Goal: Task Accomplishment & Management: Complete application form

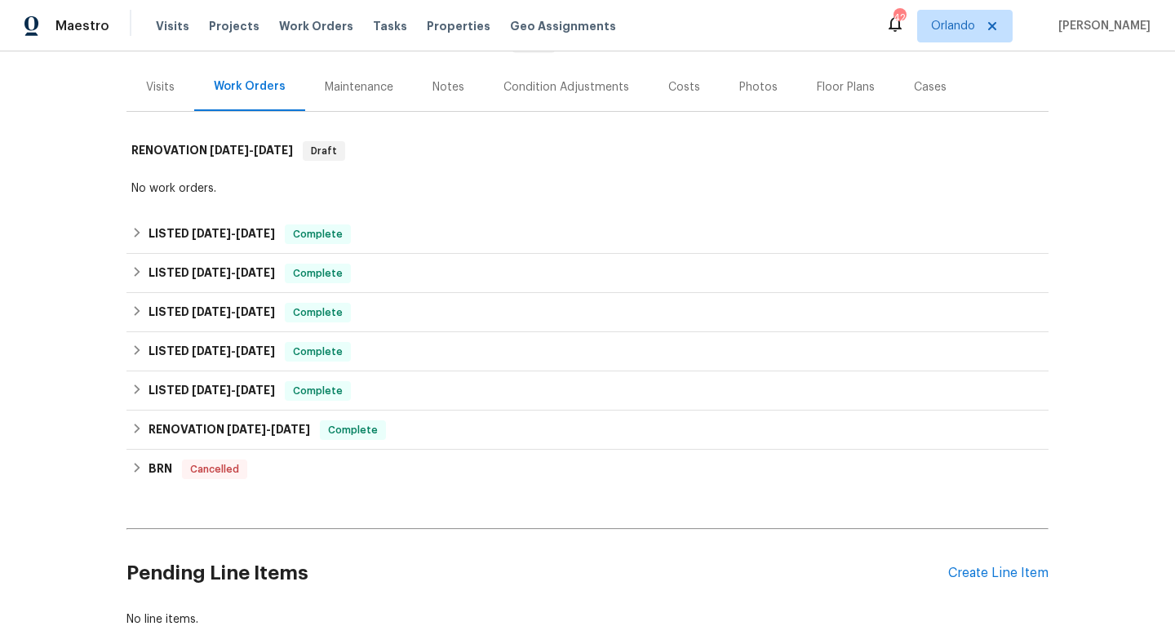
scroll to position [288, 0]
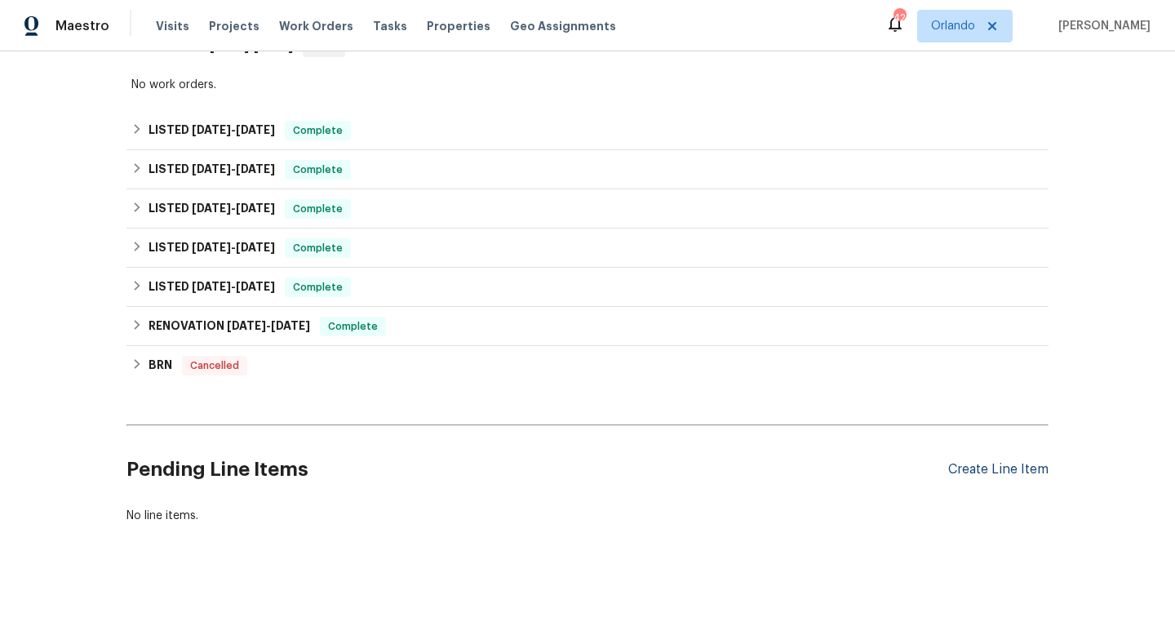
click at [994, 472] on div "Create Line Item" at bounding box center [998, 469] width 100 height 15
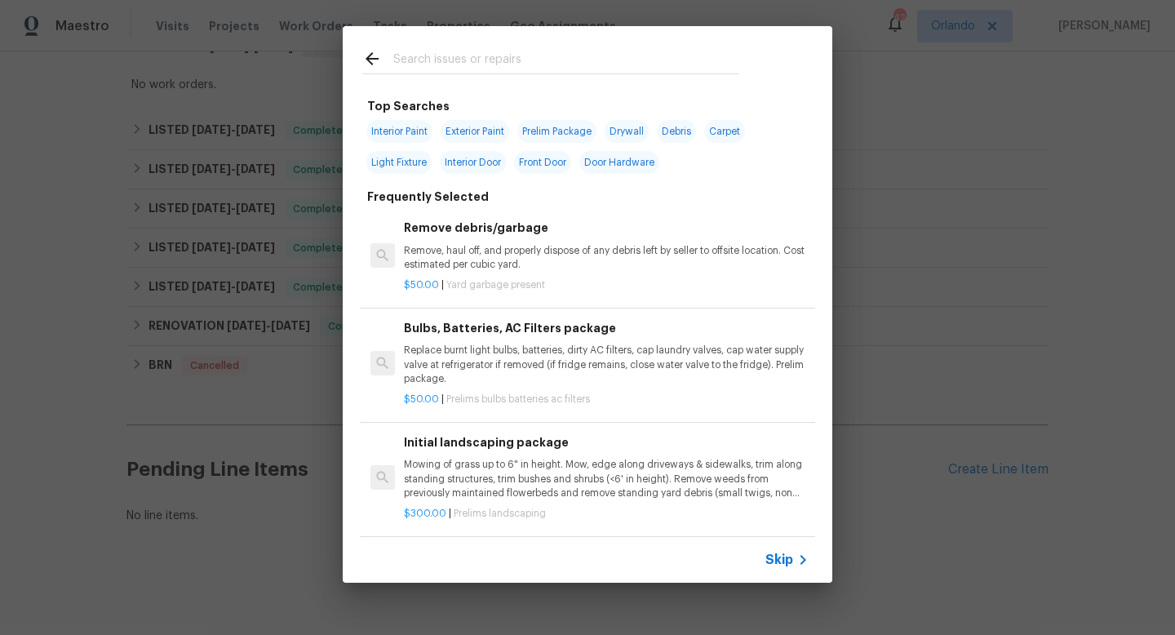
click at [447, 64] on input "text" at bounding box center [566, 61] width 346 height 24
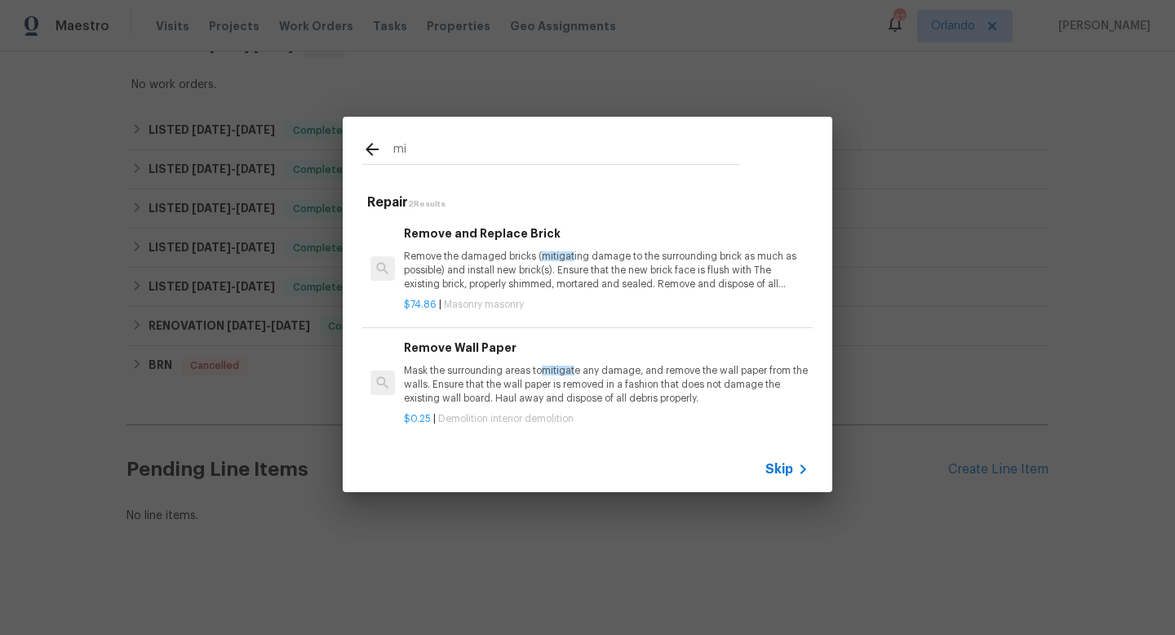
type input "m"
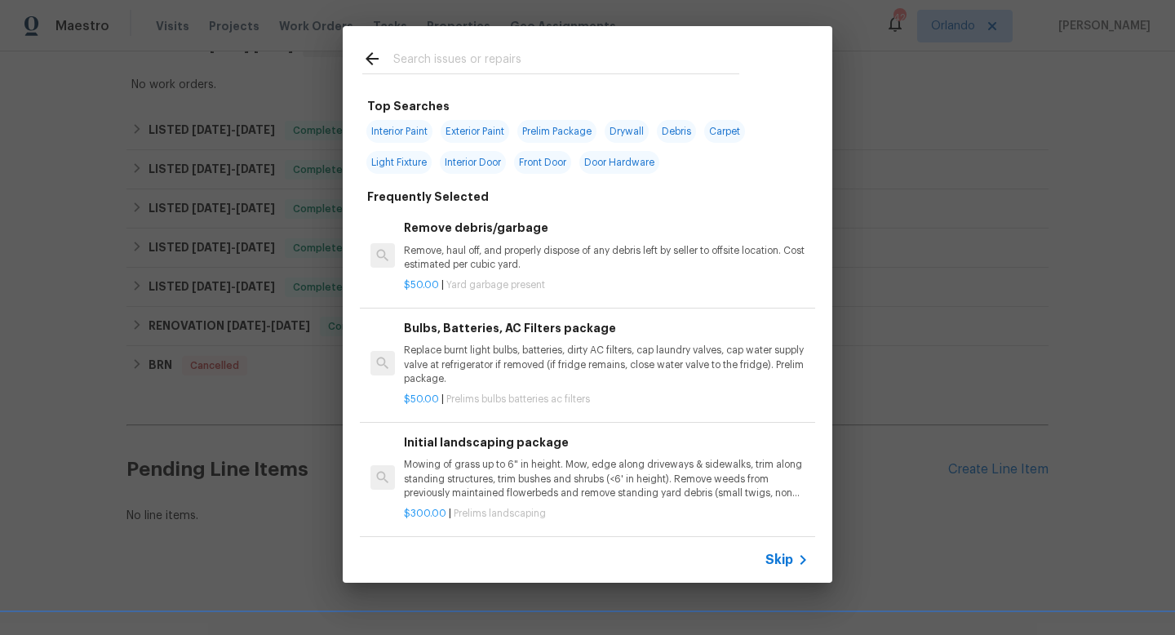
click at [795, 561] on icon at bounding box center [803, 560] width 20 height 20
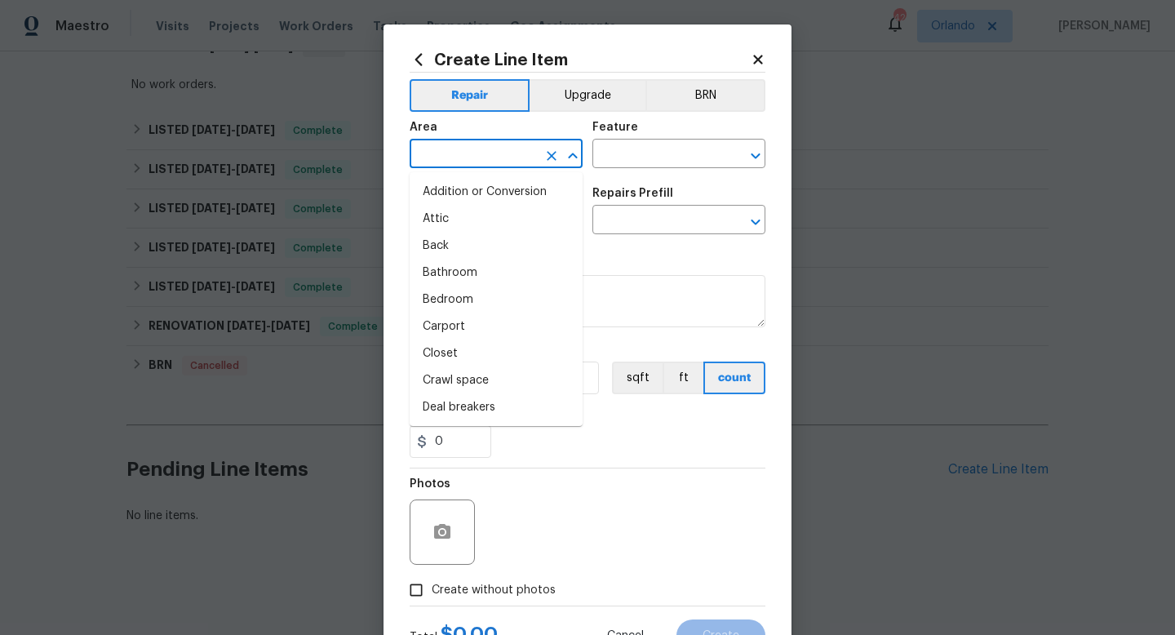
click at [488, 155] on input "text" at bounding box center [472, 155] width 127 height 25
type input "r"
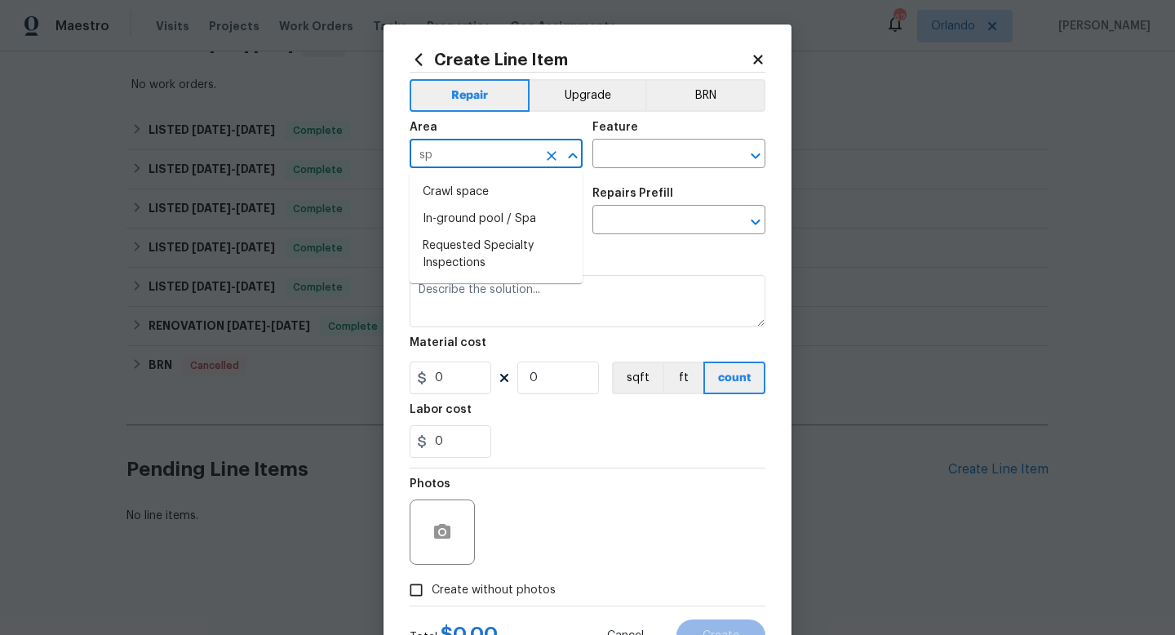
type input "s"
type input "m"
type input "r"
click at [493, 222] on li "Interior Overall" at bounding box center [495, 219] width 173 height 27
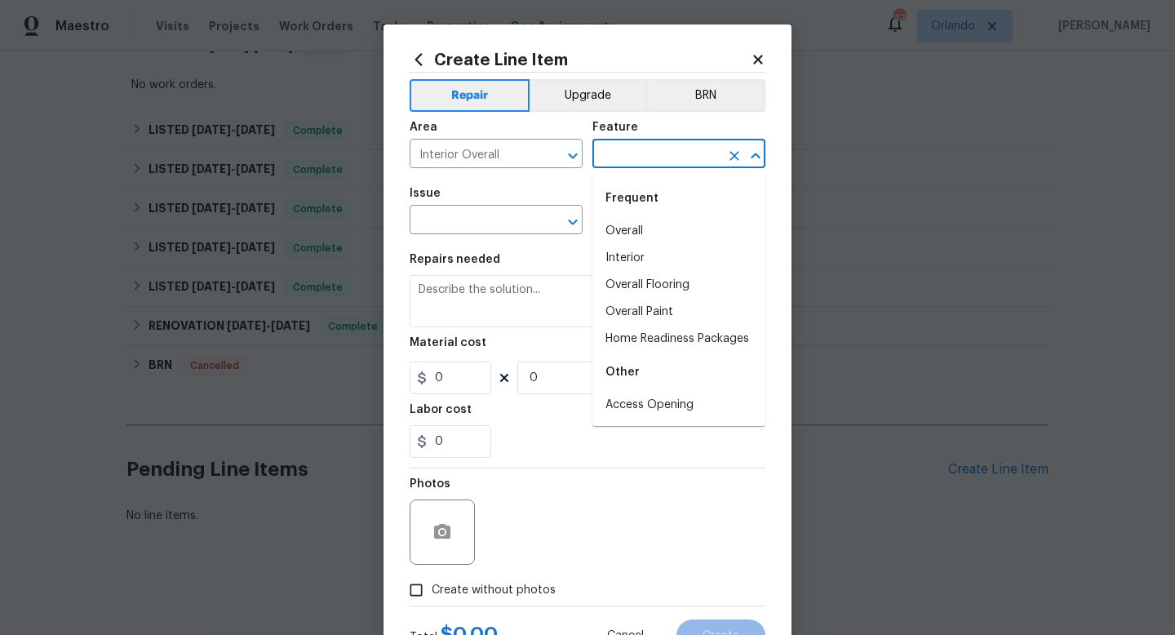
click at [640, 159] on input "text" at bounding box center [655, 155] width 127 height 25
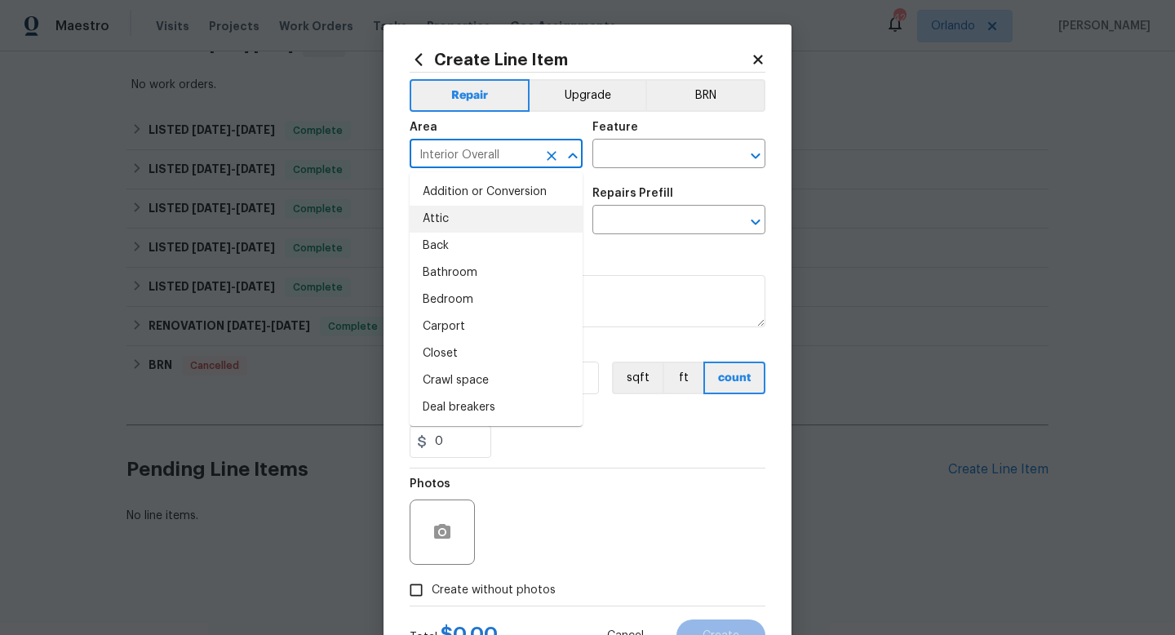
click at [515, 158] on input "Interior Overall" at bounding box center [472, 155] width 127 height 25
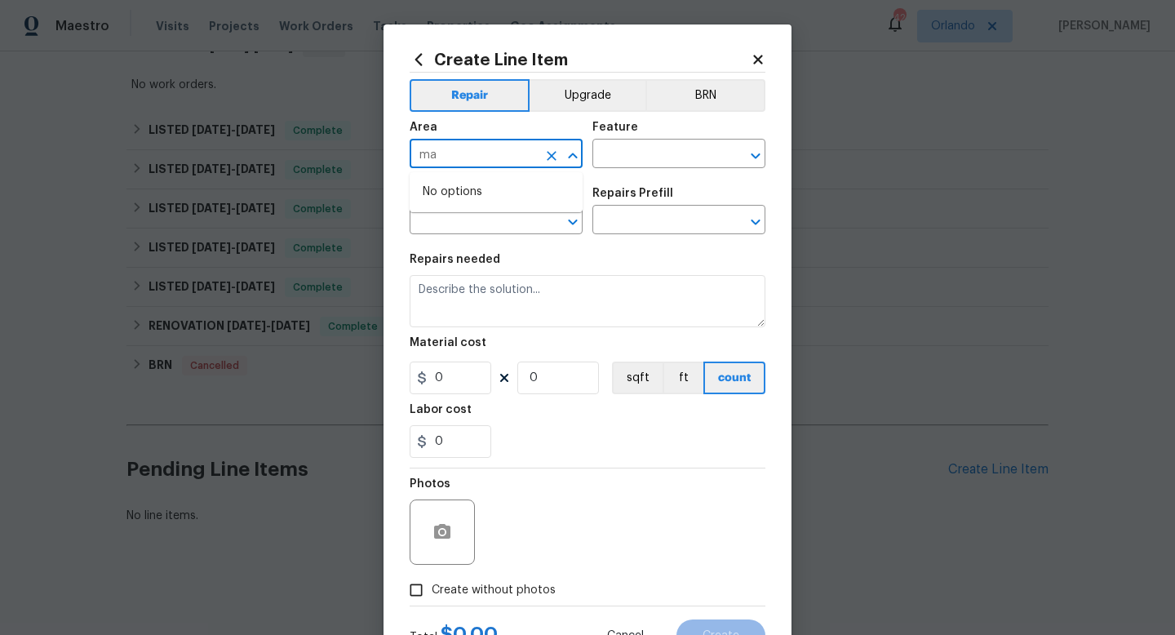
type input "m"
type input "p"
click at [484, 219] on li "Main Bedroom" at bounding box center [495, 219] width 173 height 27
type input "Main Bedroom"
click at [625, 156] on input "text" at bounding box center [655, 155] width 127 height 25
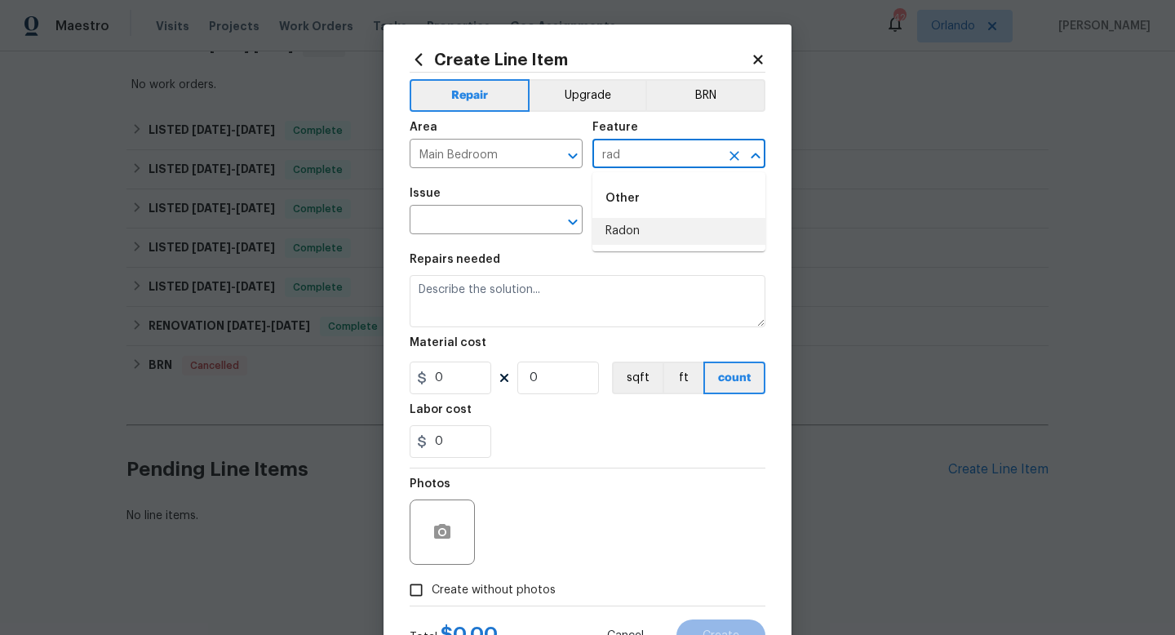
click at [629, 227] on li "Radon" at bounding box center [678, 231] width 173 height 27
type input "Radon"
click at [471, 228] on input "text" at bounding box center [472, 221] width 127 height 25
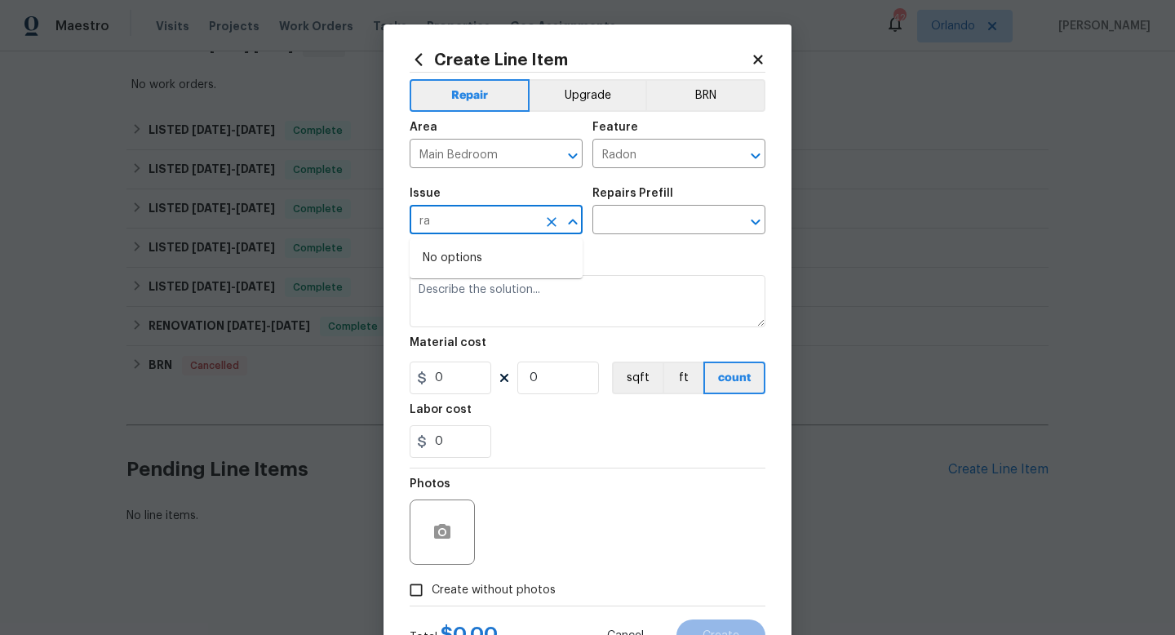
type input "r"
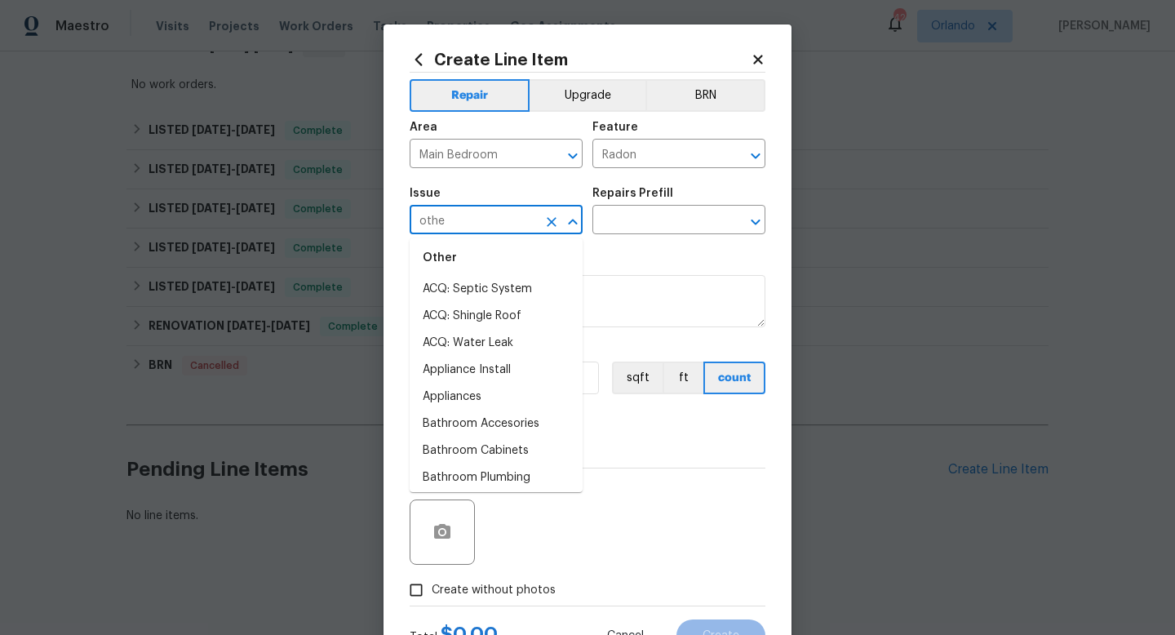
scroll to position [0, 0]
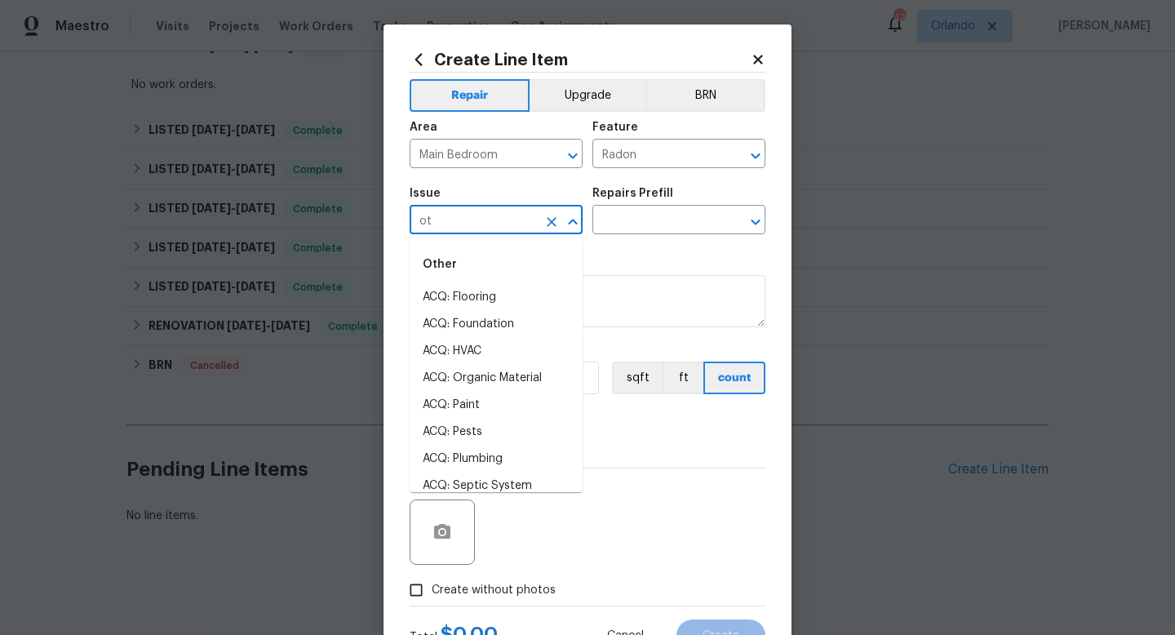
type input "o"
type input "m"
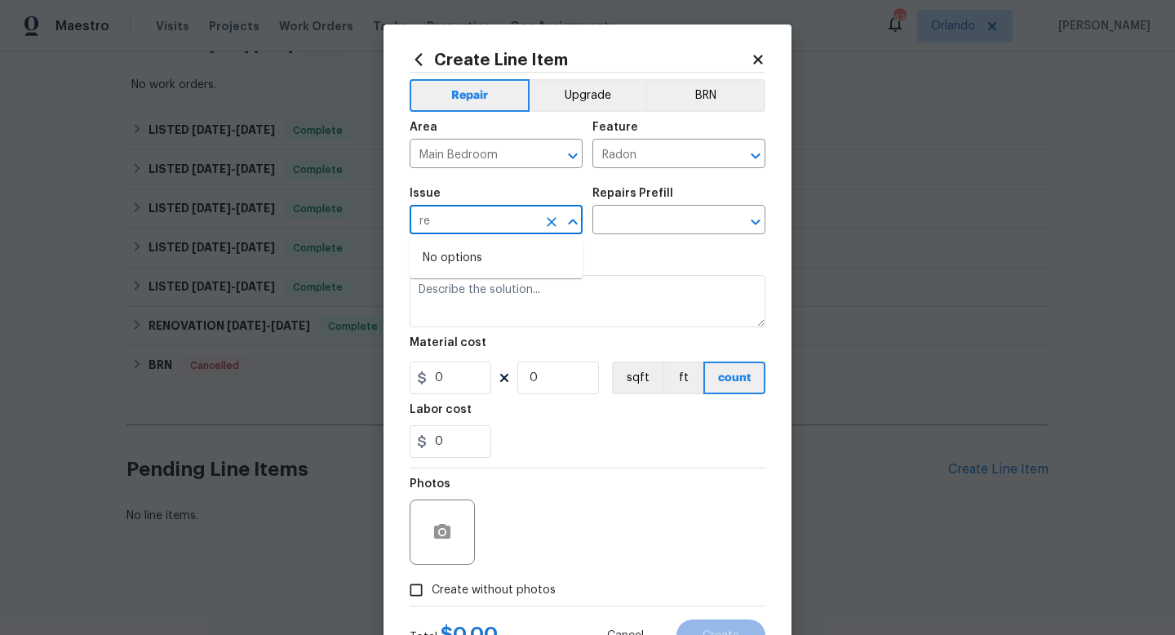
type input "r"
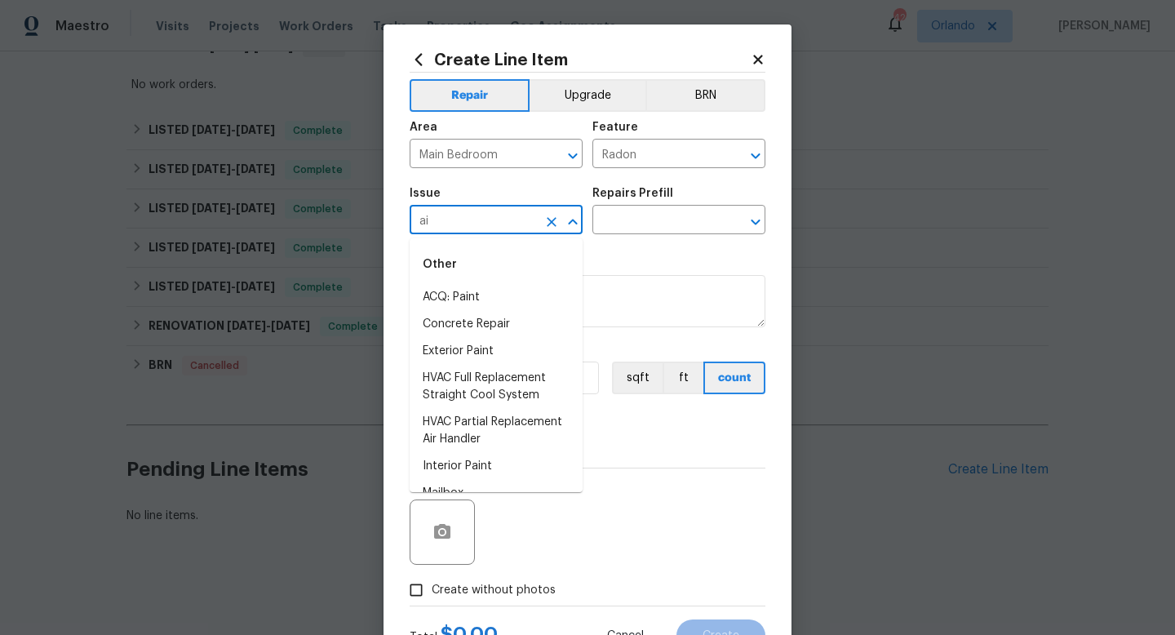
type input "a"
click at [614, 246] on section "Repairs needed Material cost 0 0 sqft ft count Labor cost 0" at bounding box center [587, 355] width 356 height 223
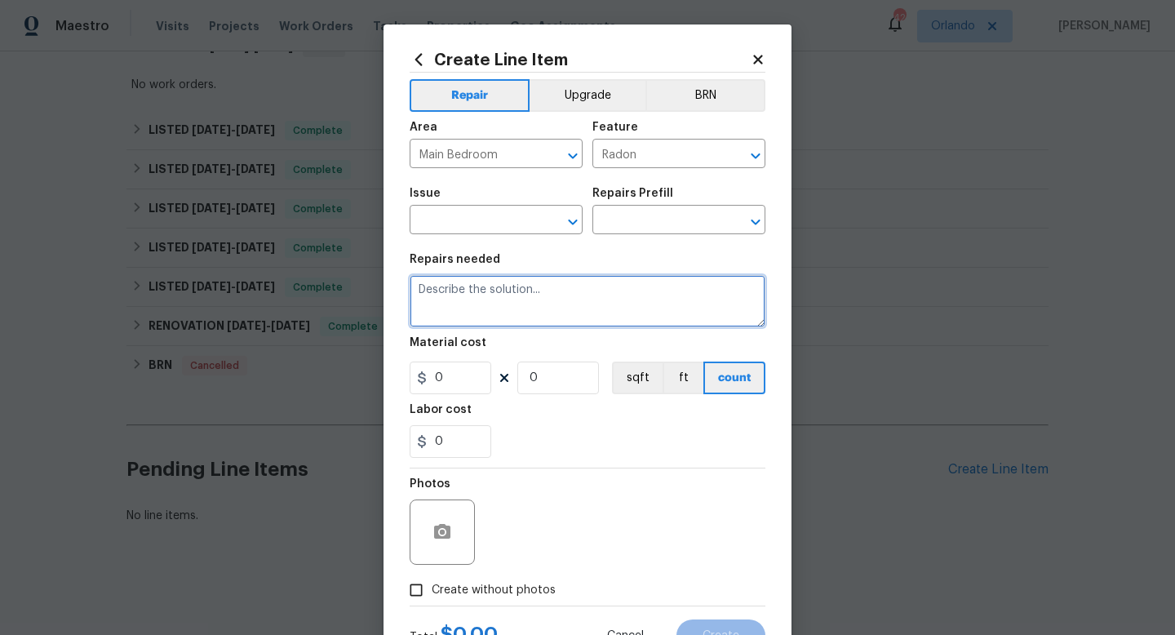
click at [467, 294] on textarea at bounding box center [587, 301] width 356 height 52
type textarea "Radon mitigation"
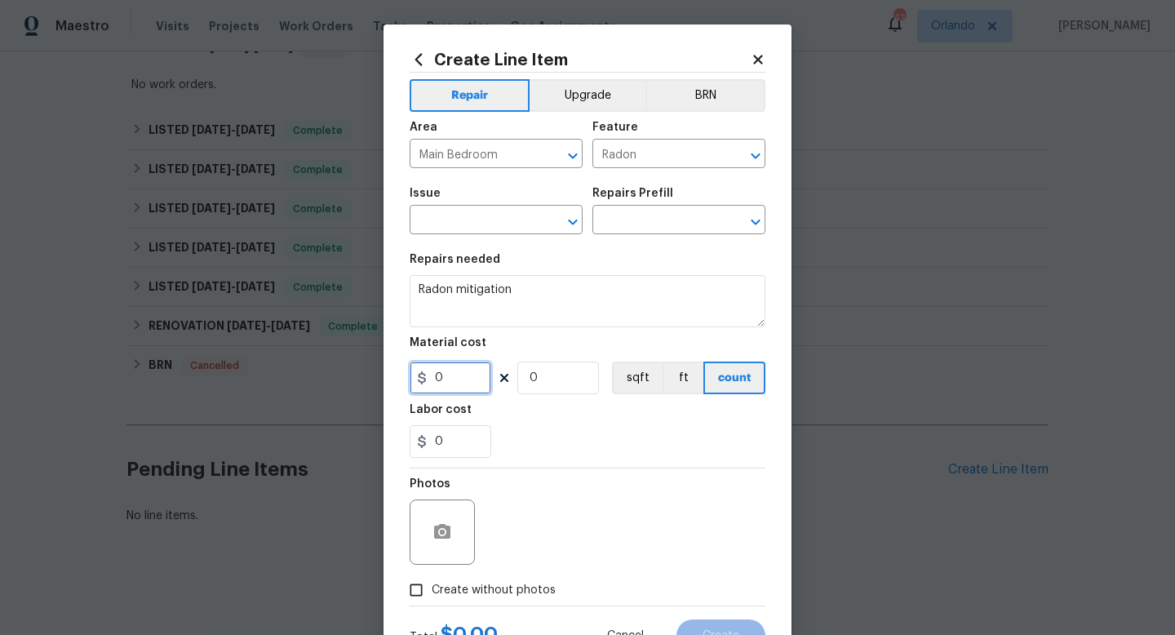
click at [452, 370] on input "0" at bounding box center [450, 377] width 82 height 33
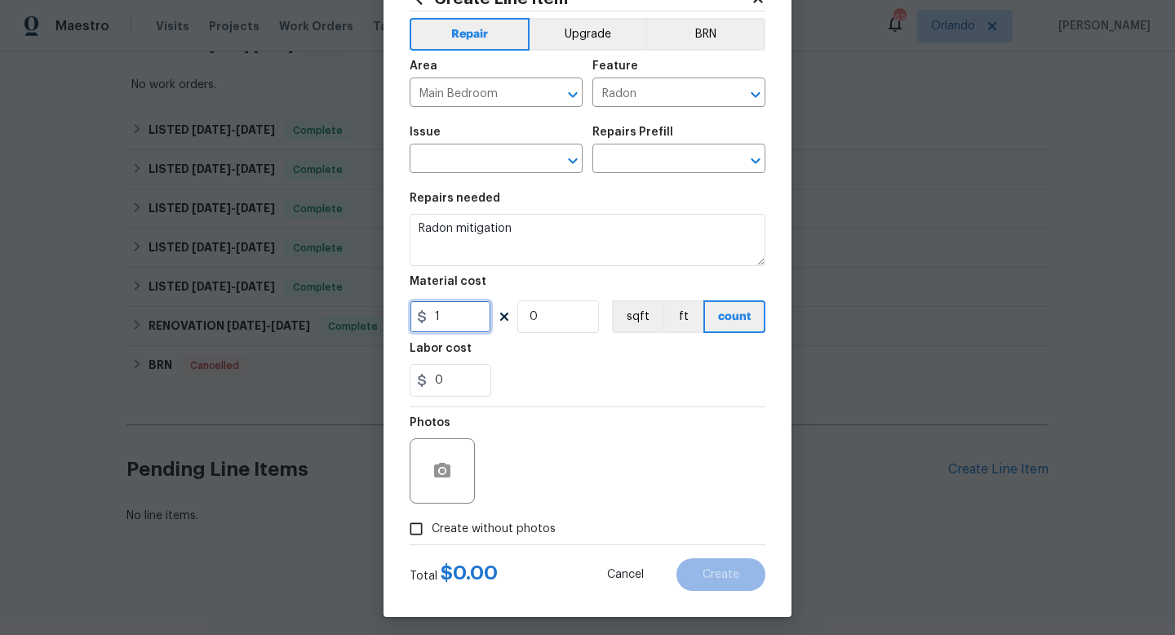
scroll to position [69, 0]
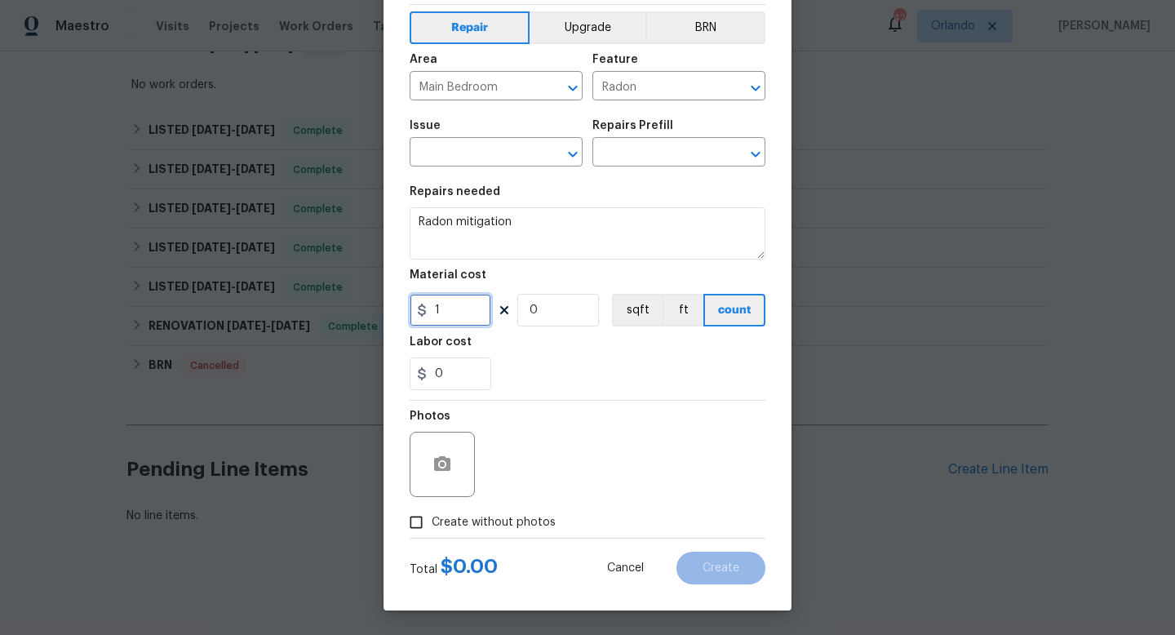
type input "1"
click at [421, 524] on input "Create without photos" at bounding box center [416, 522] width 31 height 31
checkbox input "true"
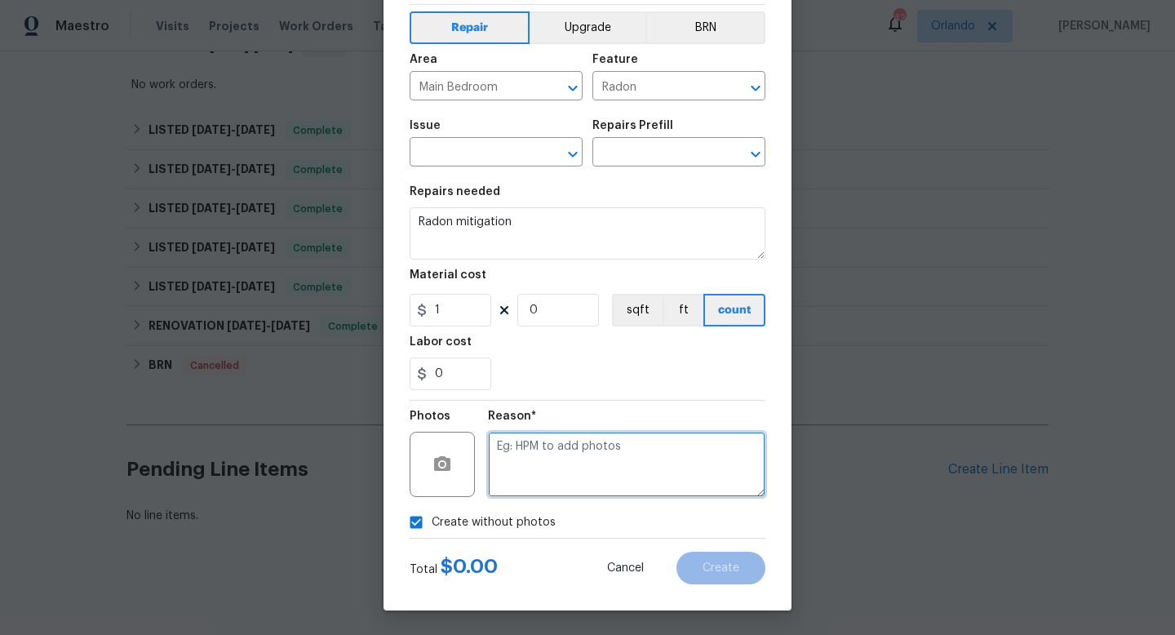
click at [589, 450] on textarea at bounding box center [626, 464] width 277 height 65
type textarea "....."
click at [631, 529] on div "Create without photos" at bounding box center [587, 522] width 356 height 31
click at [482, 162] on input "text" at bounding box center [472, 153] width 127 height 25
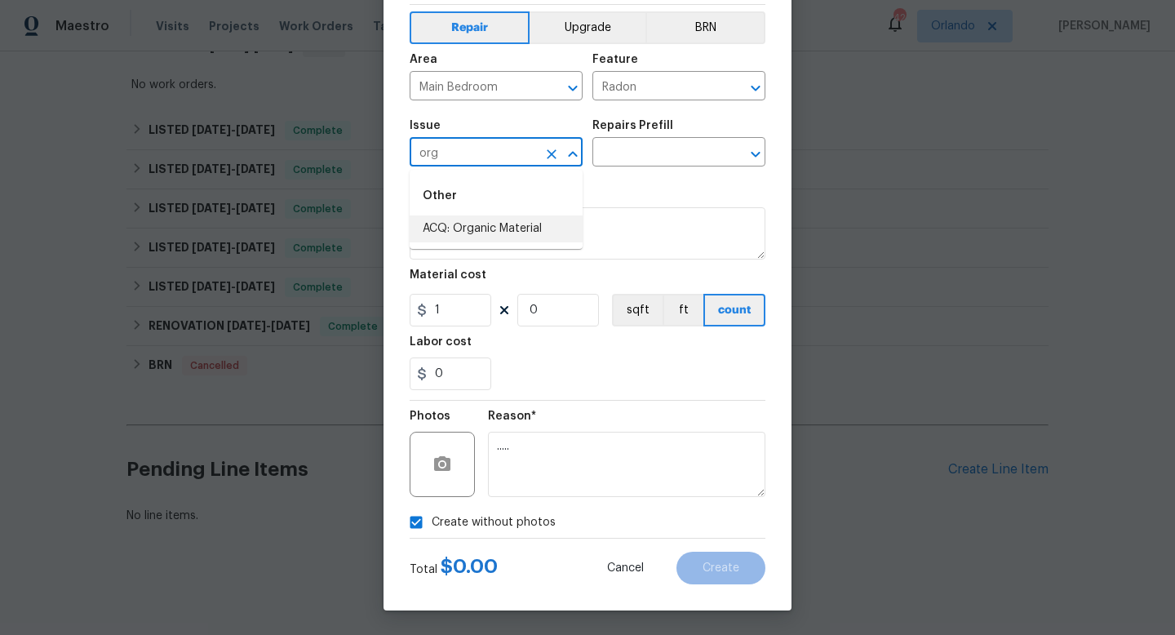
click at [502, 225] on li "ACQ: Organic Material" at bounding box center [495, 228] width 173 height 27
type input "ACQ: Organic Material"
click at [574, 511] on div "Create without photos" at bounding box center [587, 522] width 356 height 31
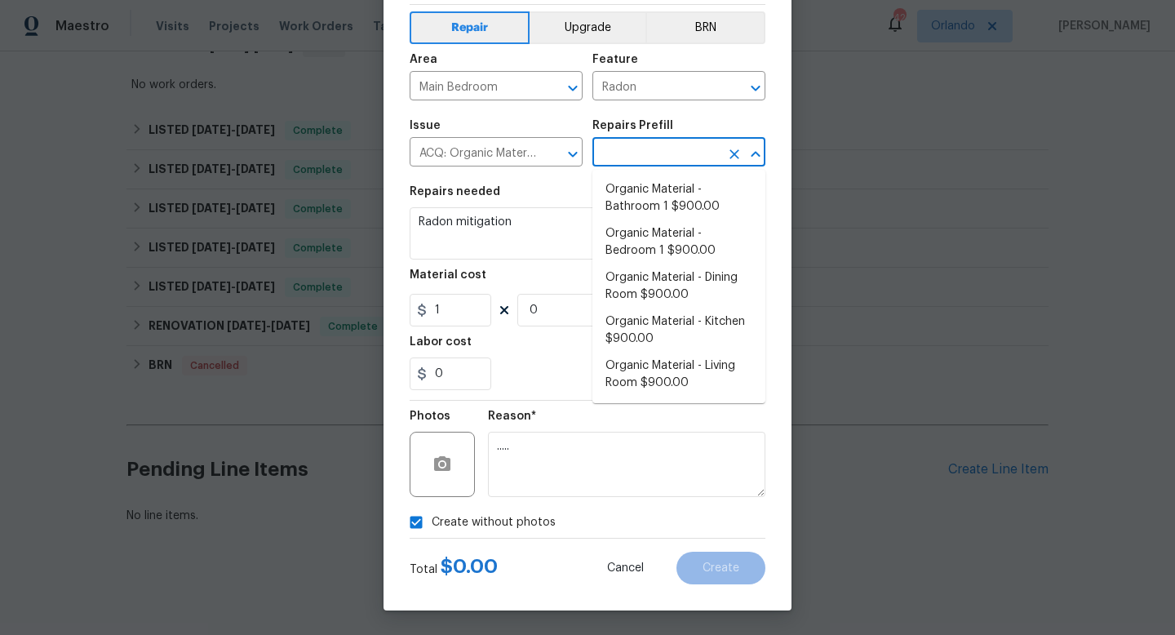
click at [652, 147] on input "text" at bounding box center [655, 153] width 127 height 25
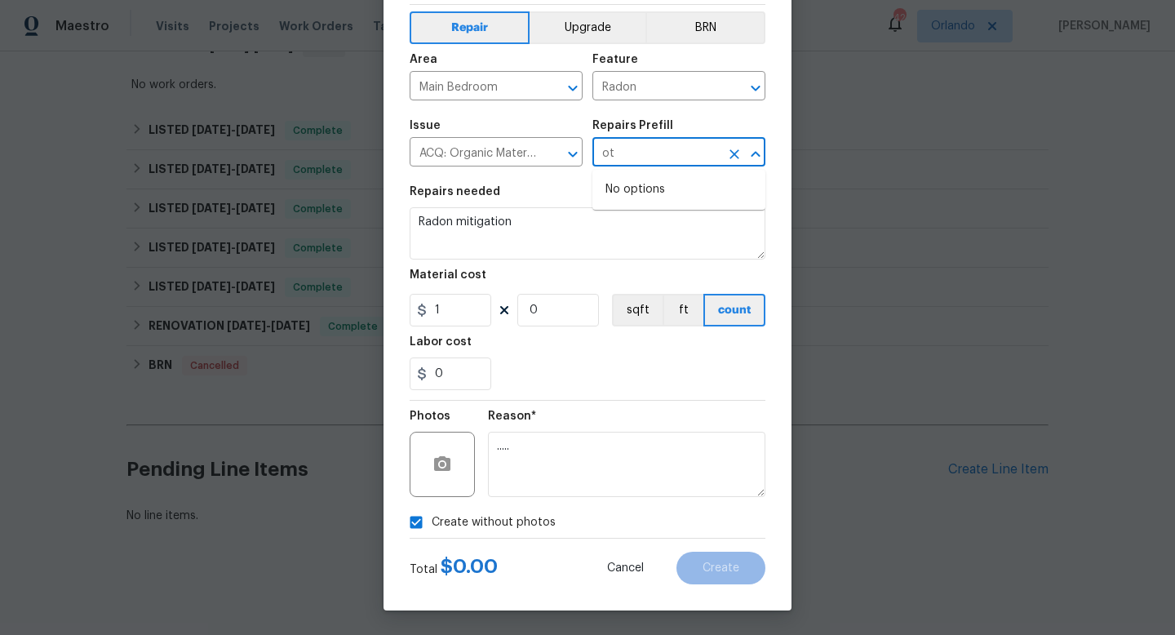
type input "o"
type input "h"
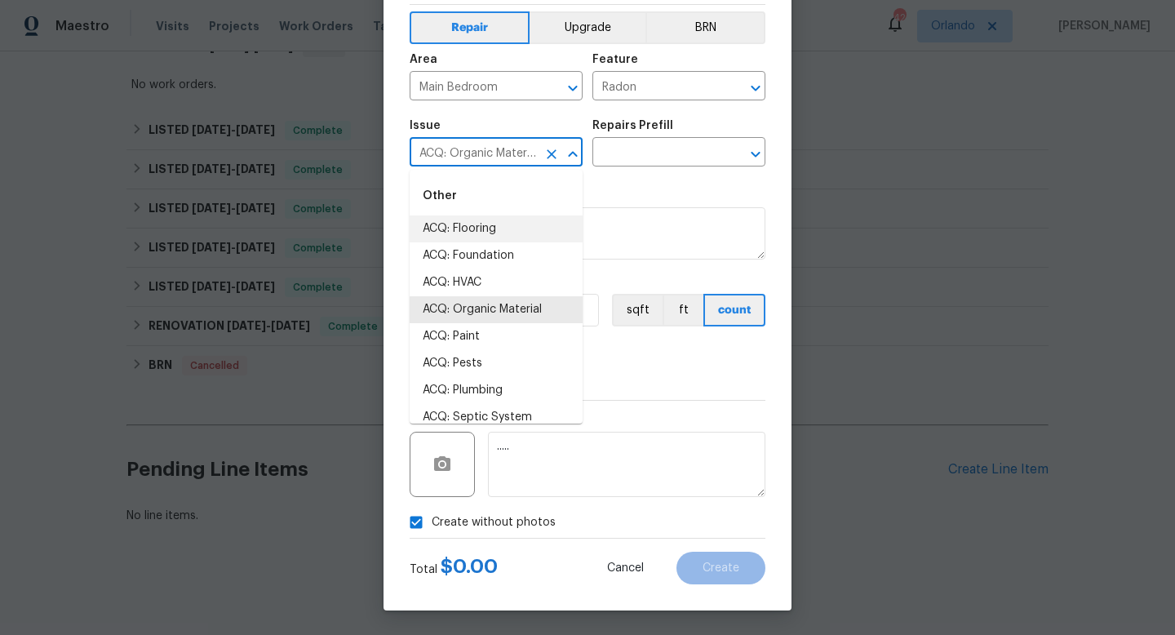
click at [533, 153] on input "ACQ: Organic Material" at bounding box center [472, 153] width 127 height 25
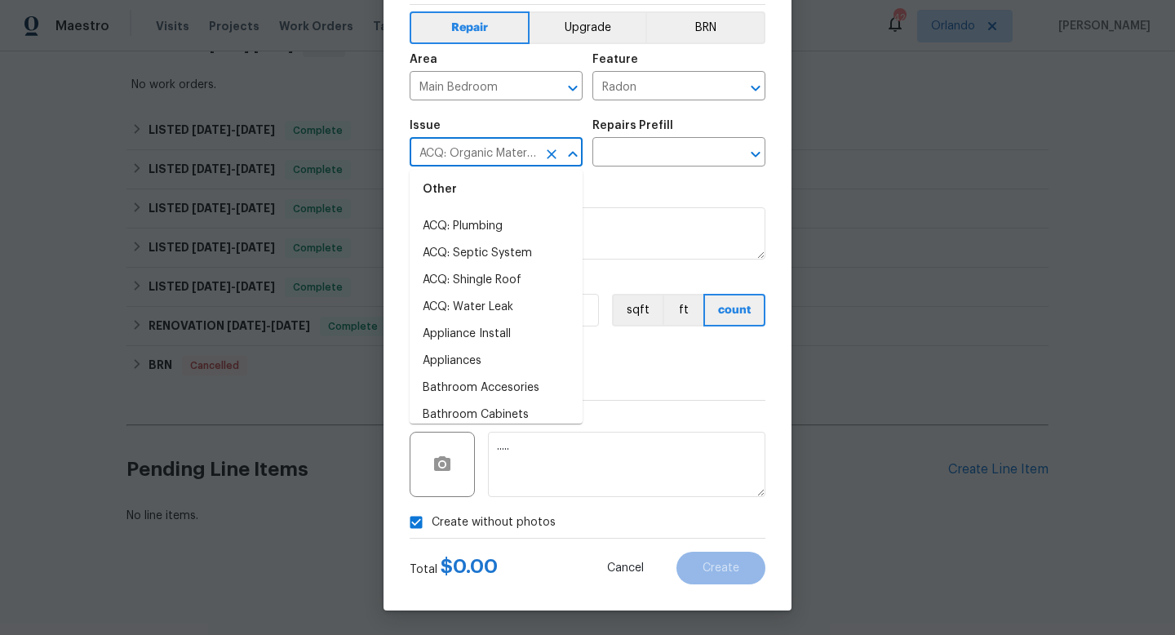
scroll to position [0, 0]
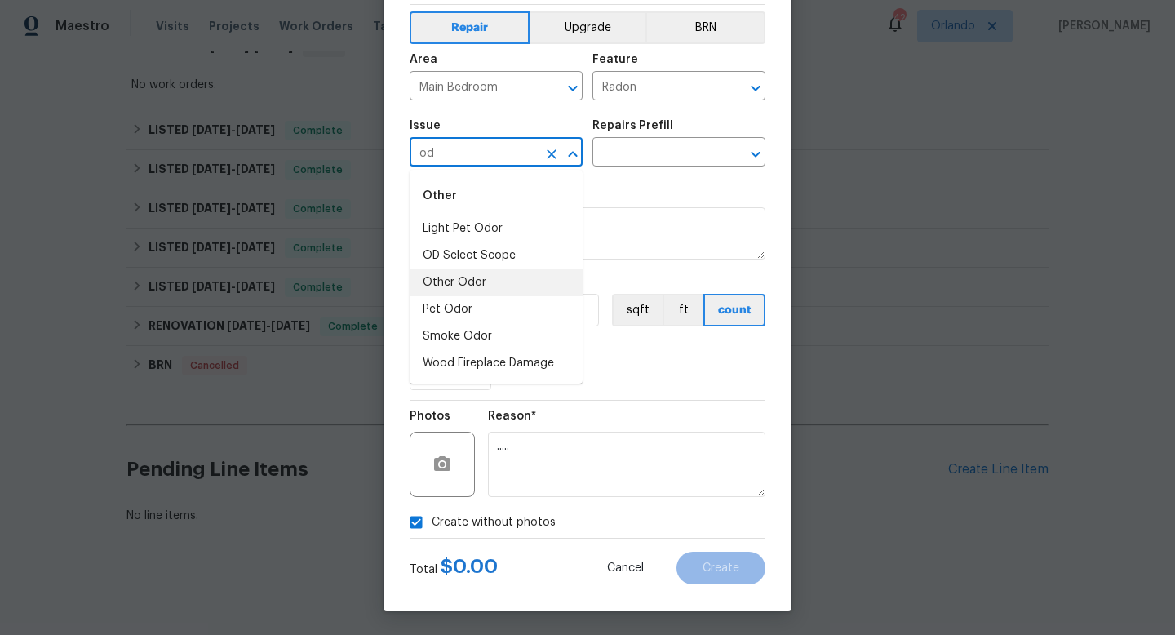
click at [483, 277] on li "Other Odor" at bounding box center [495, 282] width 173 height 27
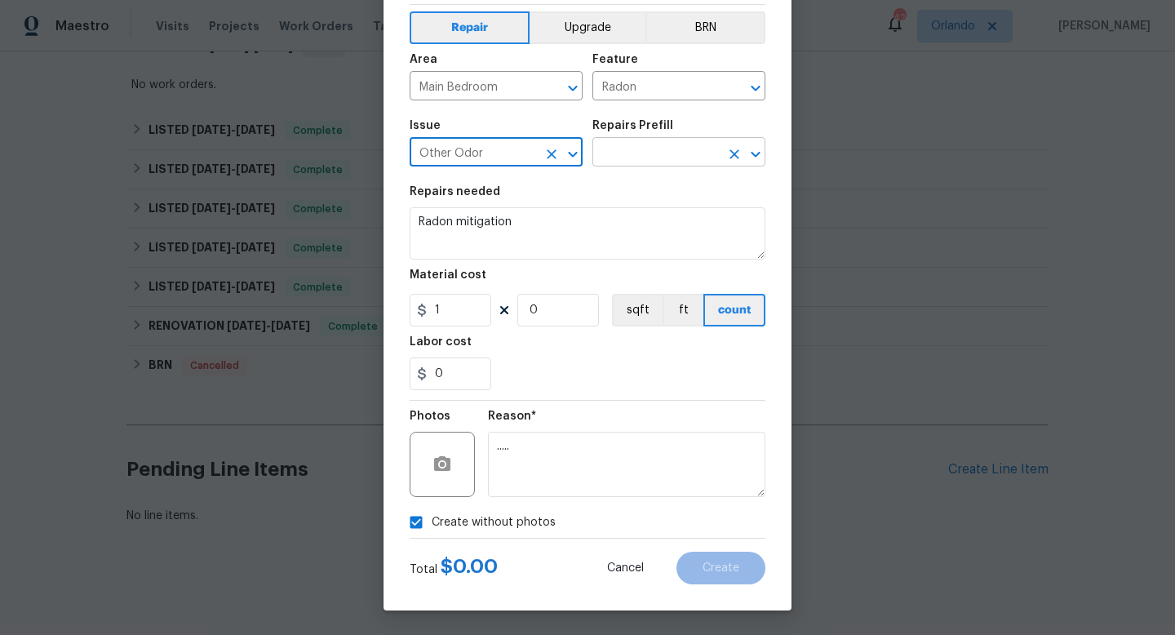
type input "Other Odor"
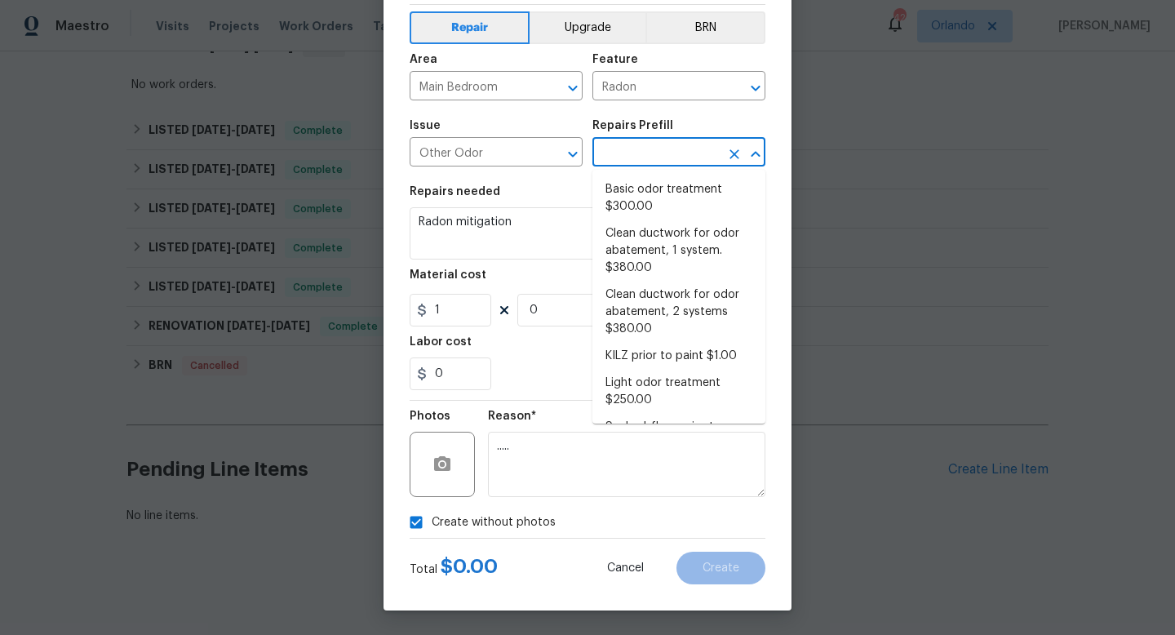
click at [656, 161] on input "text" at bounding box center [655, 153] width 127 height 25
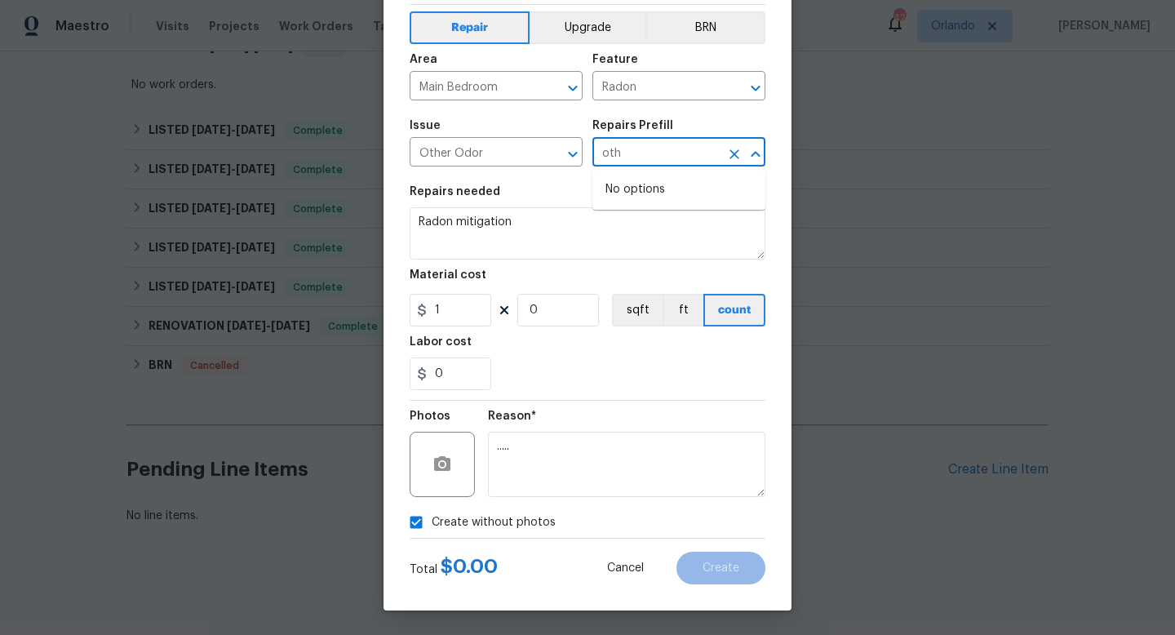
type input "oth"
click at [565, 568] on div "Total $ 0.00 Cancel Create" at bounding box center [587, 561] width 356 height 46
click at [551, 313] on input "0" at bounding box center [558, 310] width 82 height 33
type input "1"
click at [560, 564] on div "Total $ 1.00 Cancel Create" at bounding box center [587, 561] width 356 height 46
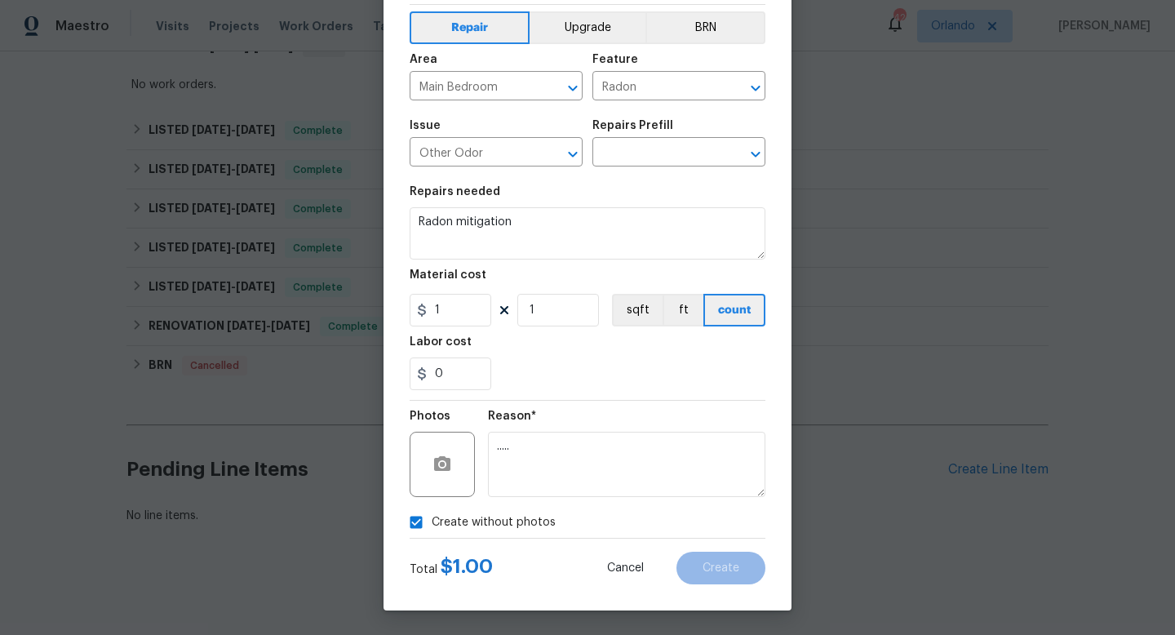
click at [598, 521] on div "Create without photos" at bounding box center [587, 522] width 356 height 31
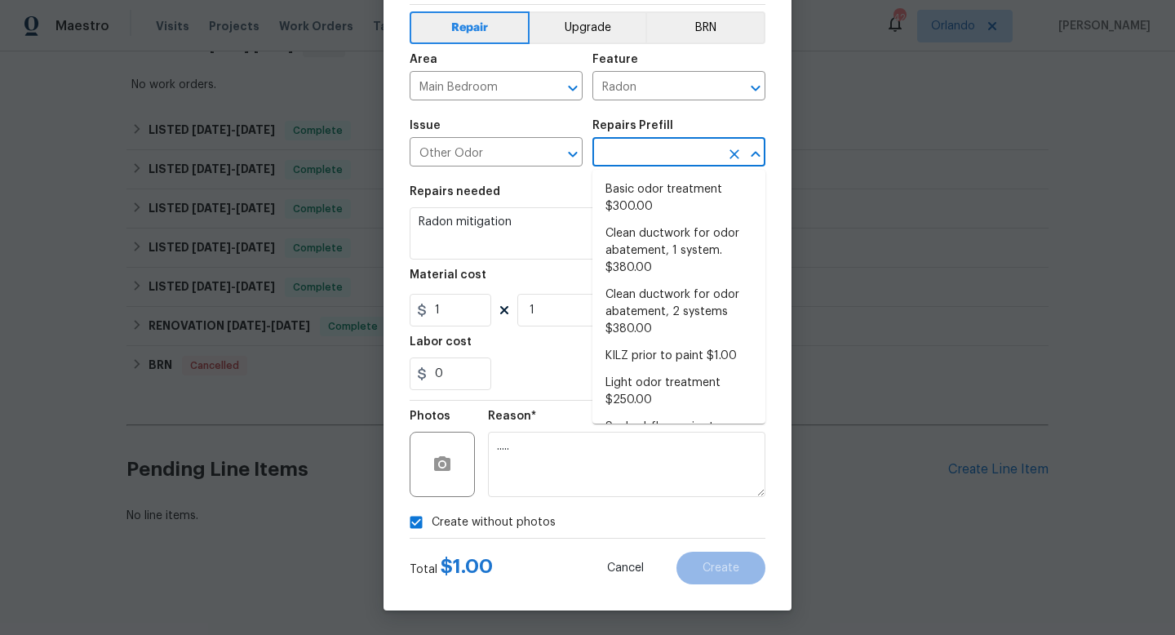
click at [649, 148] on input "text" at bounding box center [655, 153] width 127 height 25
click at [644, 194] on li "Basic odor treatment $300.00" at bounding box center [678, 198] width 173 height 44
type input "Basic odor treatment $300.00"
type textarea "OD Odor Protocol: Heavy Odor present. Remediate home odor. Including but not li…"
type input "300"
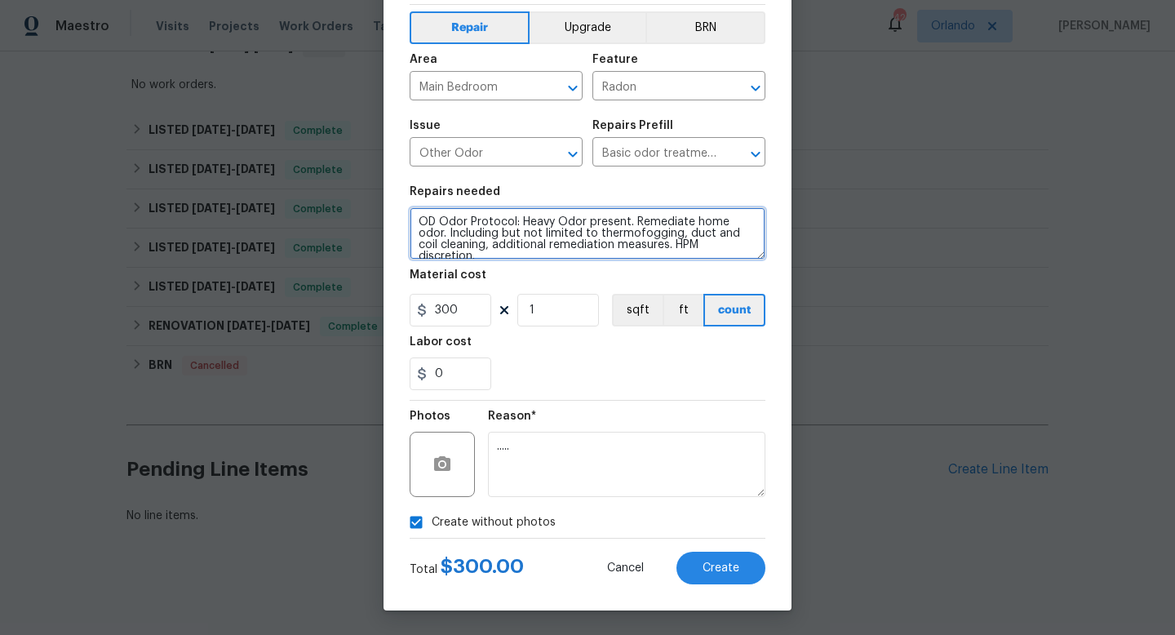
drag, startPoint x: 750, startPoint y: 248, endPoint x: 411, endPoint y: 223, distance: 339.5
click at [411, 223] on textarea "OD Odor Protocol: Heavy Odor present. Remediate home odor. Including but not li…" at bounding box center [587, 233] width 356 height 52
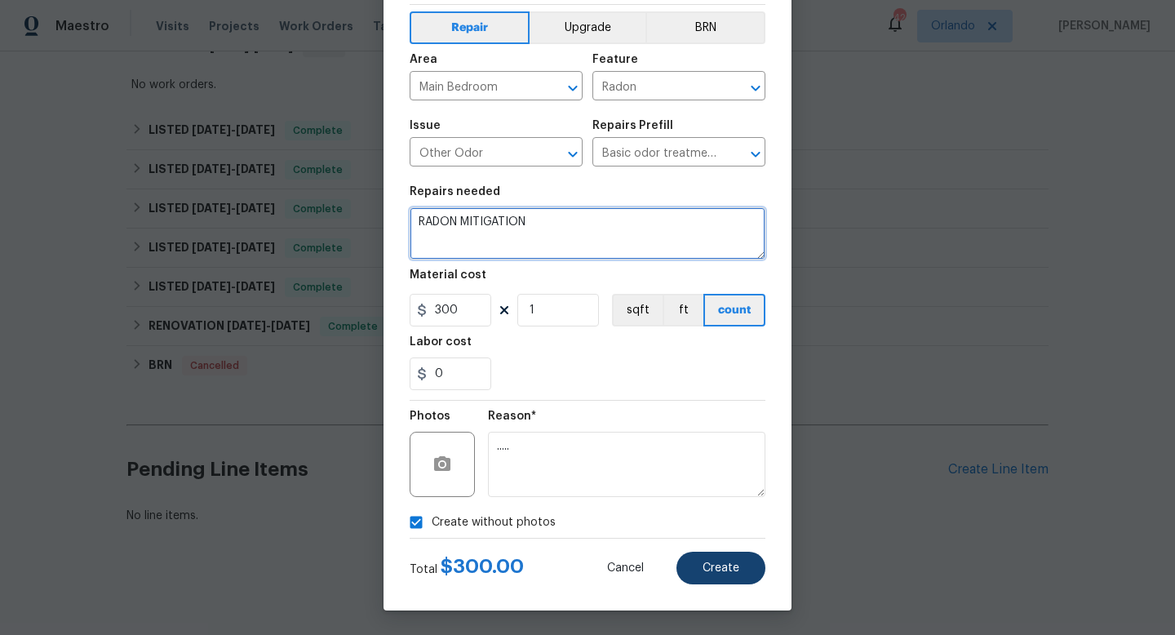
type textarea "RADON MITIGATION"
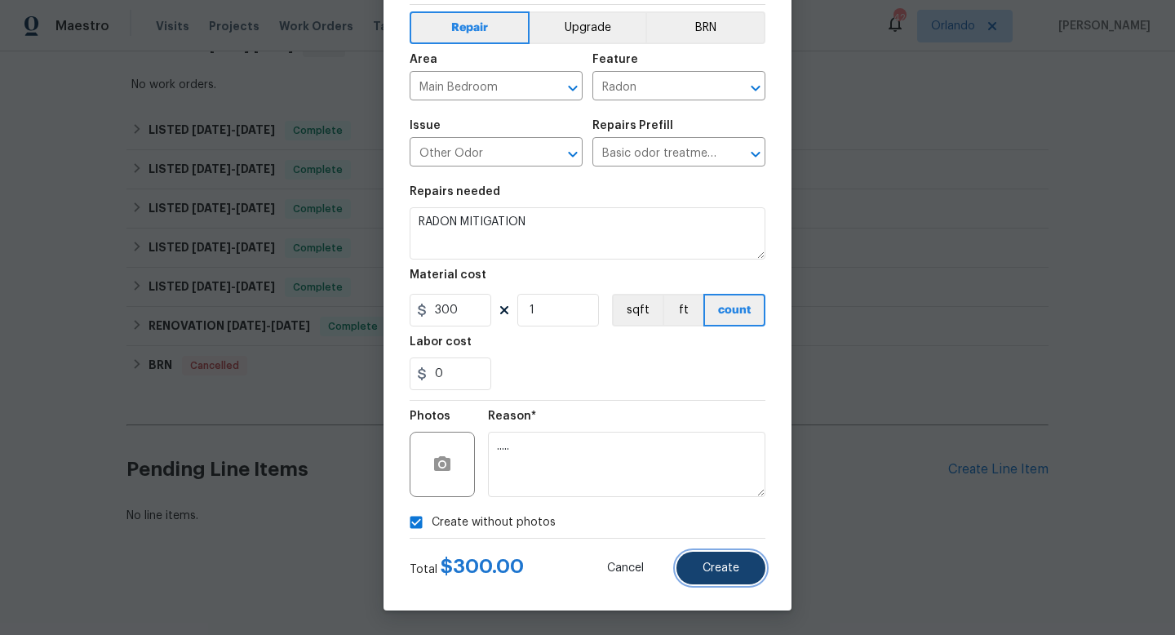
click at [721, 565] on span "Create" at bounding box center [720, 568] width 37 height 12
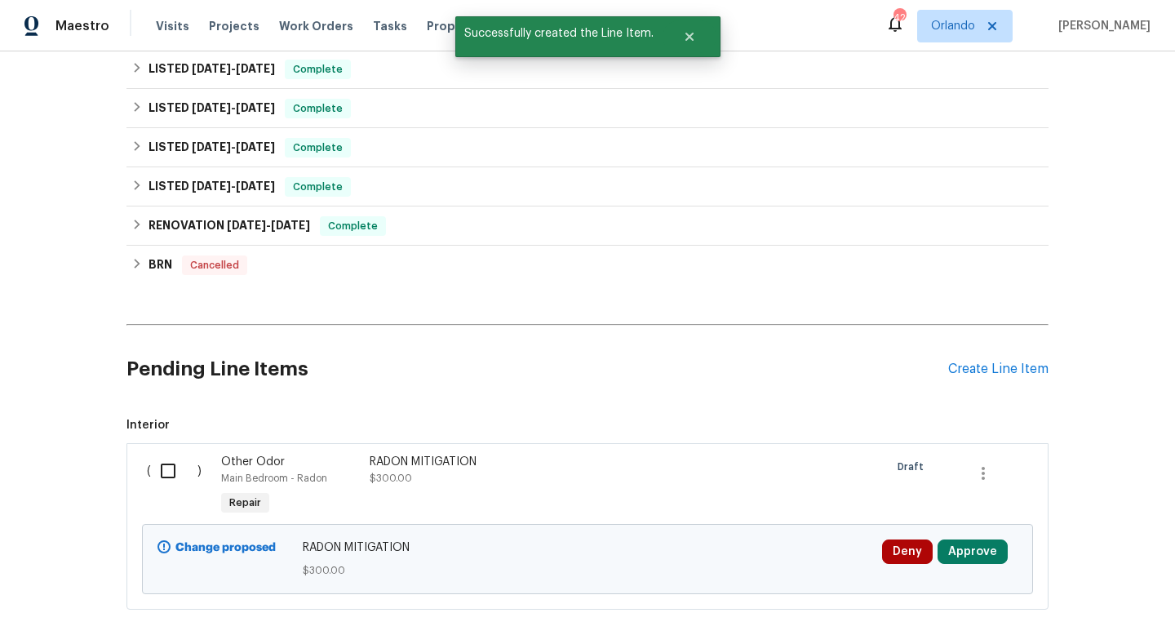
scroll to position [474, 0]
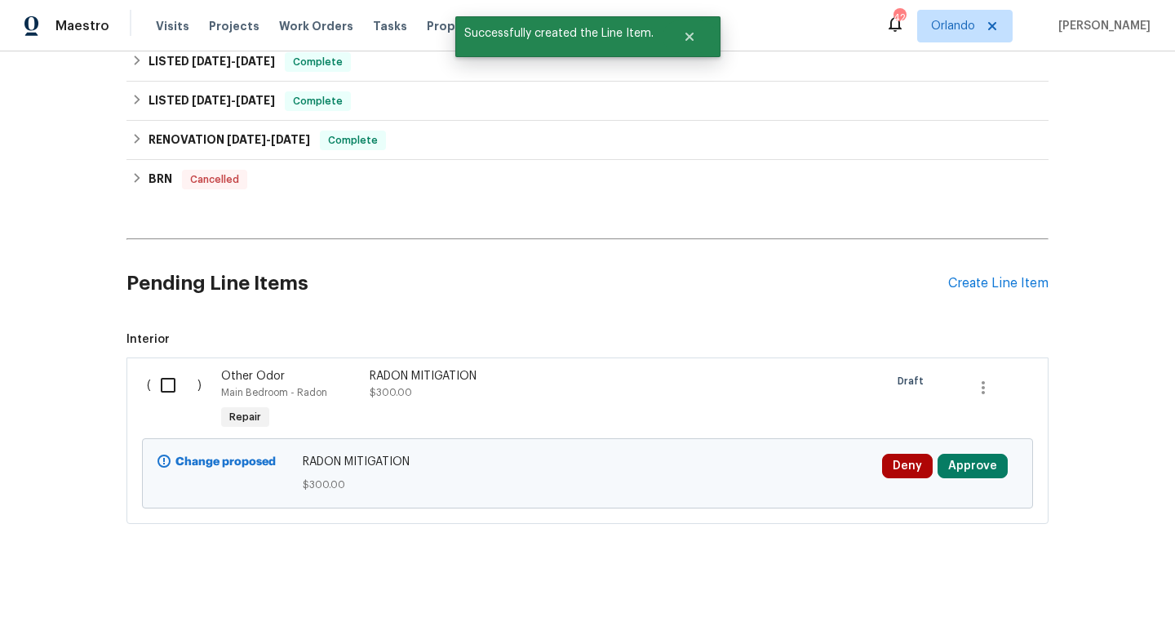
click at [166, 387] on input "checkbox" at bounding box center [174, 385] width 46 height 34
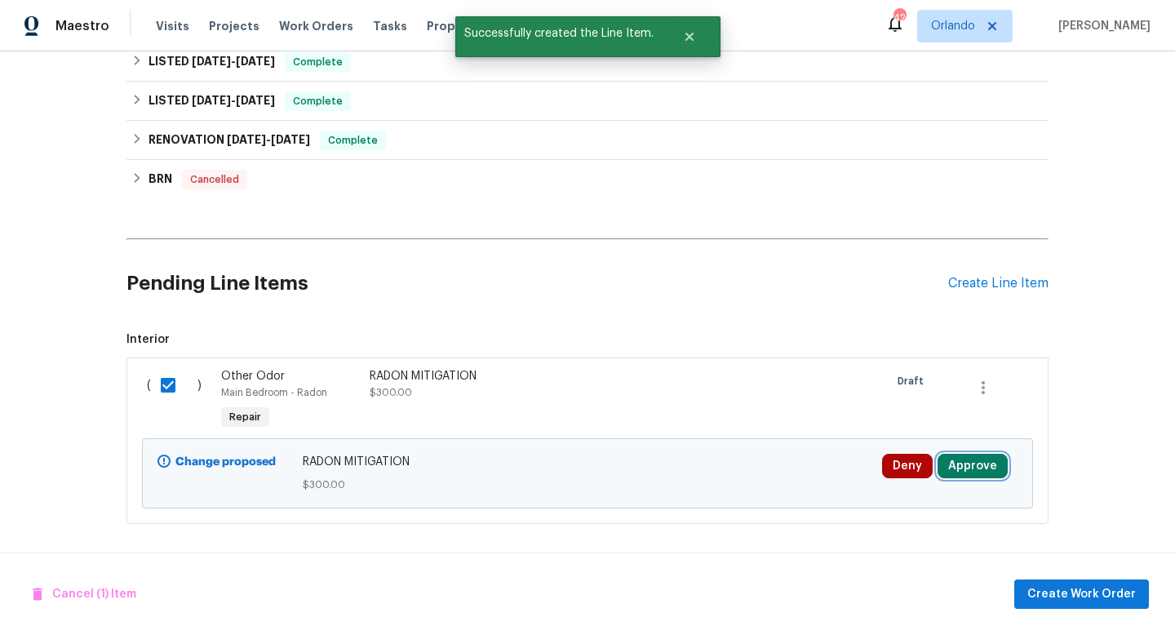
click at [983, 465] on button "Approve" at bounding box center [972, 466] width 70 height 24
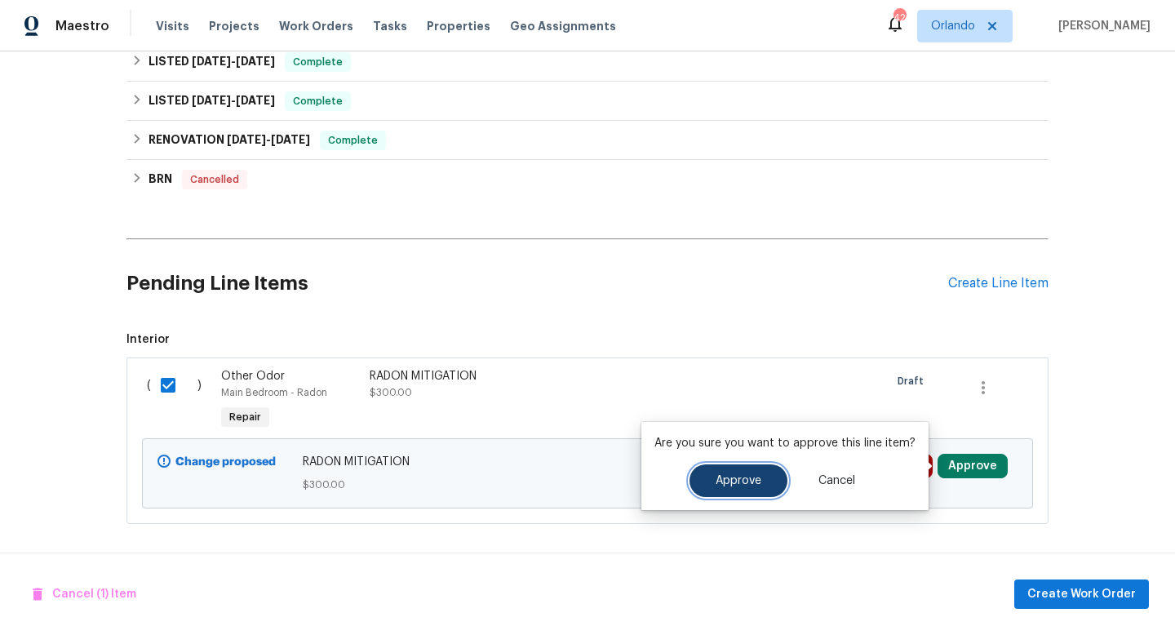
click at [753, 480] on span "Approve" at bounding box center [738, 481] width 46 height 12
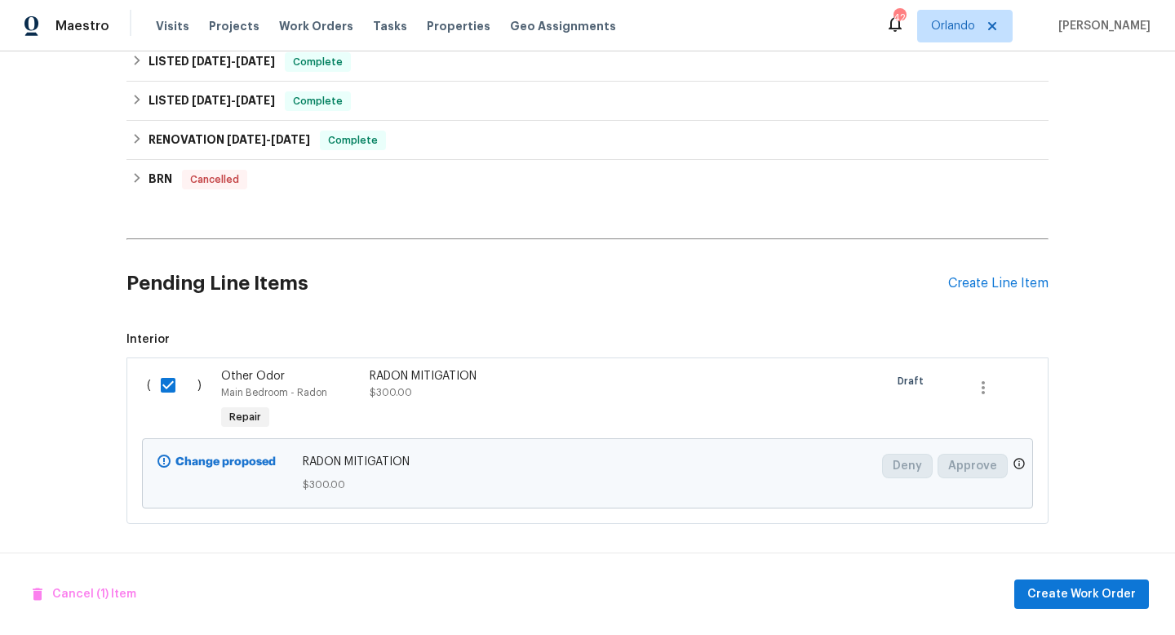
checkbox input "false"
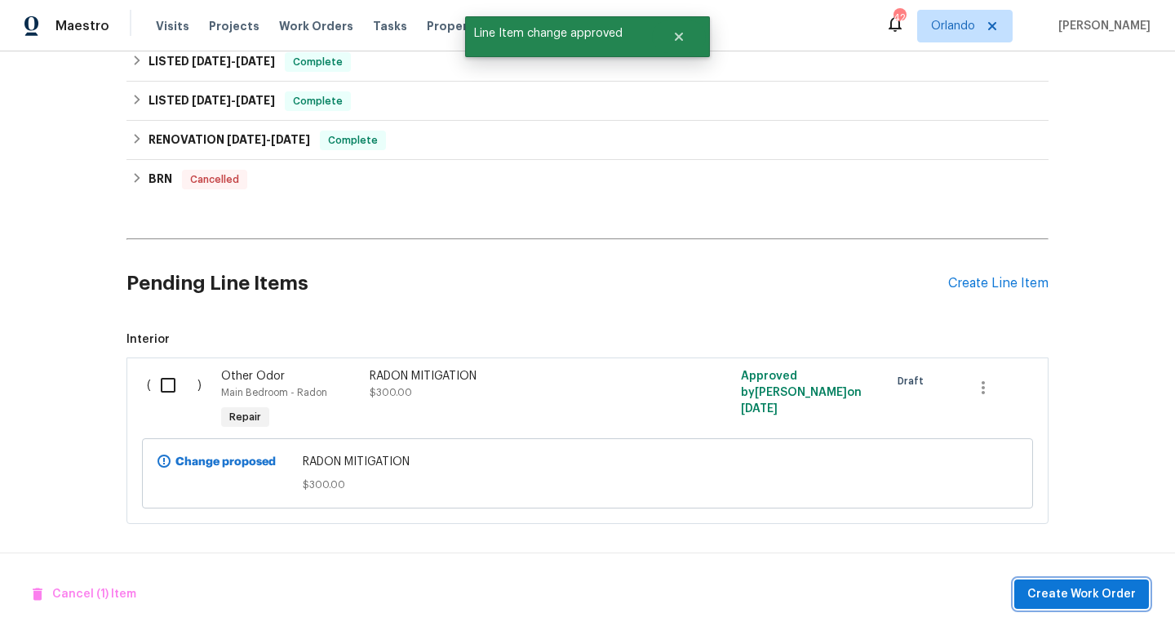
click at [1088, 591] on span "Create Work Order" at bounding box center [1081, 594] width 108 height 20
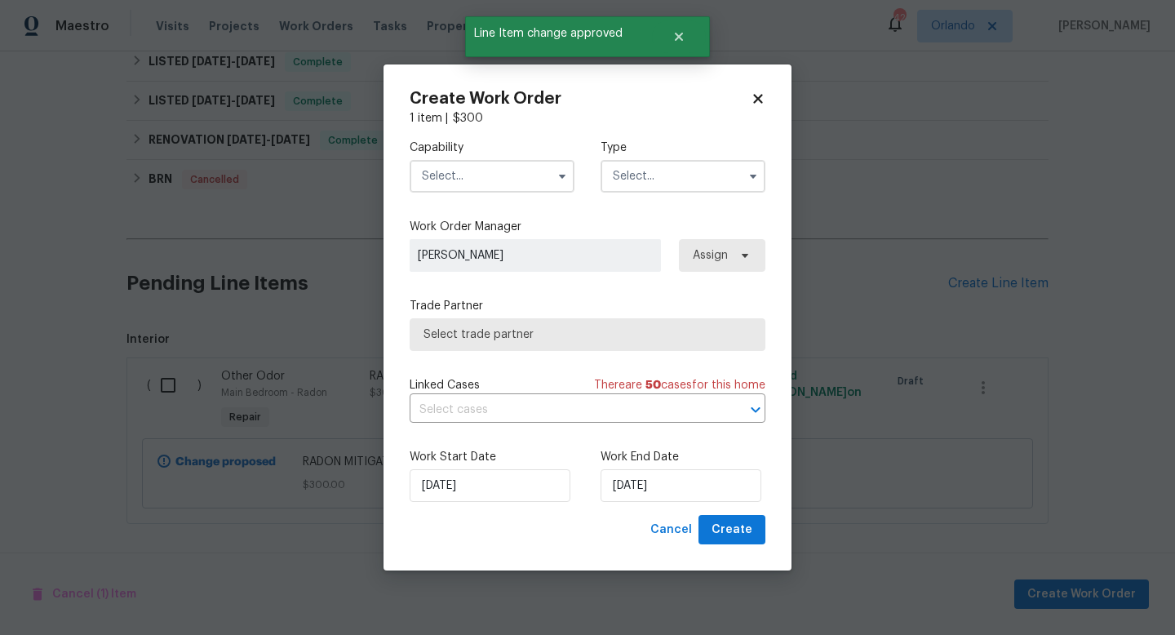
click at [492, 175] on input "text" at bounding box center [491, 176] width 165 height 33
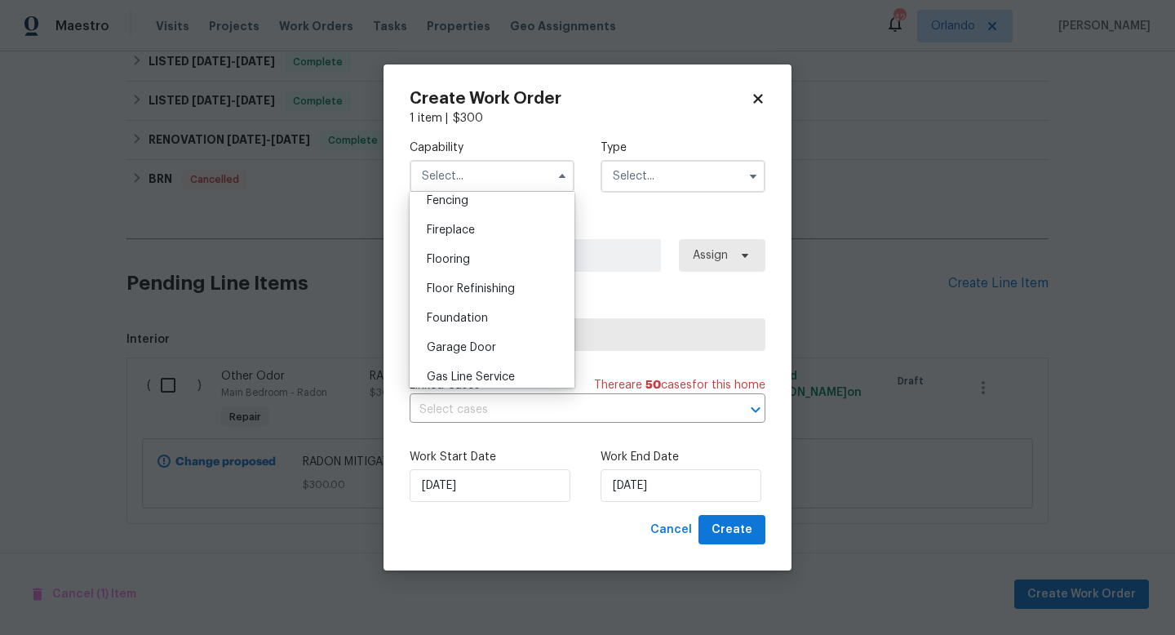
scroll to position [725, 0]
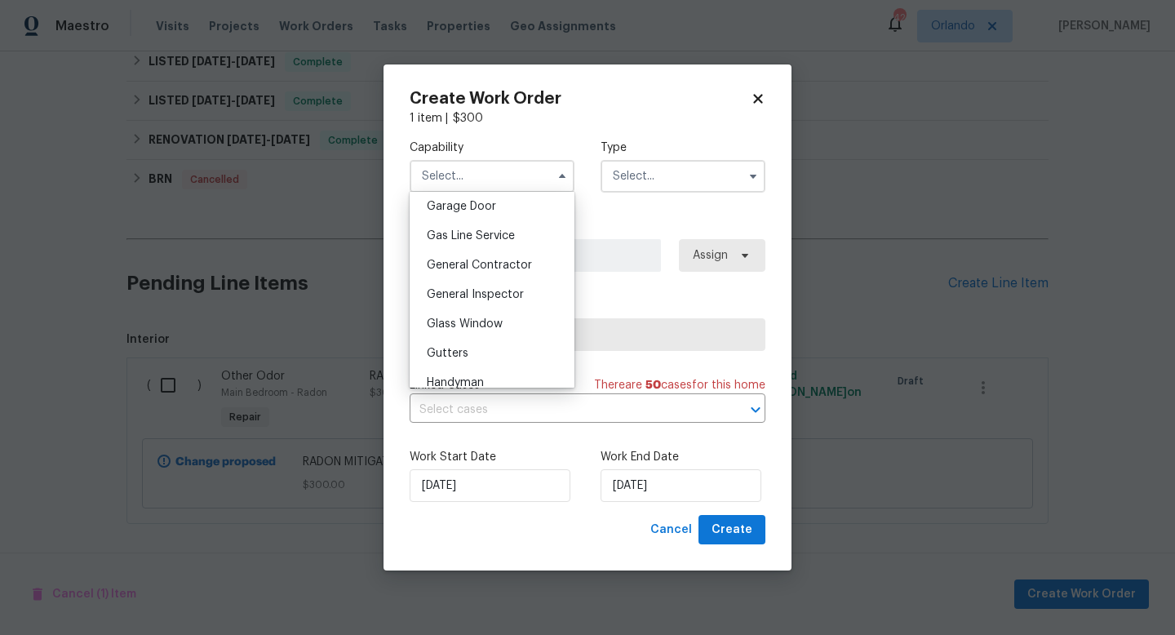
click at [485, 262] on span "General Contractor" at bounding box center [479, 264] width 105 height 11
type input "General Contractor"
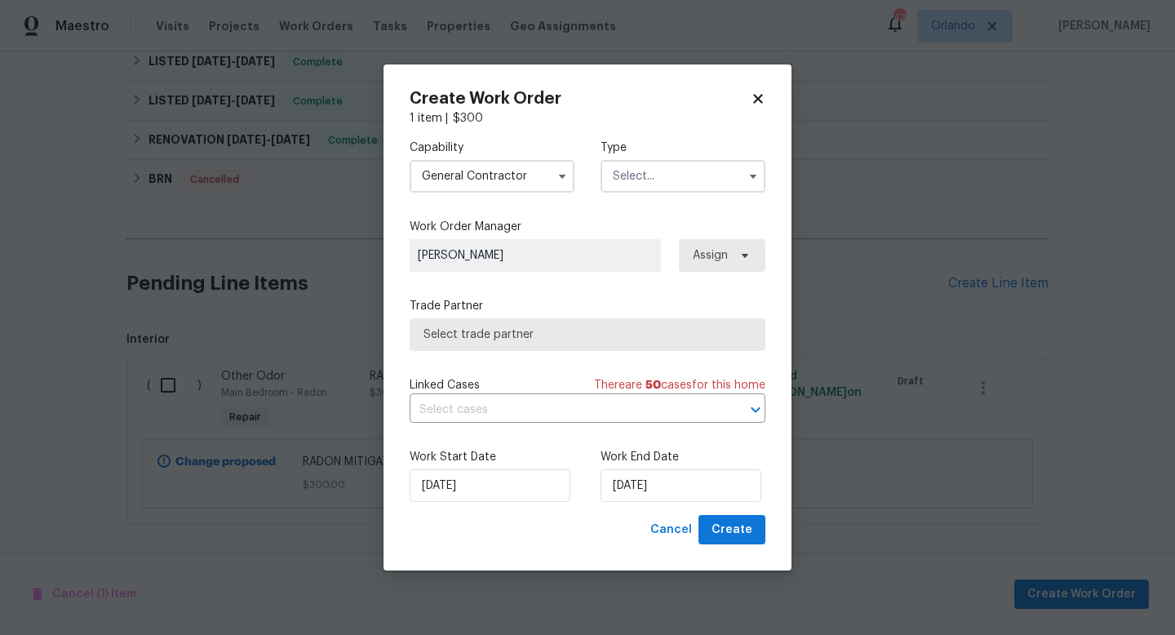
click at [656, 172] on input "text" at bounding box center [682, 176] width 165 height 33
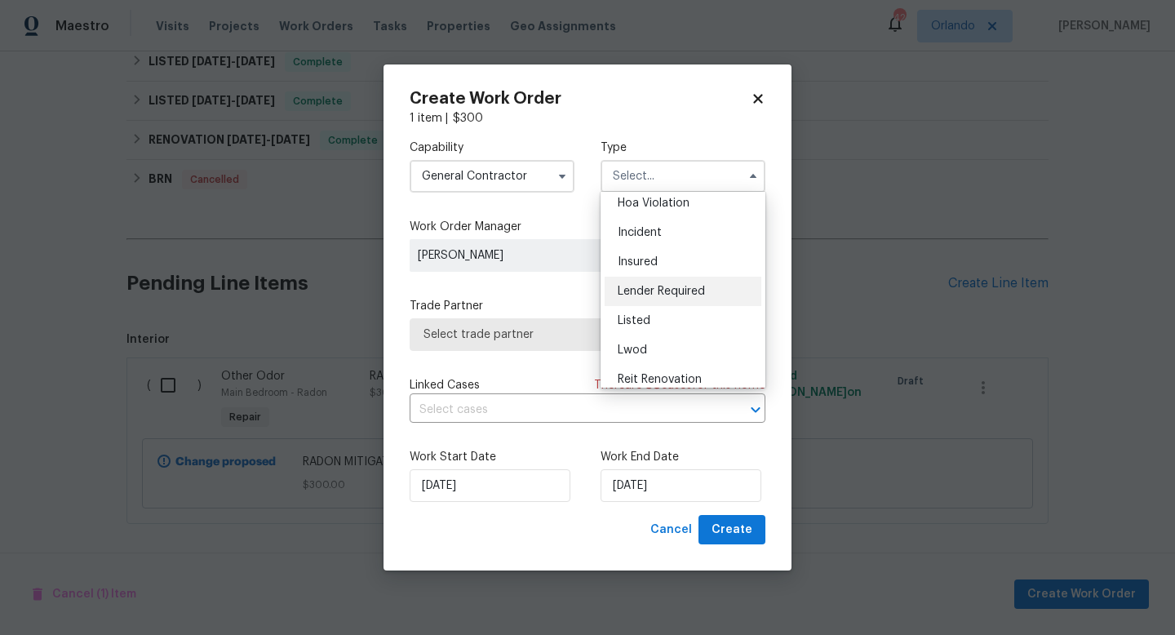
scroll to position [39, 0]
click at [653, 323] on div "Listed" at bounding box center [682, 317] width 157 height 29
type input "Listed"
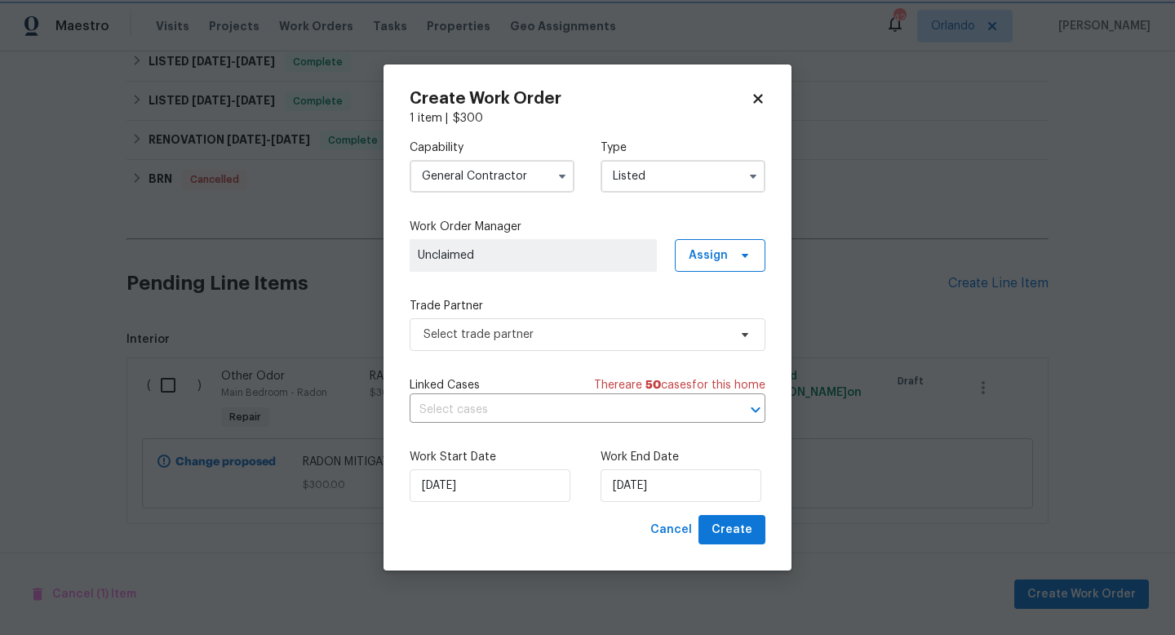
scroll to position [0, 0]
click at [514, 328] on span "Select trade partner" at bounding box center [575, 334] width 304 height 16
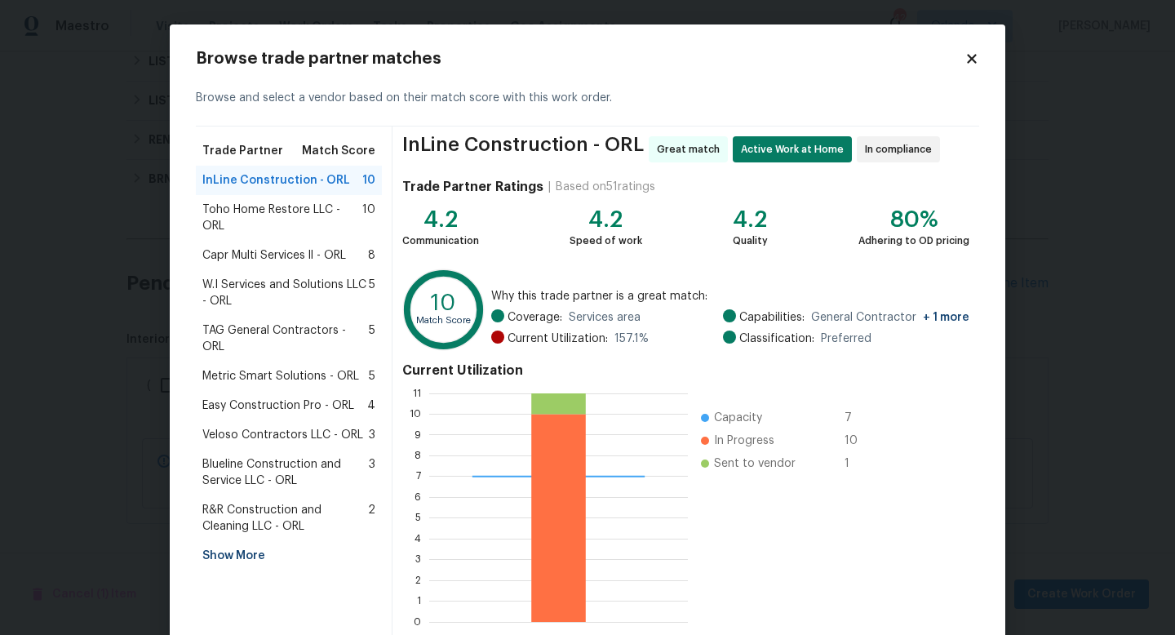
scroll to position [85, 0]
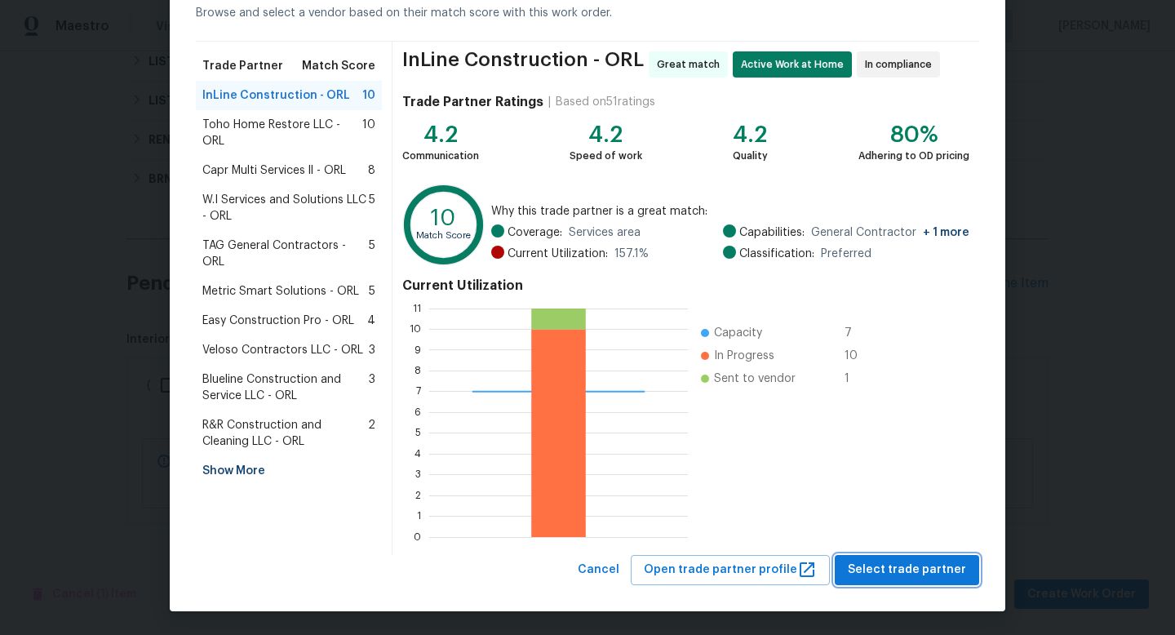
click at [901, 564] on span "Select trade partner" at bounding box center [907, 570] width 118 height 20
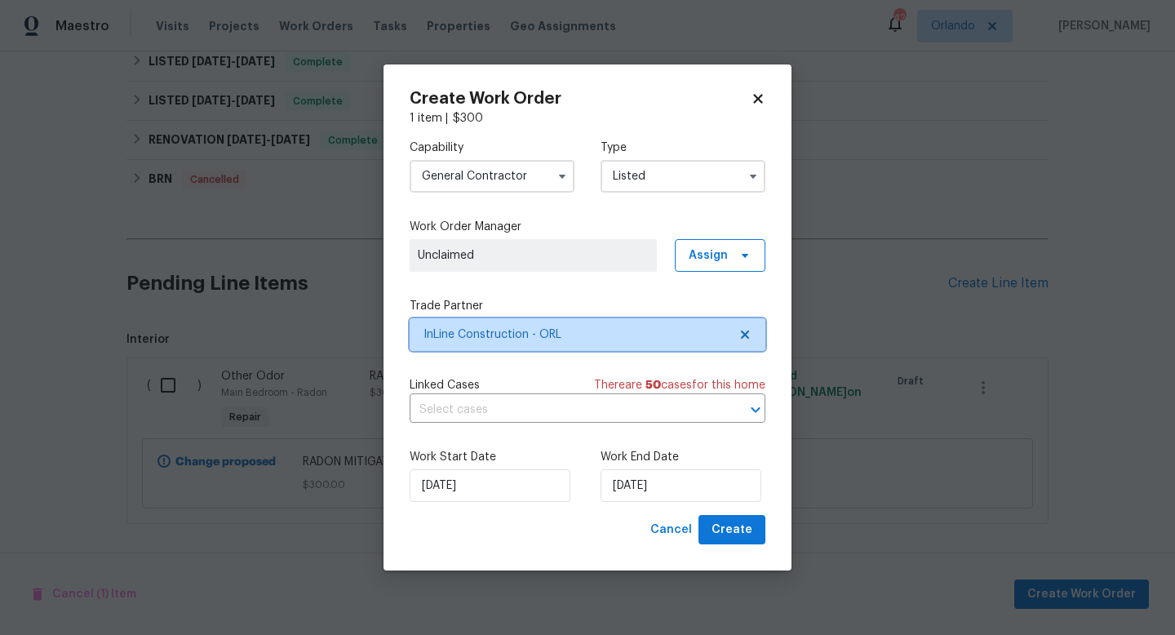
scroll to position [0, 0]
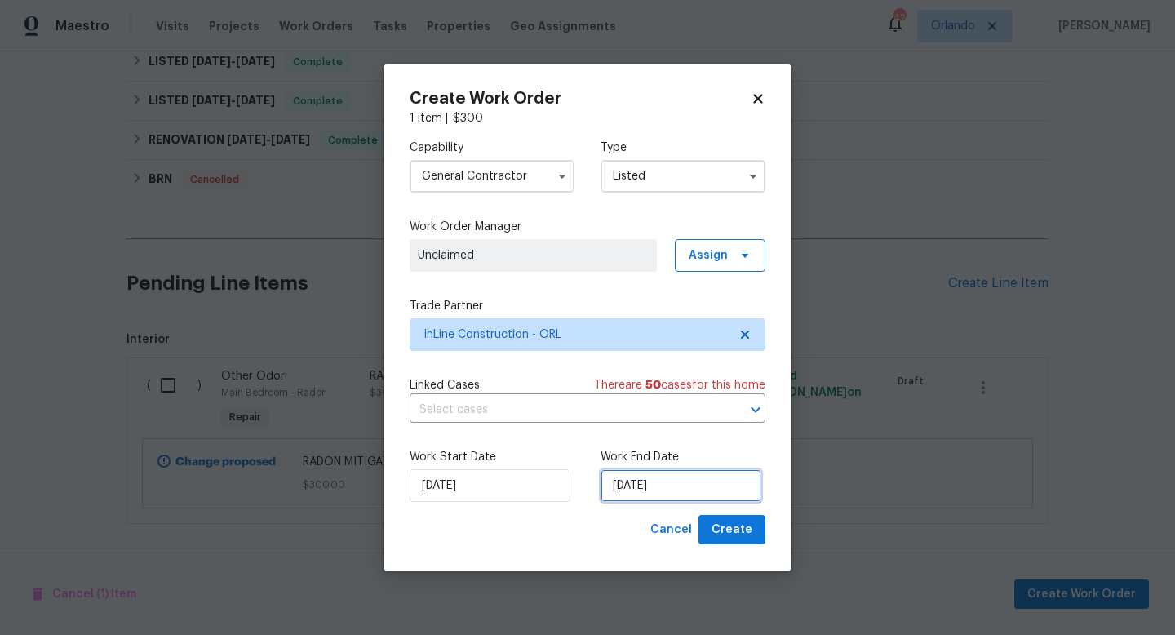
click at [692, 492] on input "8/28/2025" at bounding box center [680, 485] width 161 height 33
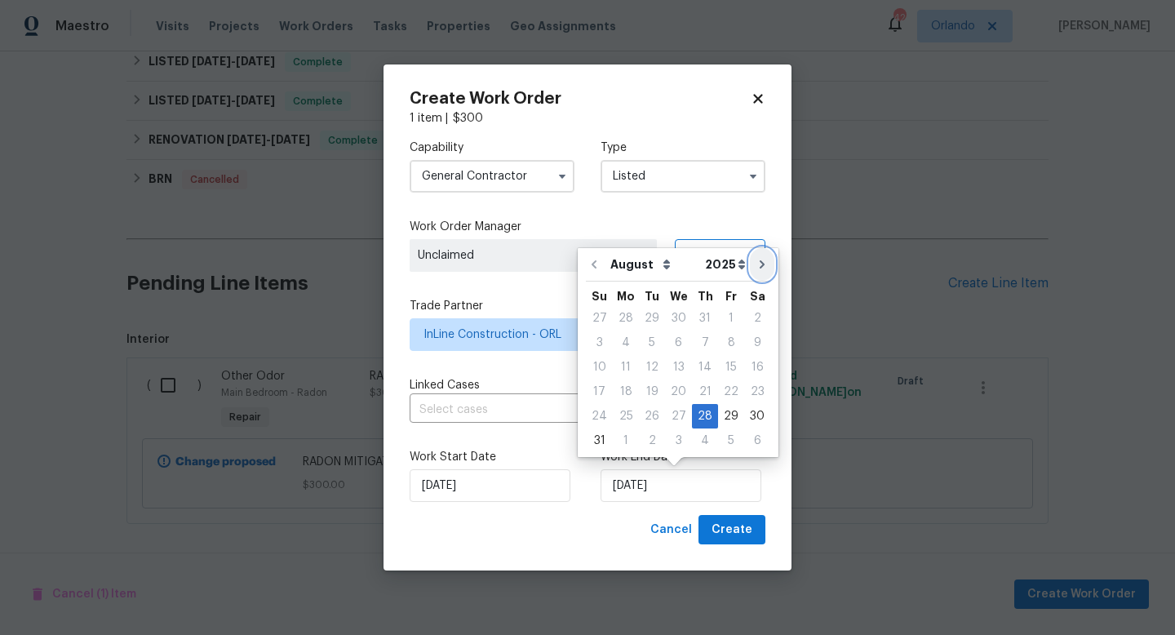
click at [759, 264] on icon "Go to next month" at bounding box center [761, 264] width 5 height 8
type input "9/28/2025"
select select "8"
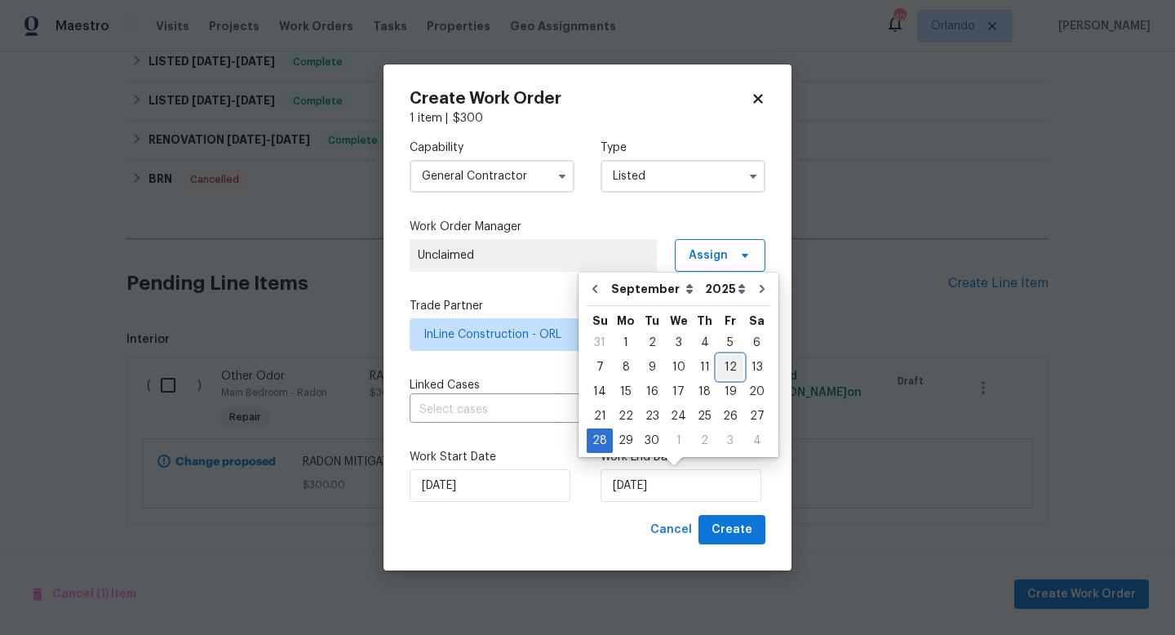
click at [727, 361] on div "12" at bounding box center [730, 367] width 26 height 23
type input "9/12/2025"
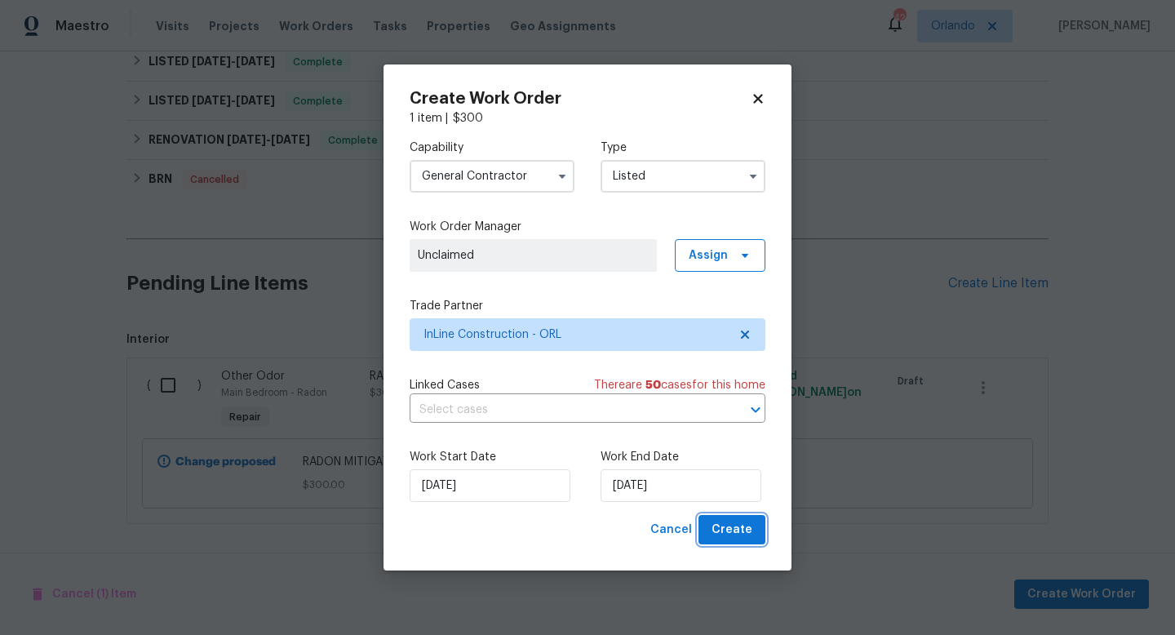
click at [740, 537] on span "Create" at bounding box center [731, 530] width 41 height 20
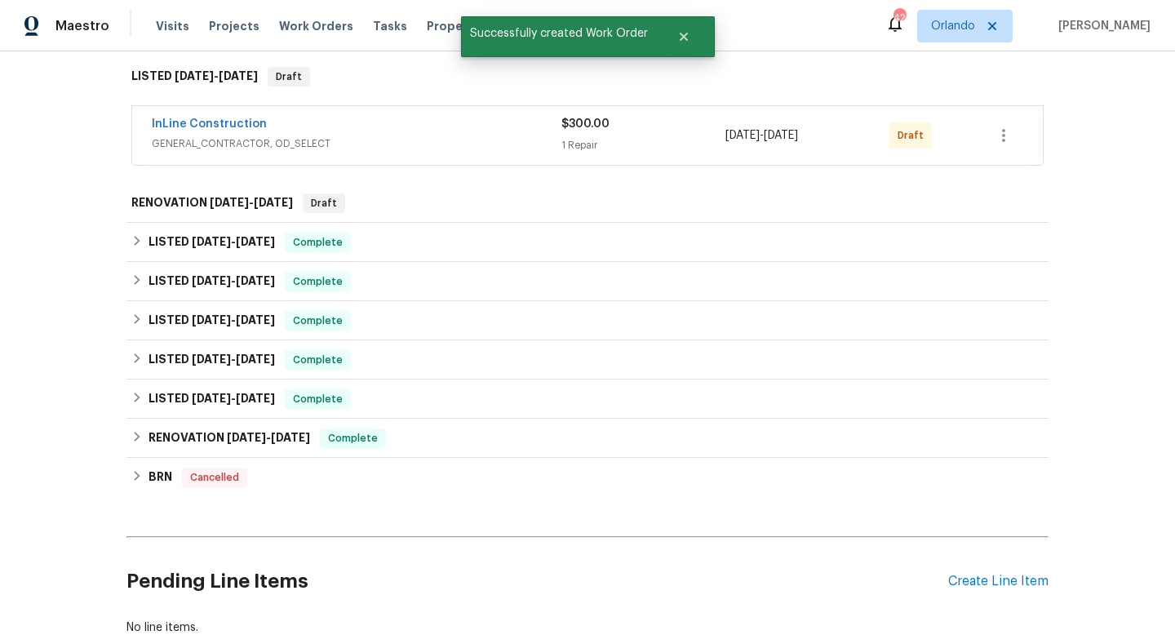
scroll to position [219, 0]
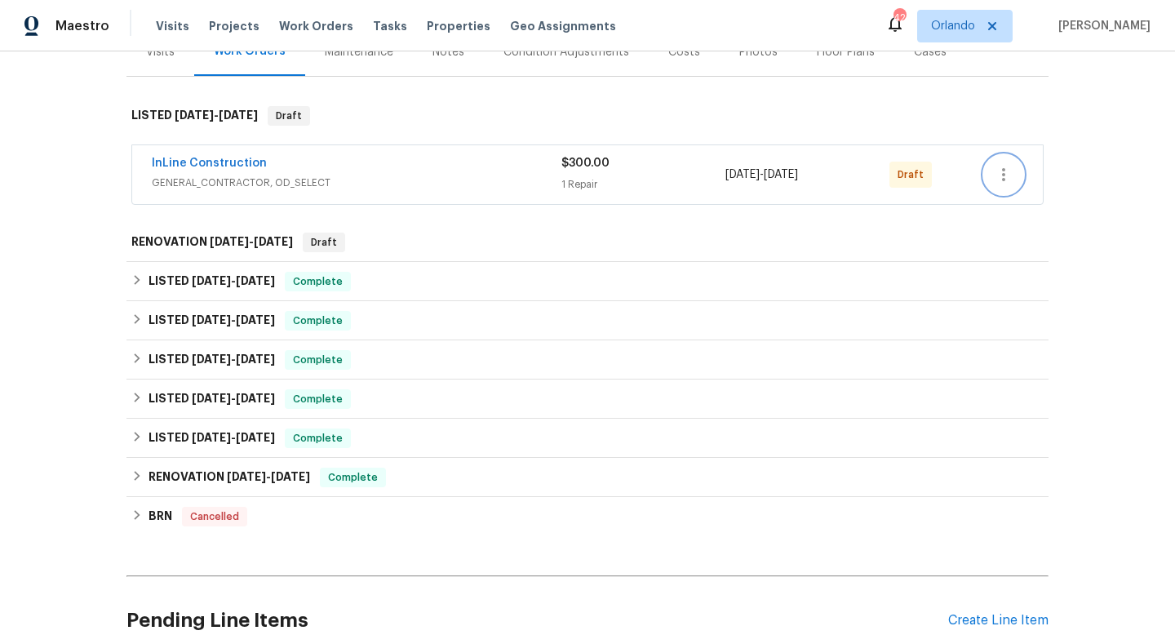
click at [1006, 177] on icon "button" at bounding box center [1004, 175] width 20 height 20
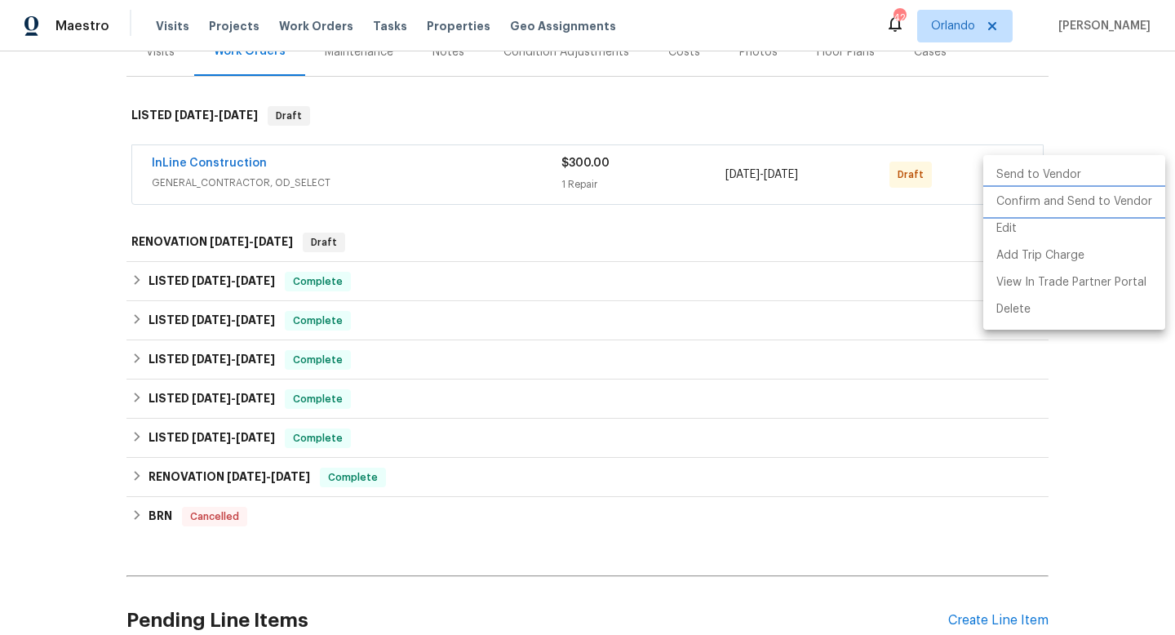
click at [1034, 205] on li "Confirm and Send to Vendor" at bounding box center [1074, 201] width 182 height 27
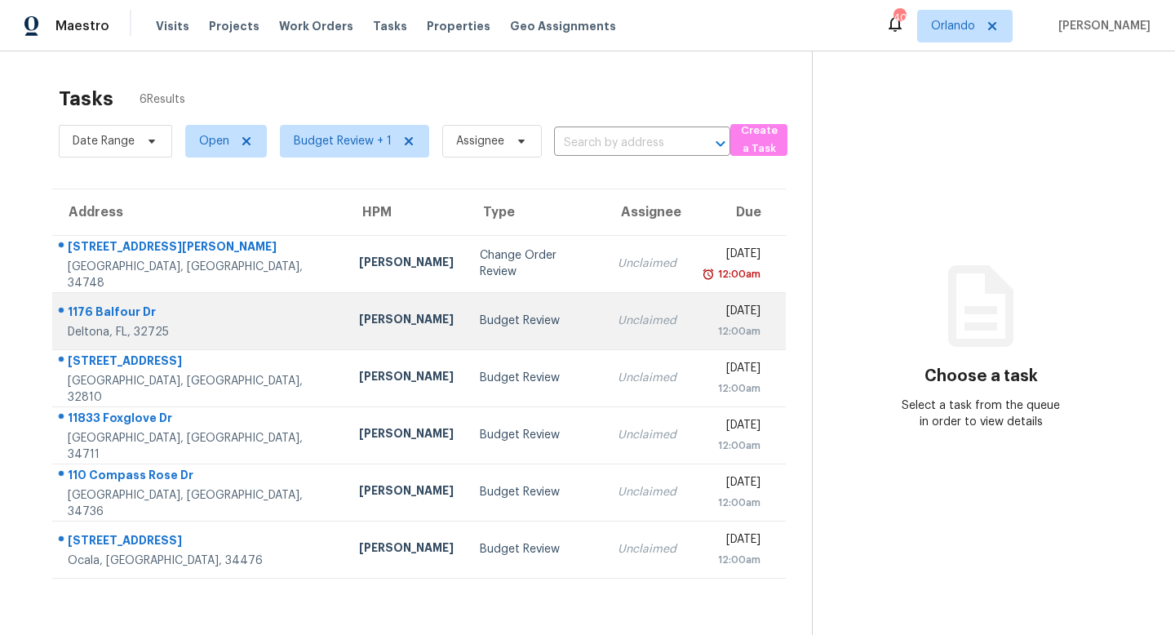
click at [617, 327] on div "Unclaimed" at bounding box center [646, 320] width 59 height 16
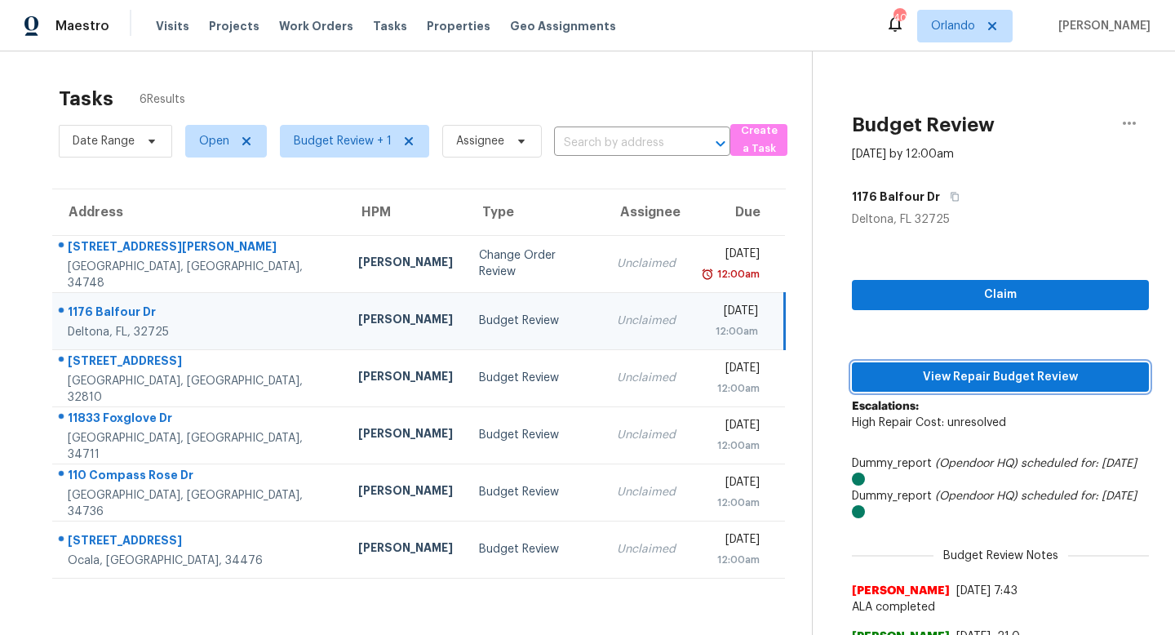
click at [981, 370] on span "View Repair Budget Review" at bounding box center [1000, 377] width 271 height 20
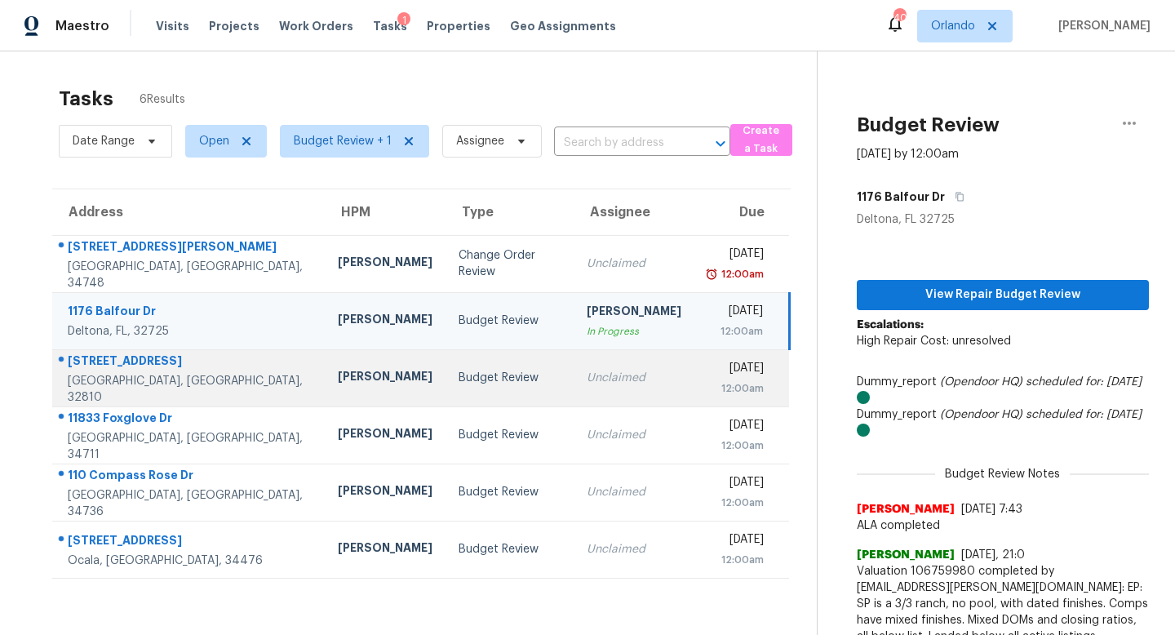
click at [471, 377] on div "Budget Review" at bounding box center [509, 378] width 102 height 16
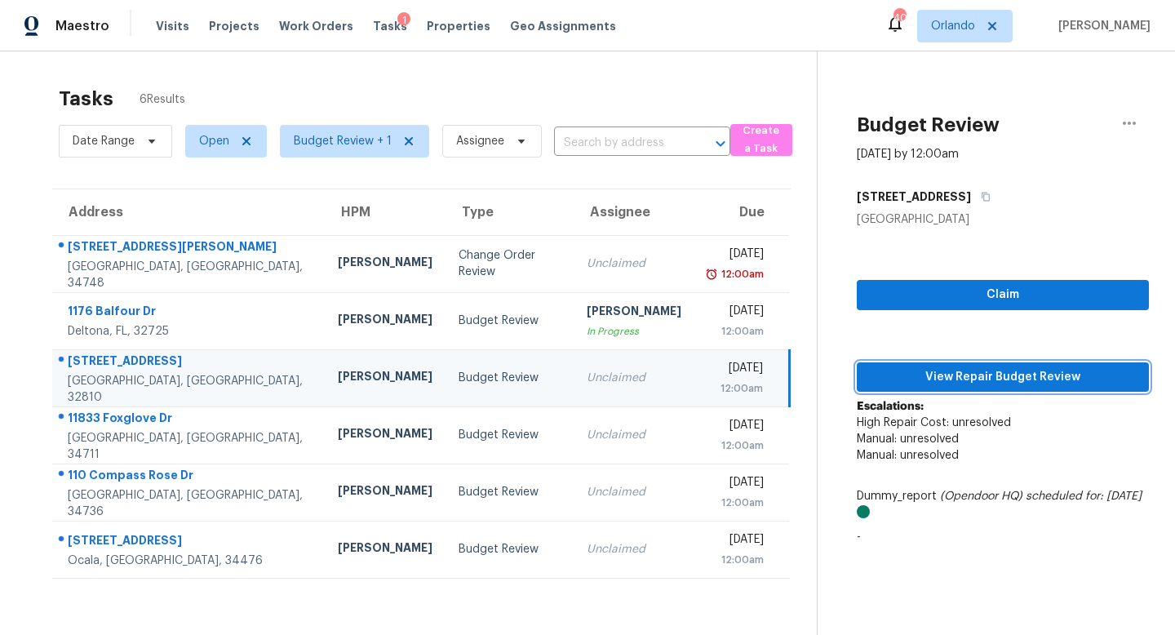
click at [1002, 374] on span "View Repair Budget Review" at bounding box center [1003, 377] width 266 height 20
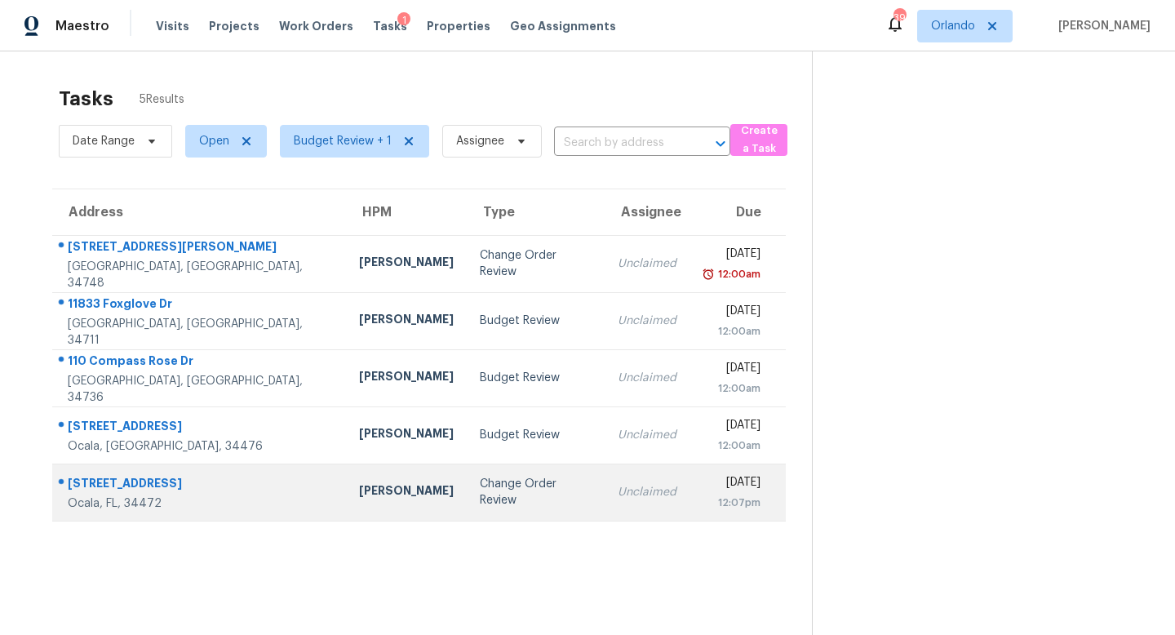
click at [480, 499] on div "Change Order Review" at bounding box center [536, 492] width 112 height 33
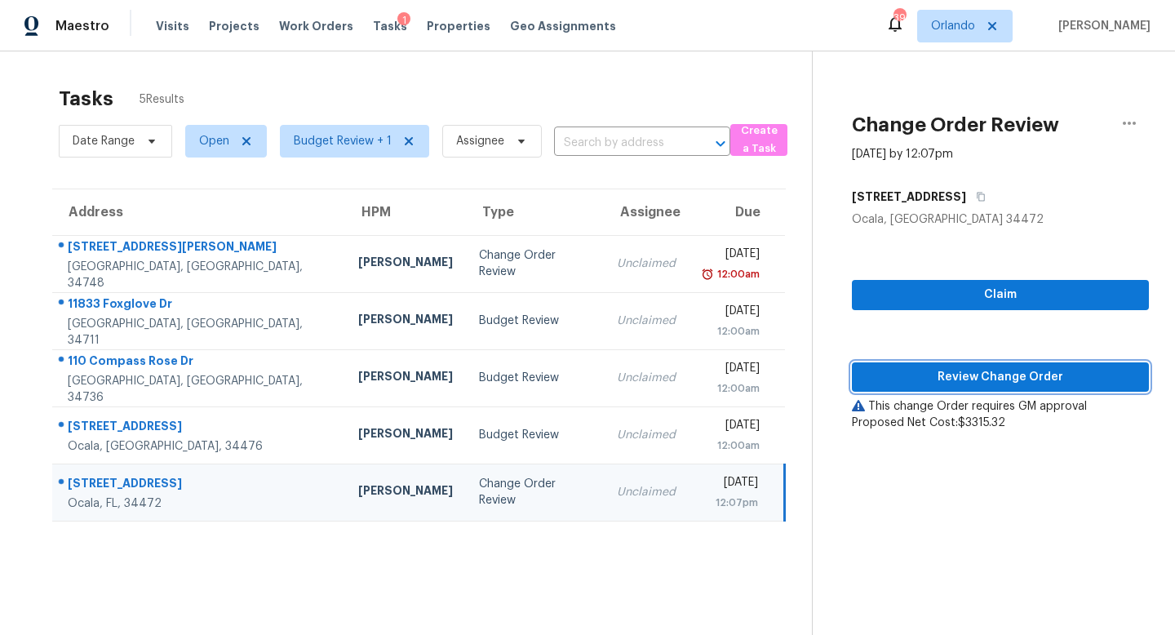
click at [963, 378] on span "Review Change Order" at bounding box center [1000, 377] width 271 height 20
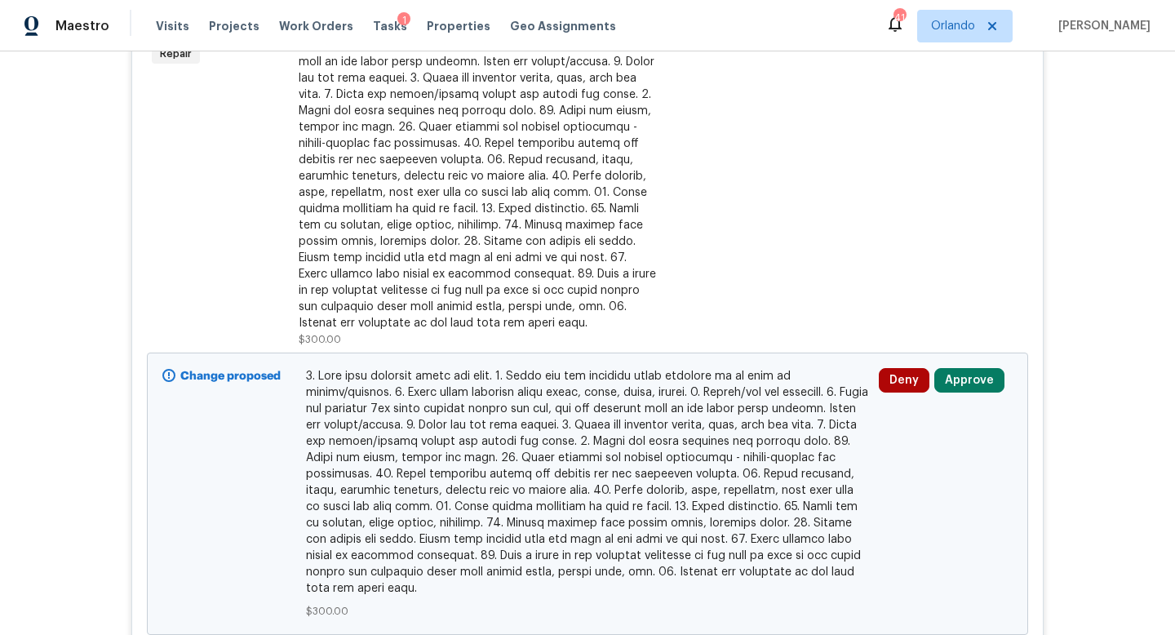
scroll to position [496, 0]
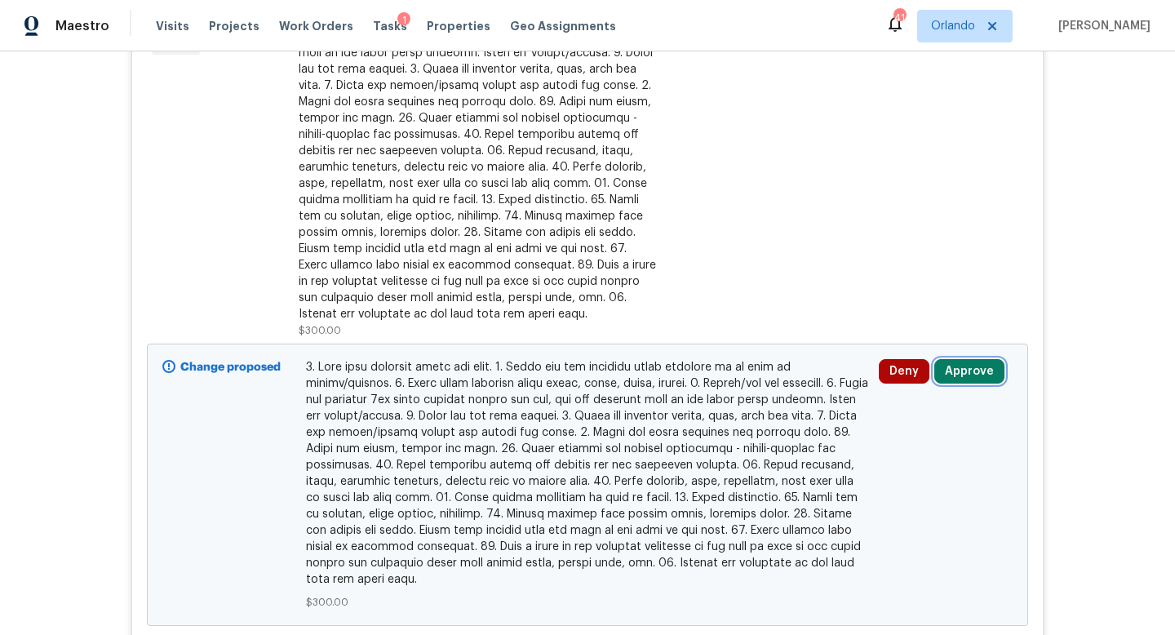
click at [959, 369] on button "Approve" at bounding box center [969, 371] width 70 height 24
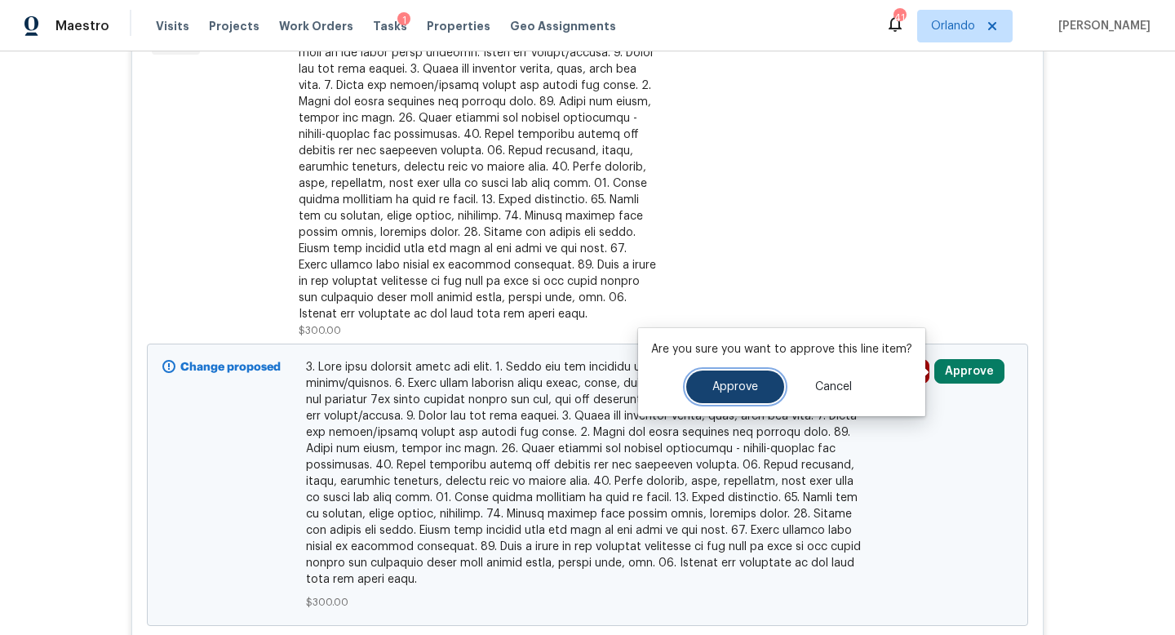
click at [746, 383] on span "Approve" at bounding box center [735, 387] width 46 height 12
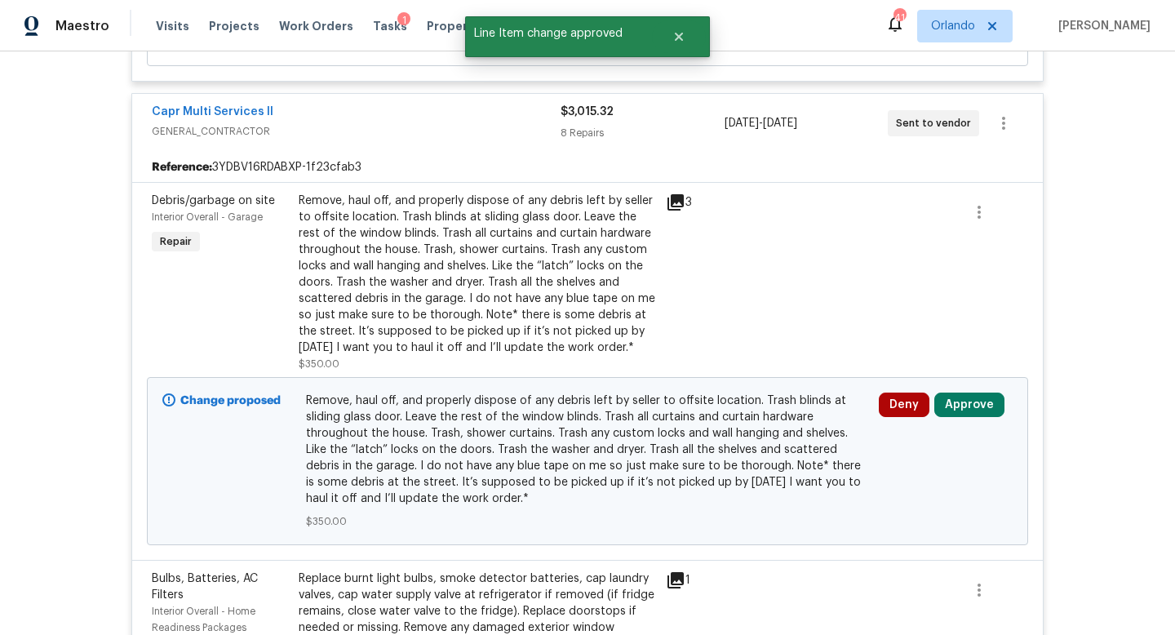
scroll to position [1059, 0]
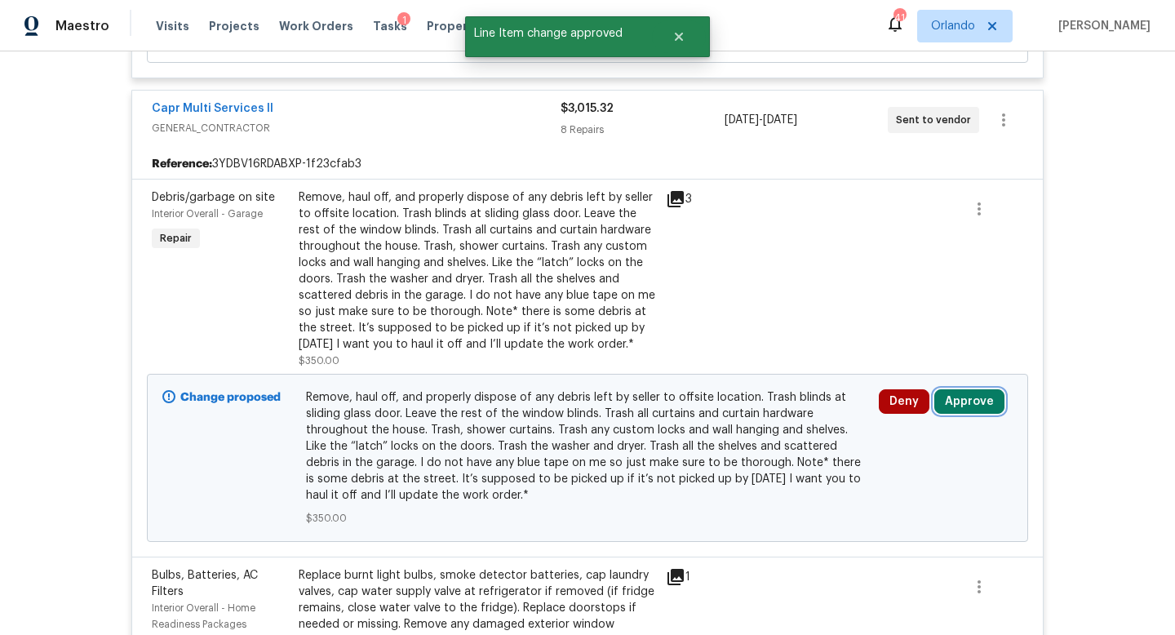
click at [969, 400] on button "Approve" at bounding box center [969, 401] width 70 height 24
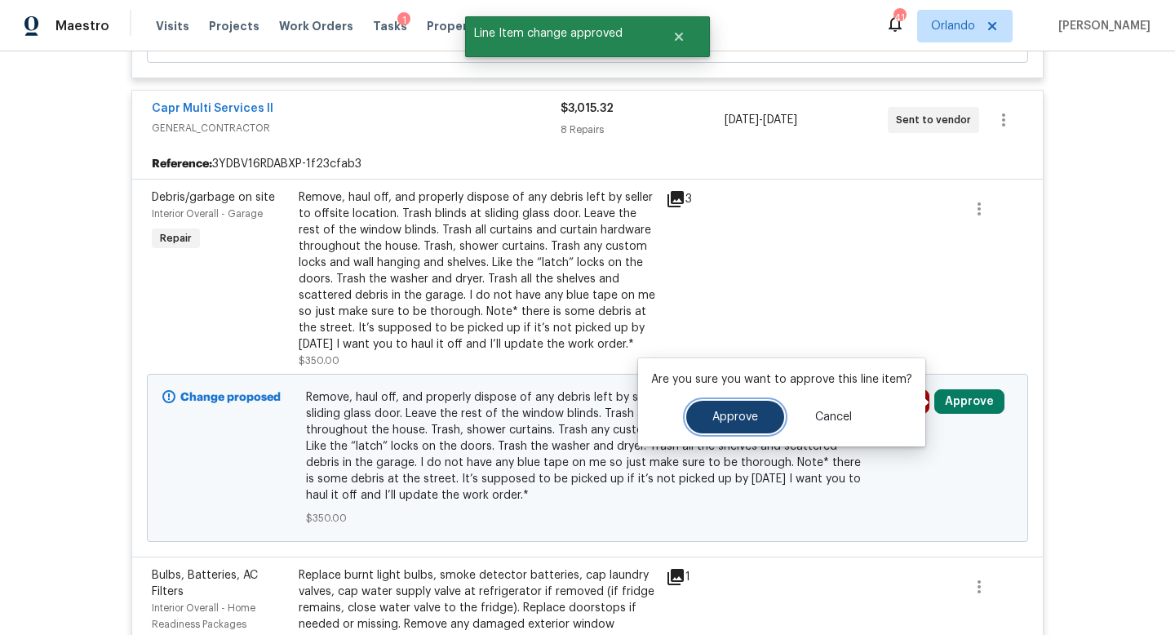
click at [744, 417] on span "Approve" at bounding box center [735, 417] width 46 height 12
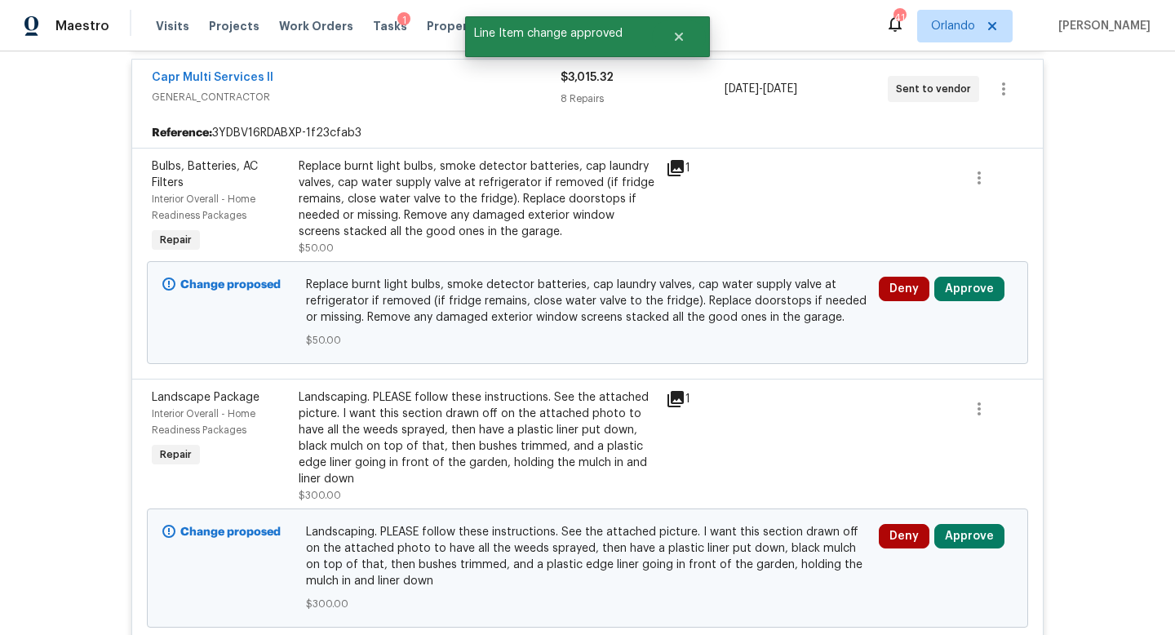
scroll to position [1058, 0]
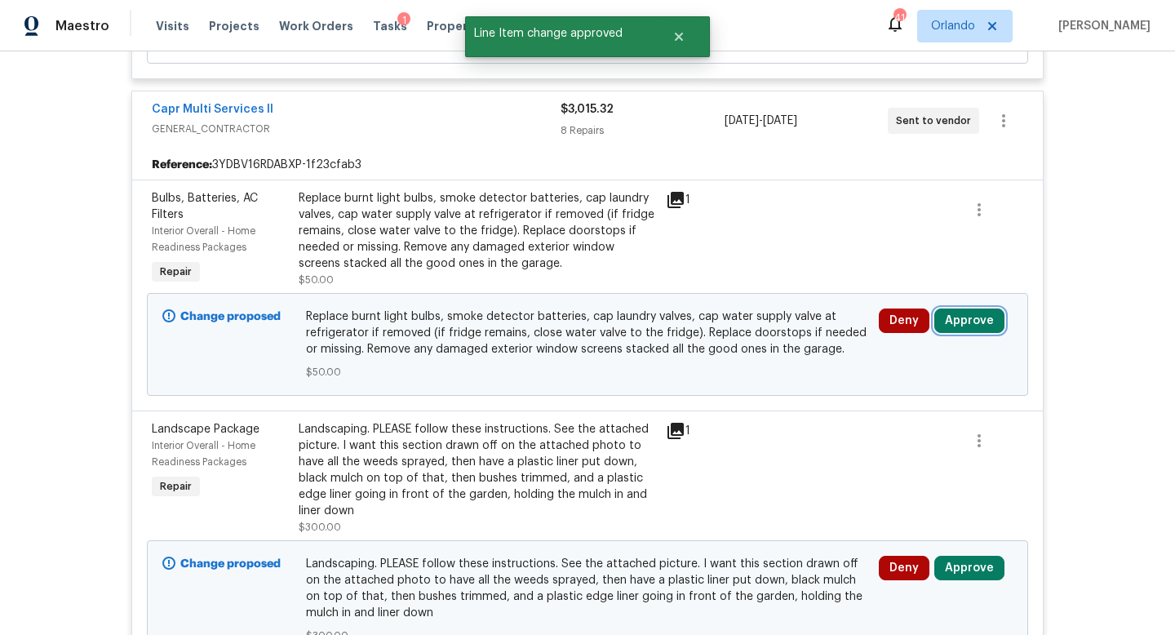
click at [960, 317] on button "Approve" at bounding box center [969, 320] width 70 height 24
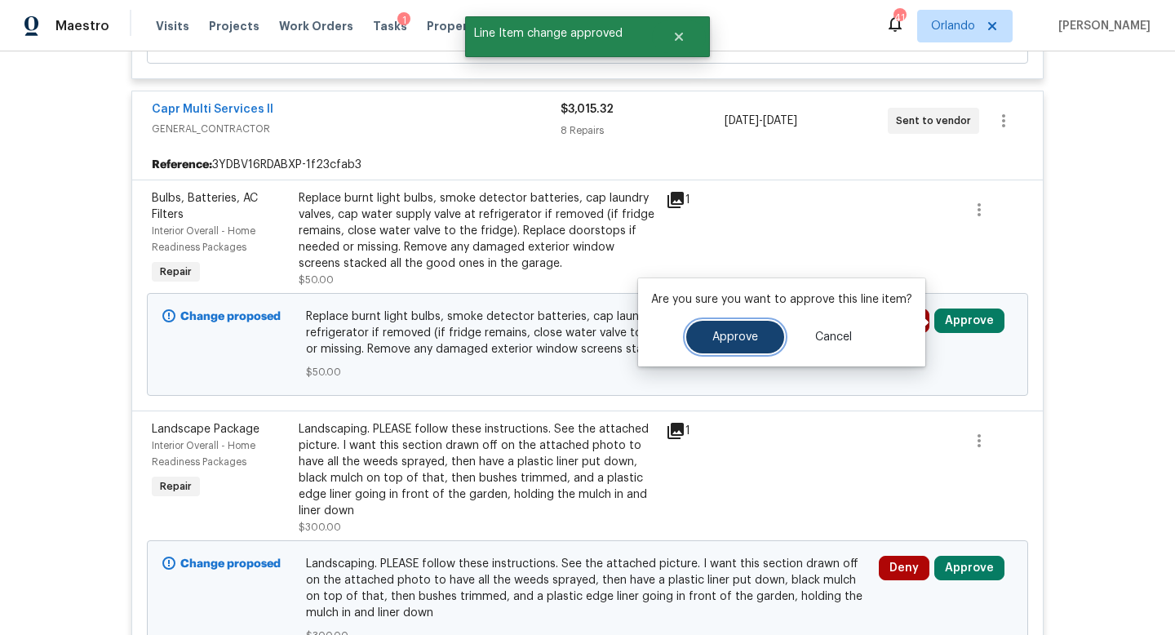
click at [738, 337] on span "Approve" at bounding box center [735, 337] width 46 height 12
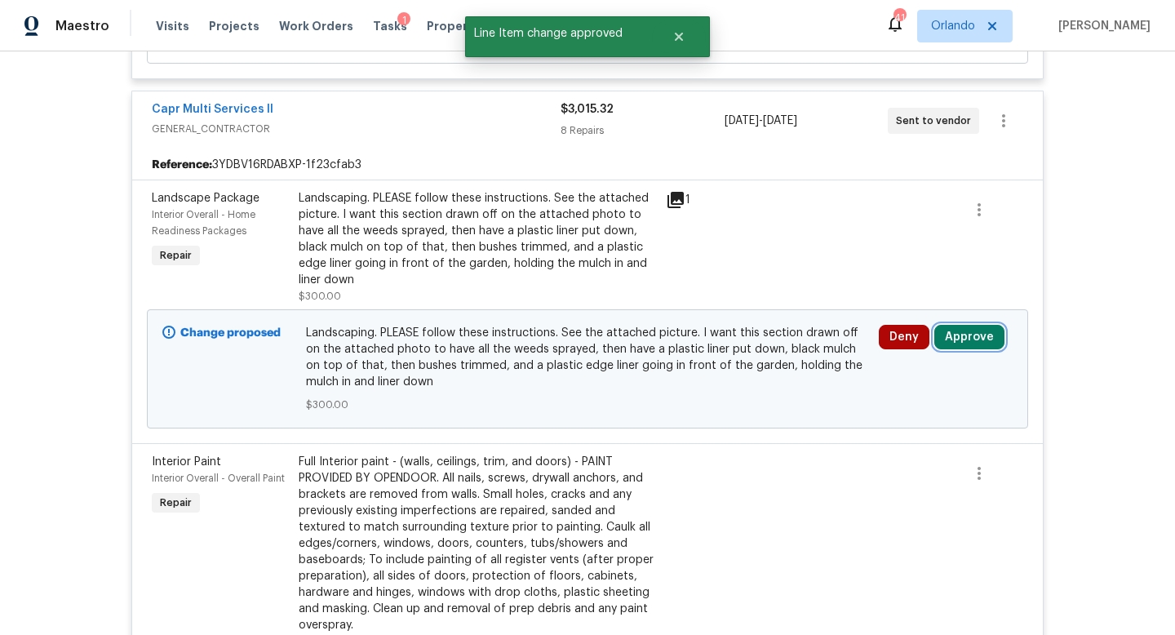
click at [966, 329] on button "Approve" at bounding box center [969, 337] width 70 height 24
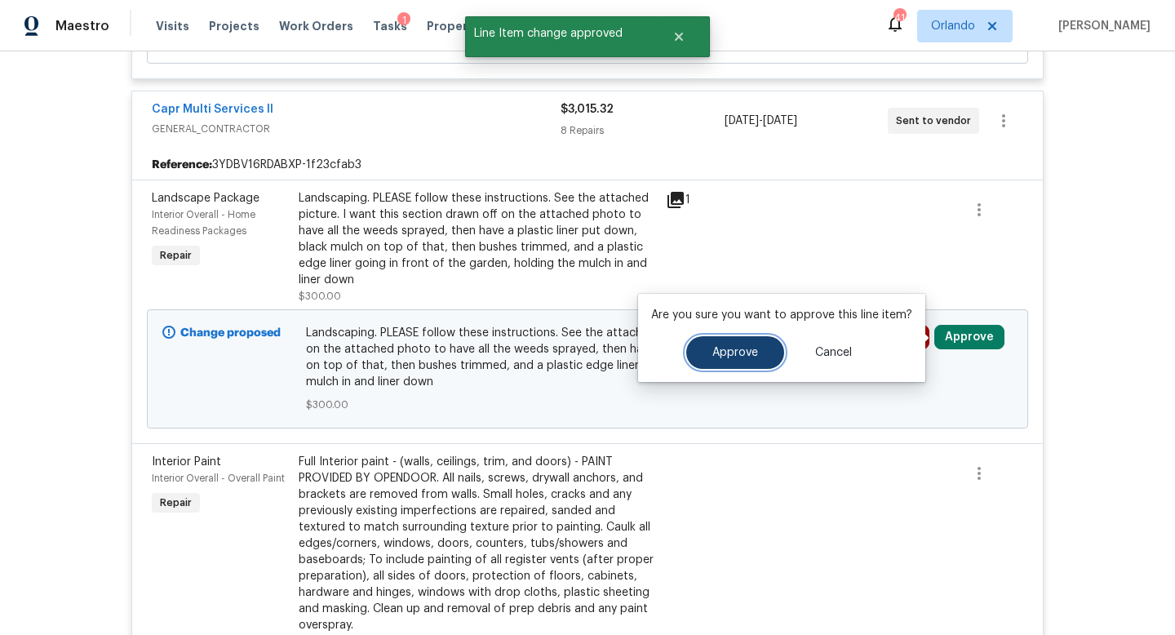
click at [725, 355] on span "Approve" at bounding box center [735, 353] width 46 height 12
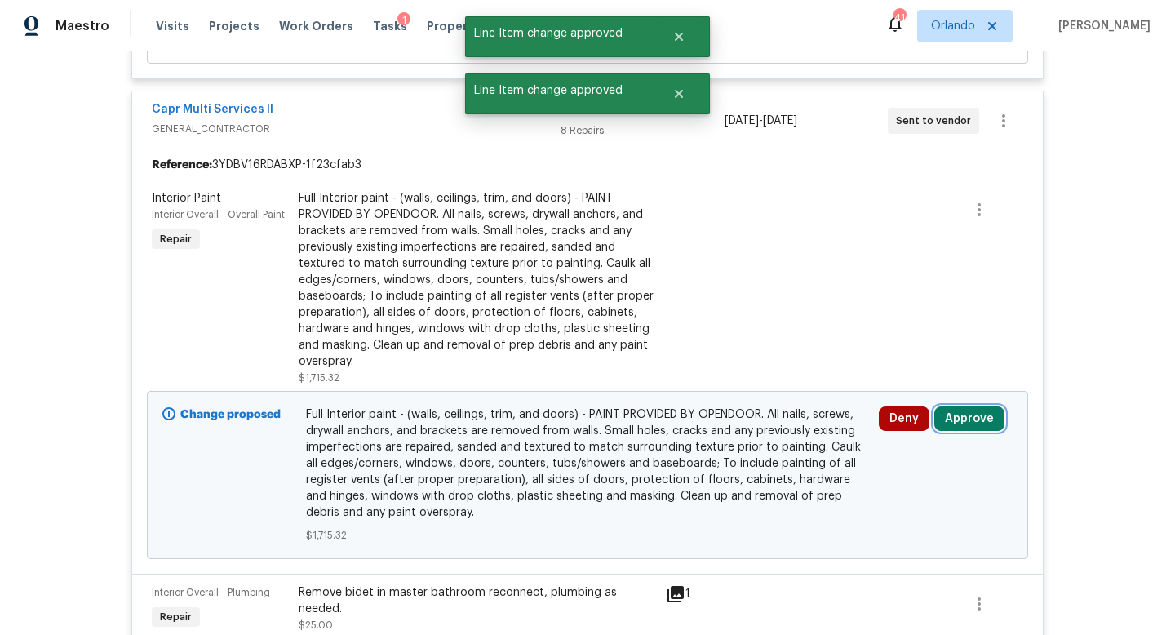
click at [975, 419] on button "Approve" at bounding box center [969, 418] width 70 height 24
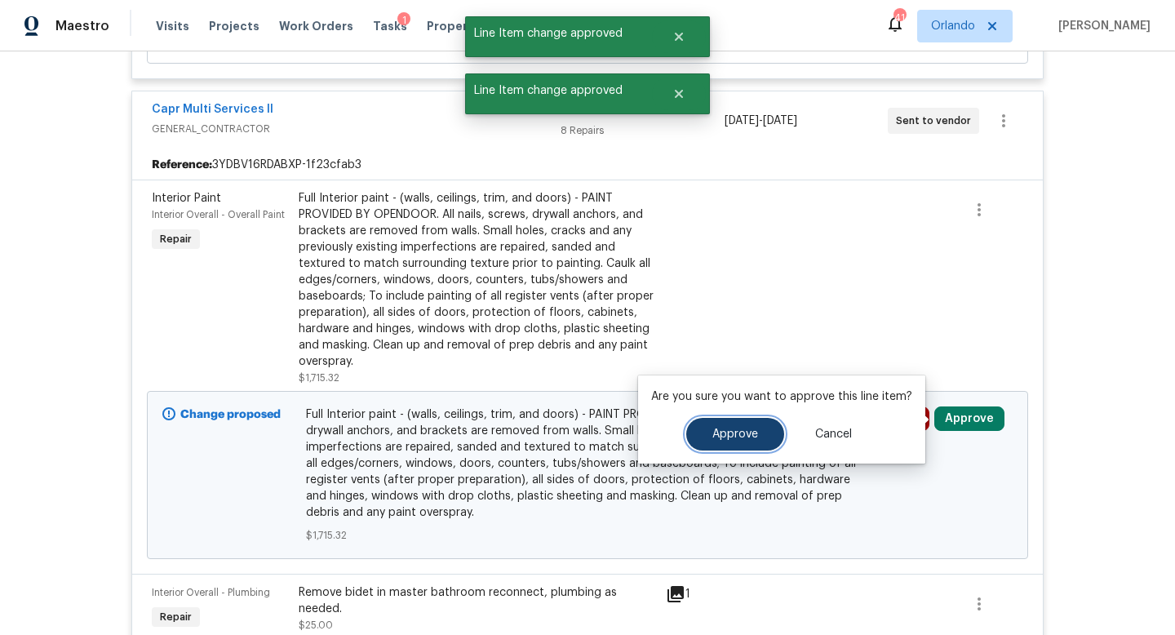
click at [732, 443] on button "Approve" at bounding box center [735, 434] width 98 height 33
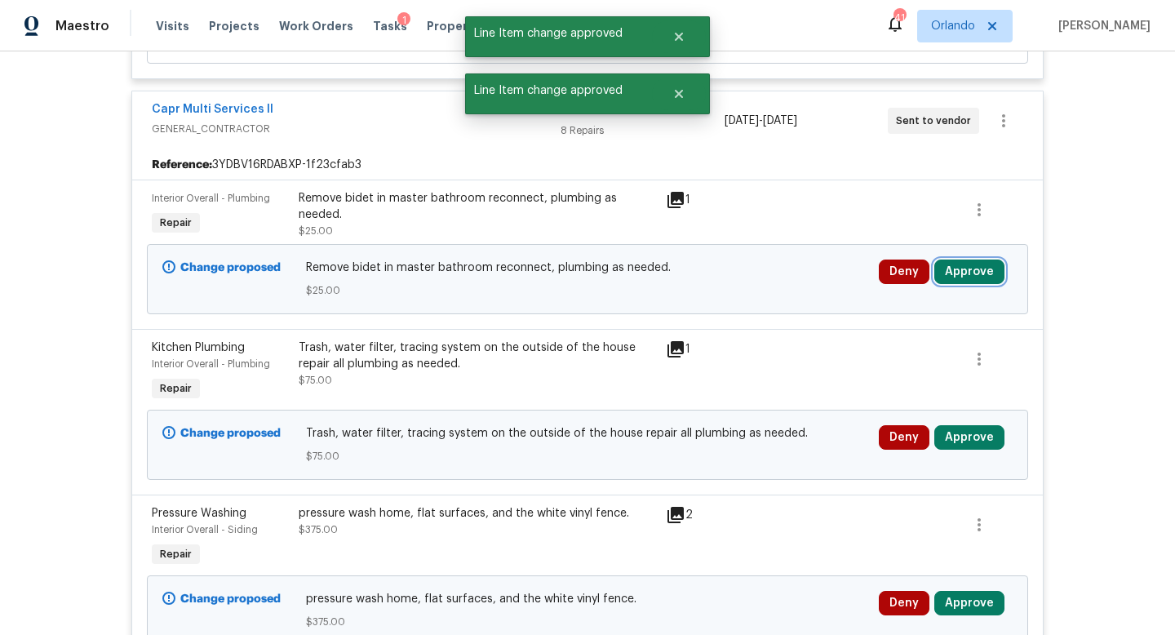
click at [973, 272] on button "Approve" at bounding box center [969, 271] width 70 height 24
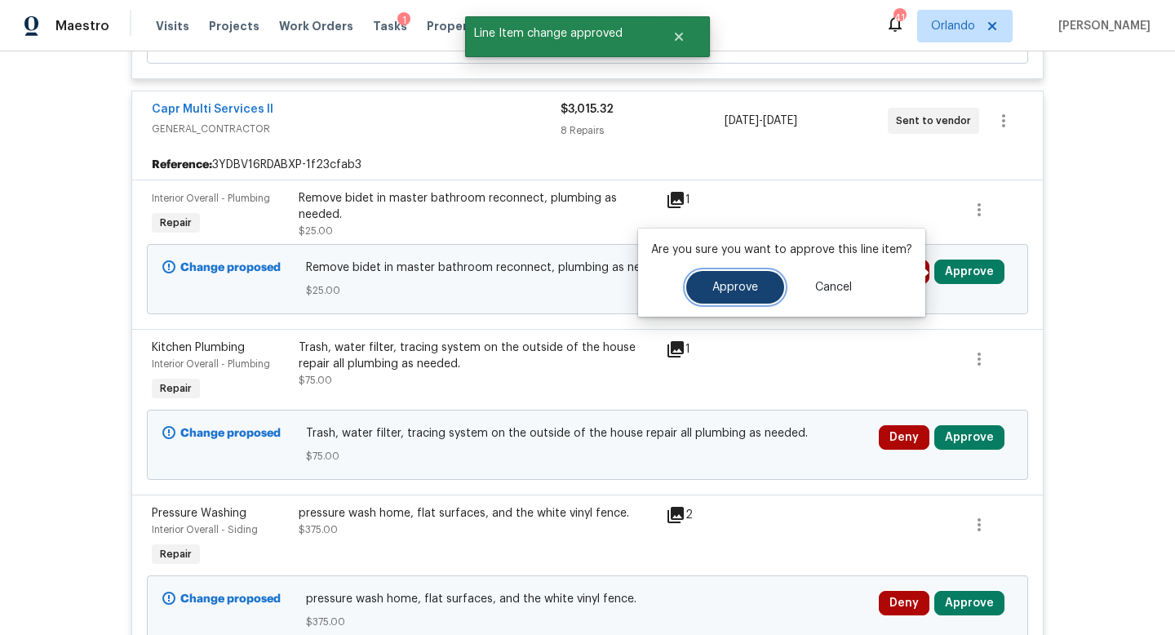
click at [741, 291] on span "Approve" at bounding box center [735, 287] width 46 height 12
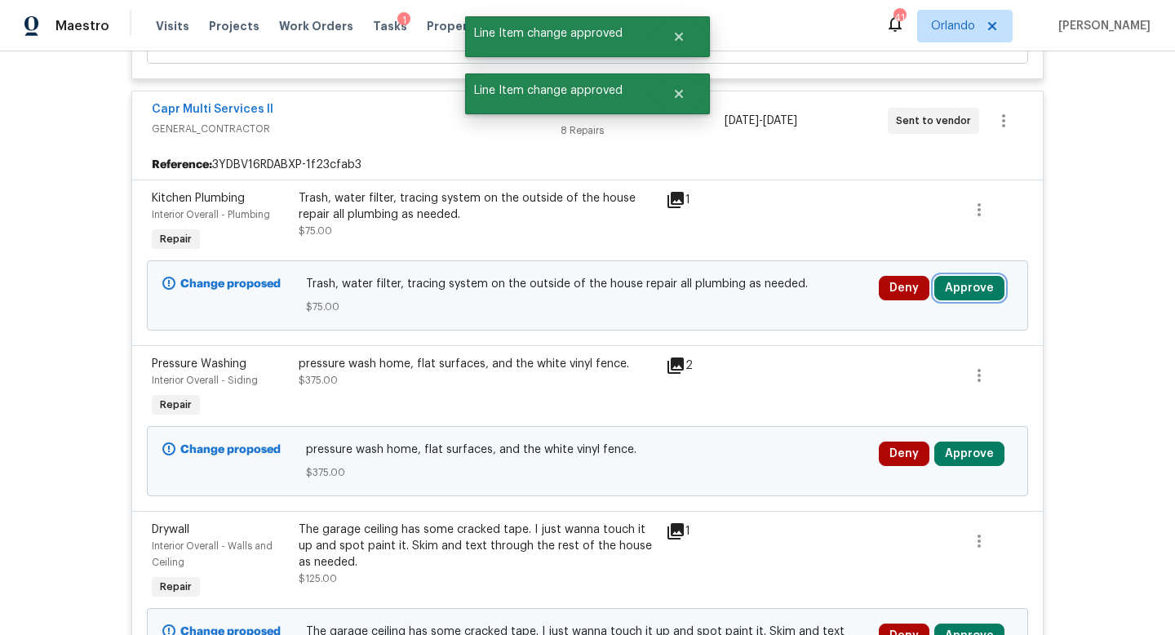
click at [969, 279] on button "Approve" at bounding box center [969, 288] width 70 height 24
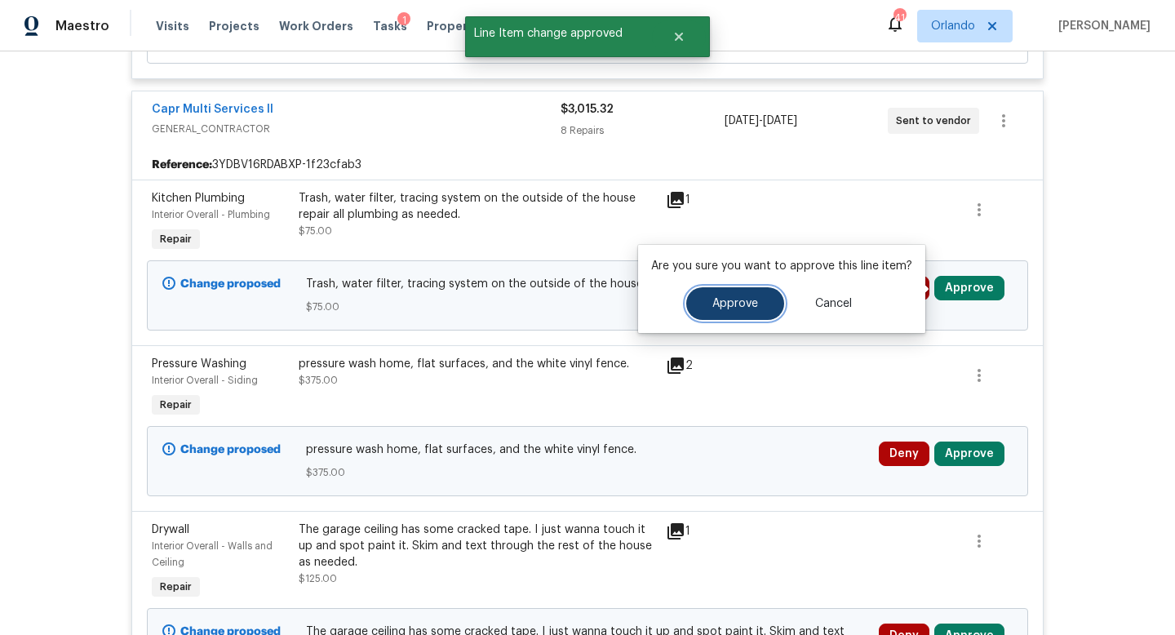
click at [746, 300] on span "Approve" at bounding box center [735, 304] width 46 height 12
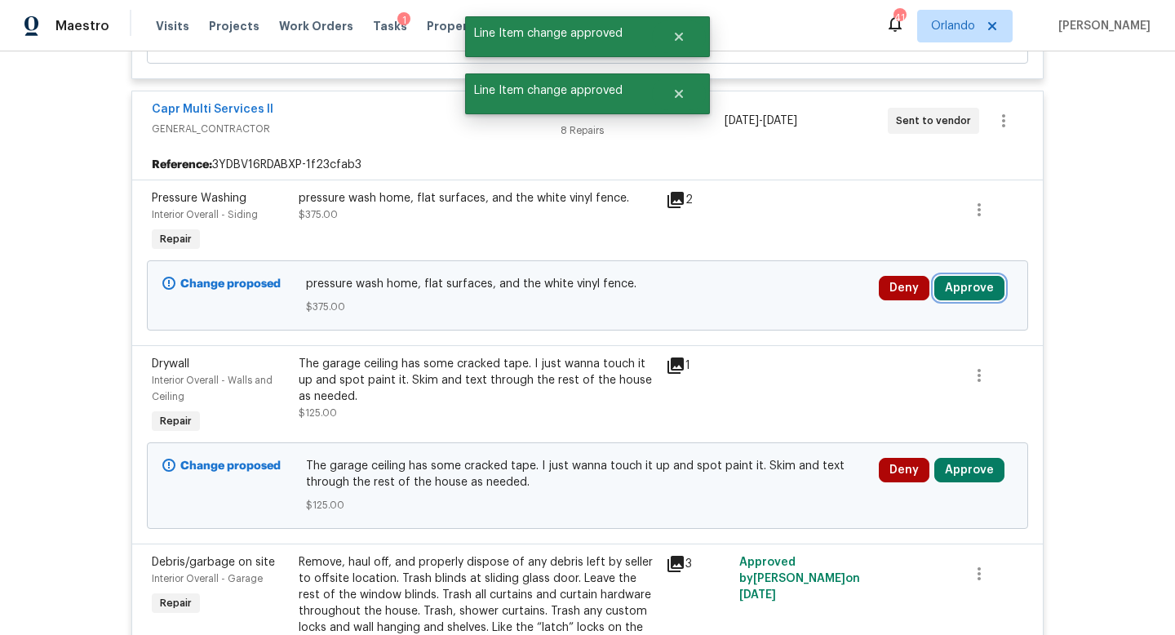
click at [973, 291] on button "Approve" at bounding box center [969, 288] width 70 height 24
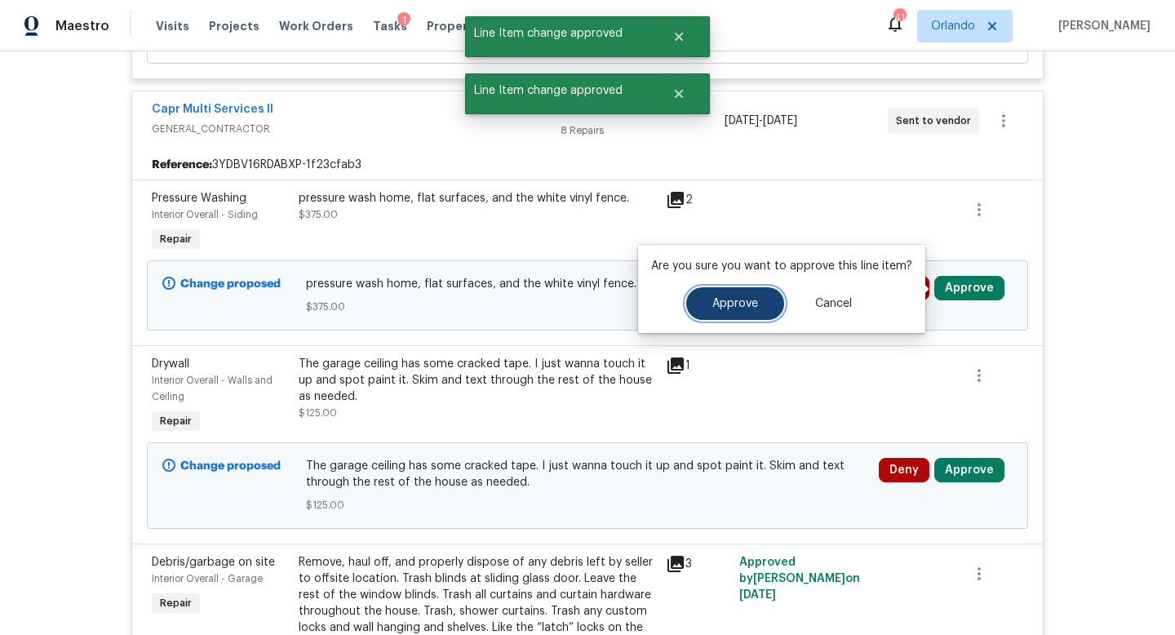
click at [715, 298] on span "Approve" at bounding box center [735, 304] width 46 height 12
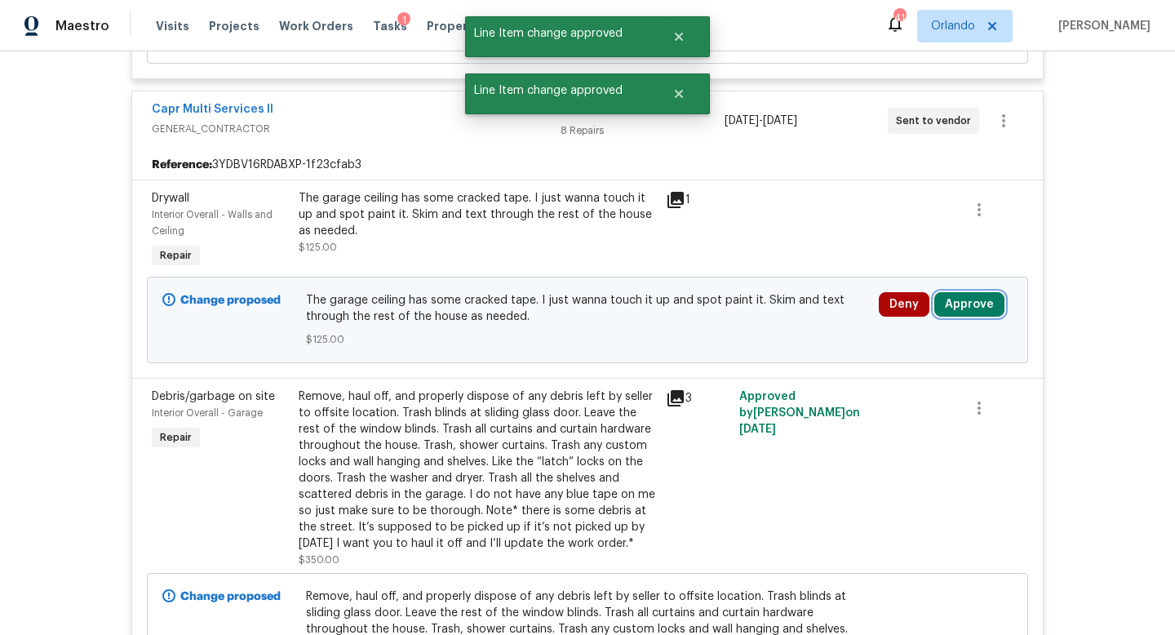
click at [969, 308] on button "Approve" at bounding box center [969, 304] width 70 height 24
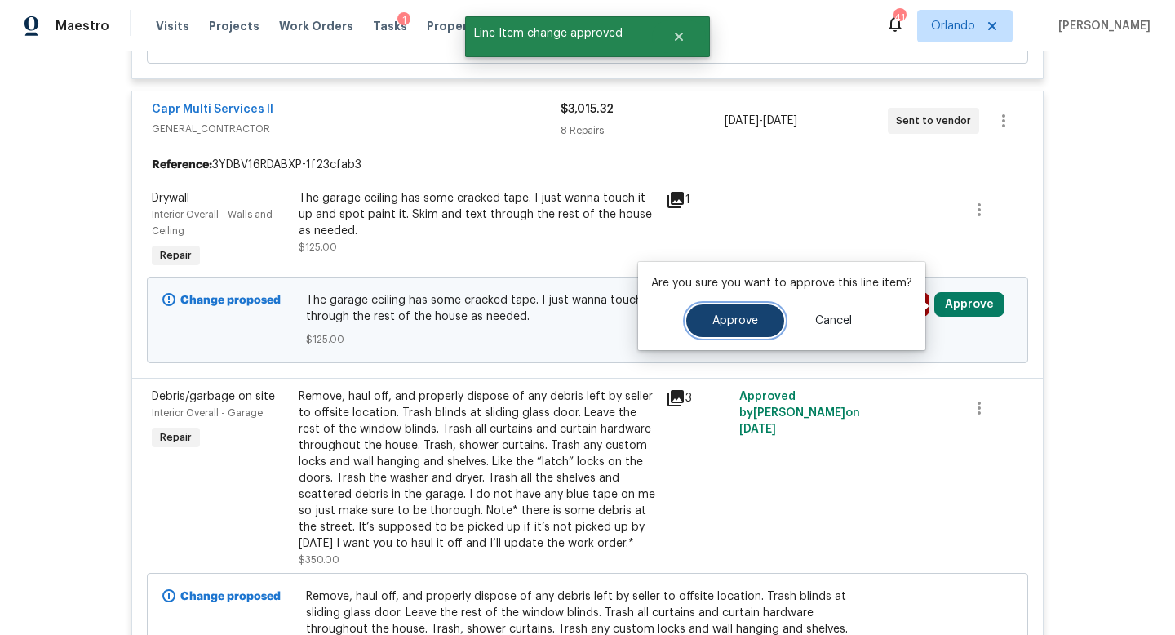
click at [740, 328] on button "Approve" at bounding box center [735, 320] width 98 height 33
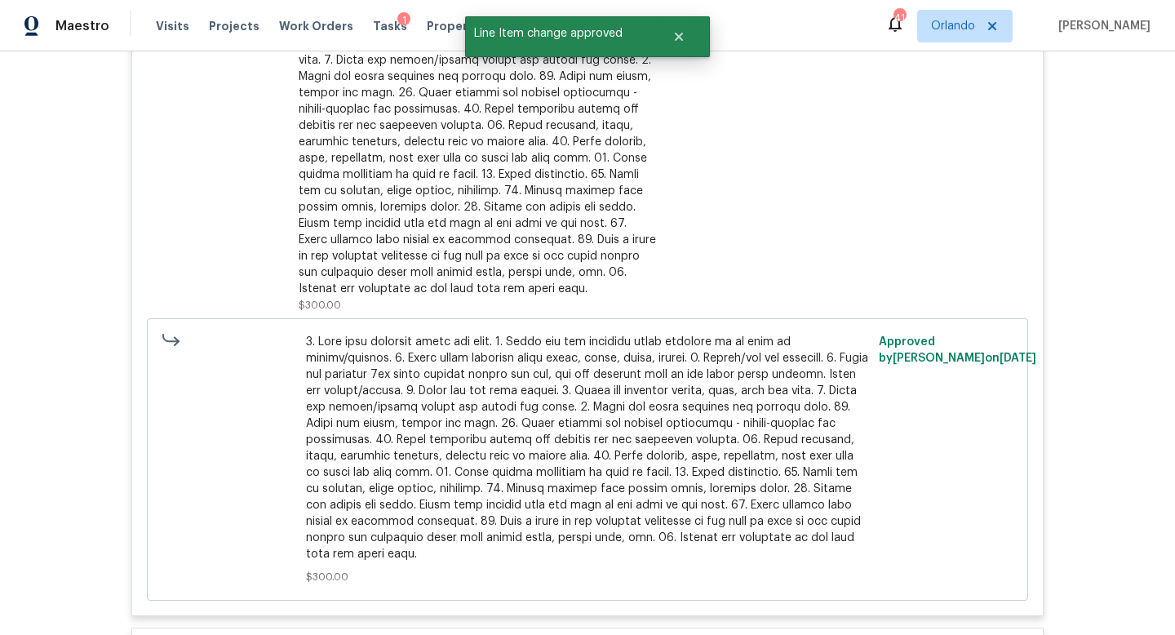
scroll to position [0, 0]
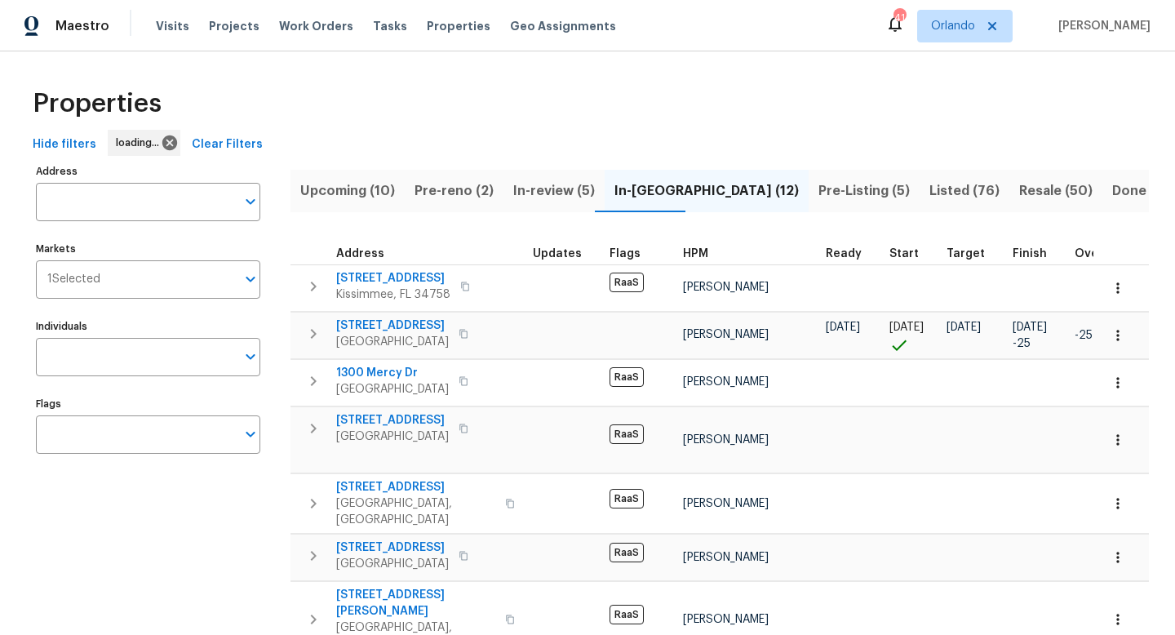
click at [818, 192] on span "Pre-Listing (5)" at bounding box center [863, 190] width 91 height 23
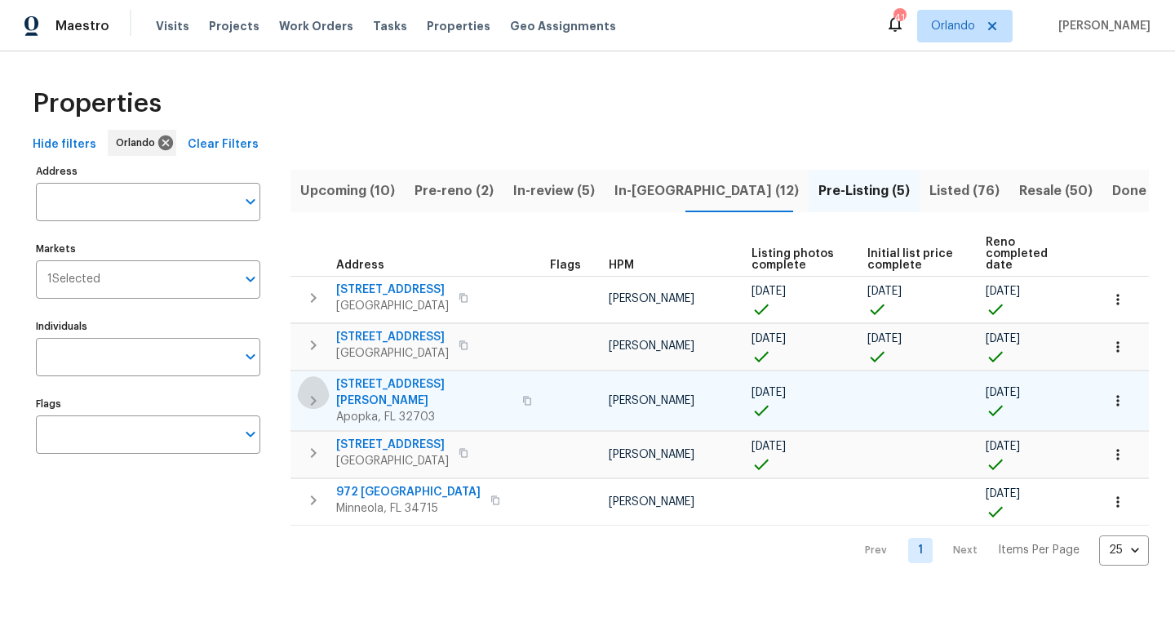
click at [311, 396] on icon "button" at bounding box center [314, 401] width 6 height 10
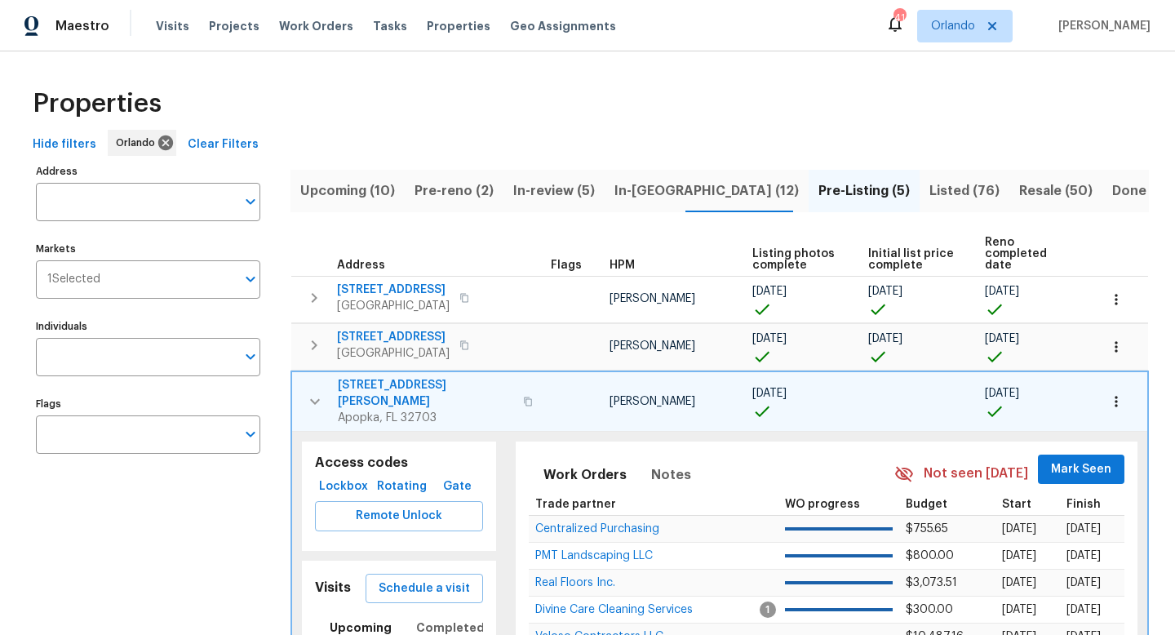
click at [386, 377] on span "[STREET_ADDRESS][PERSON_NAME]" at bounding box center [425, 393] width 175 height 33
click at [313, 392] on icon "button" at bounding box center [315, 402] width 20 height 20
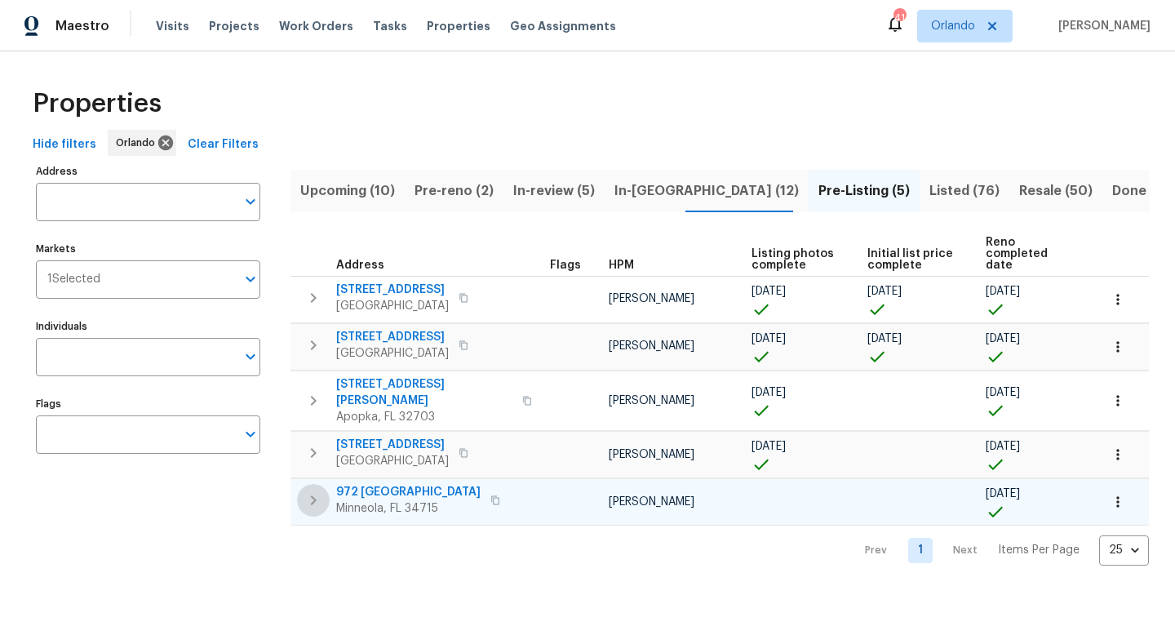
click at [315, 490] on icon "button" at bounding box center [313, 500] width 20 height 20
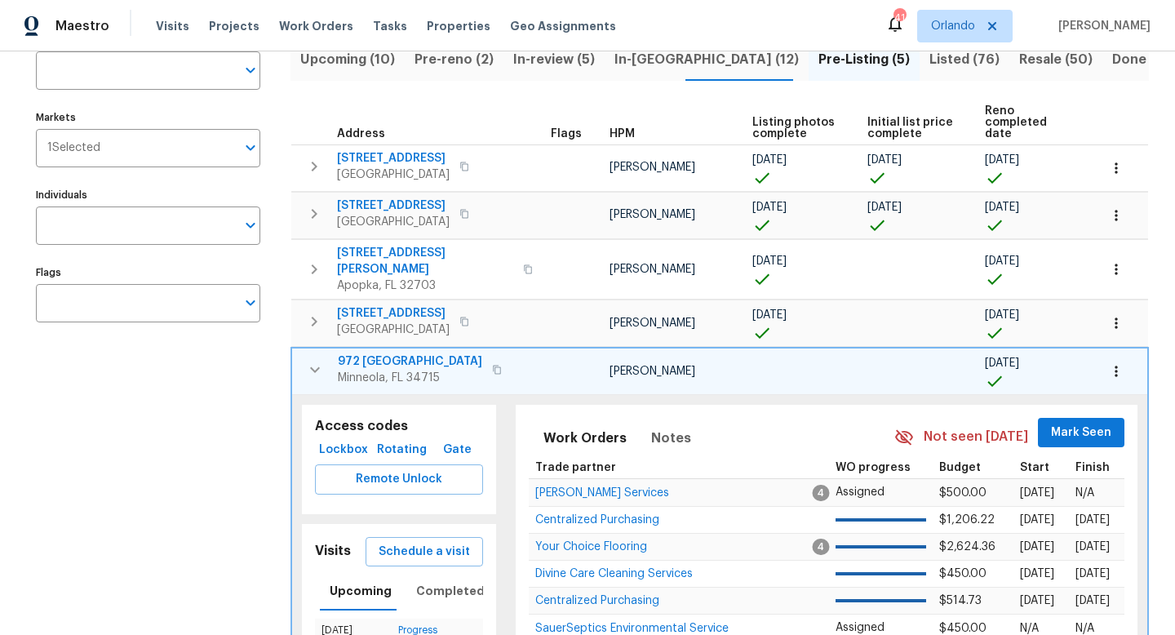
scroll to position [290, 0]
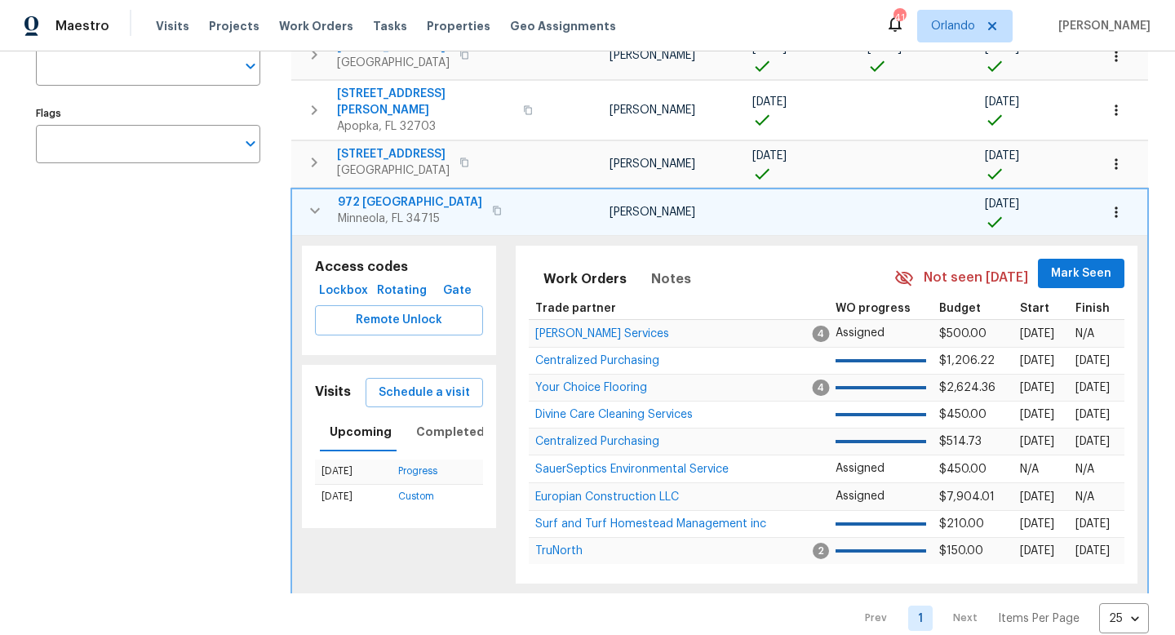
click at [404, 194] on span "972 [GEOGRAPHIC_DATA]" at bounding box center [410, 202] width 144 height 16
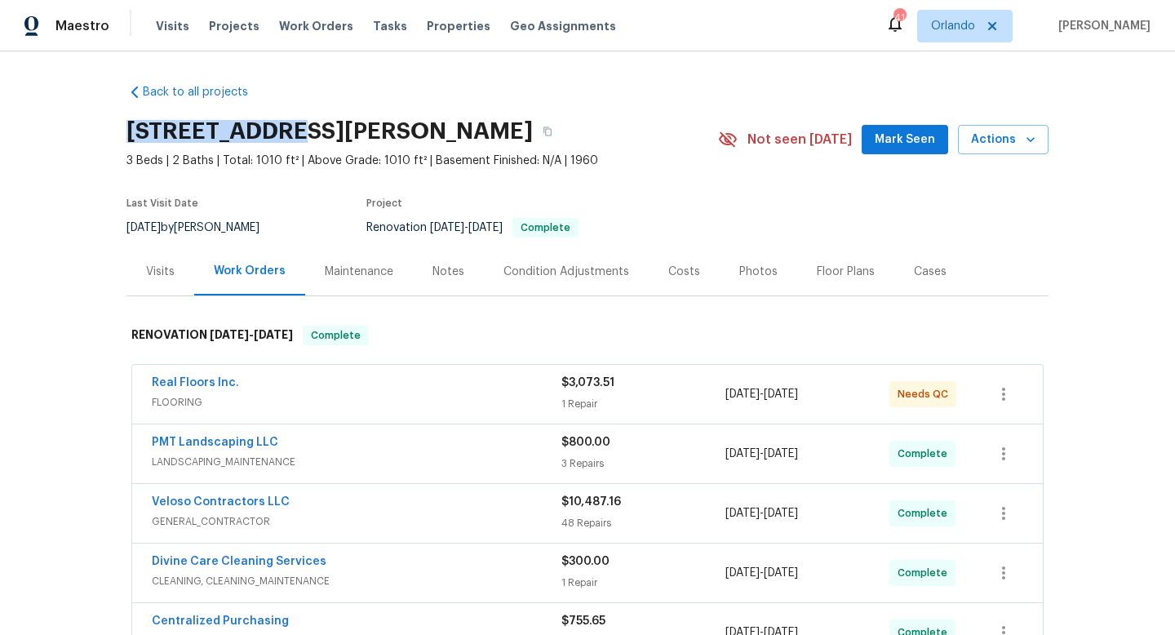
drag, startPoint x: 110, startPoint y: 127, endPoint x: 275, endPoint y: 133, distance: 164.9
click at [275, 133] on div "Back to all projects [STREET_ADDRESS][PERSON_NAME] 3 Beds | 2 Baths | Total: 10…" at bounding box center [587, 342] width 1175 height 583
copy h2 "[STREET_ADDRESS][PERSON_NAME]"
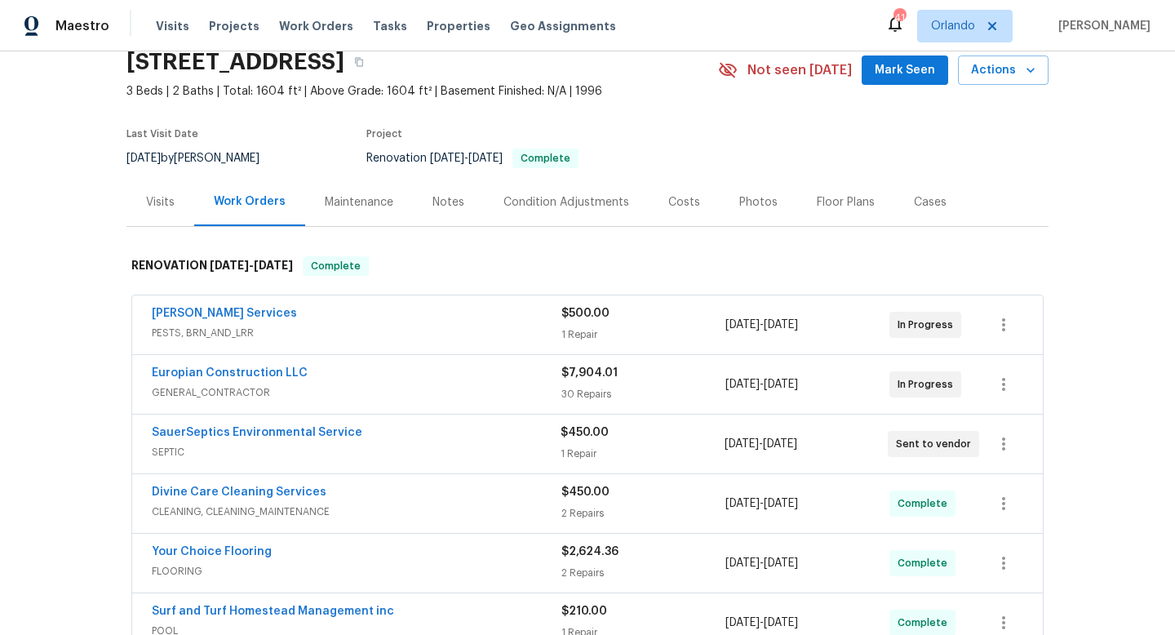
scroll to position [69, 0]
click at [118, 65] on div "Back to all projects [STREET_ADDRESS] 3 Beds | 2 Baths | Total: 1604 ft² | Abov…" at bounding box center [587, 342] width 1175 height 583
drag, startPoint x: 123, startPoint y: 63, endPoint x: 314, endPoint y: 71, distance: 191.0
click at [314, 71] on div "Back to all projects [STREET_ADDRESS] 3 Beds | 2 Baths | Total: 1604 ft² | Abov…" at bounding box center [587, 342] width 1175 height 583
copy h2 "972 [GEOGRAPHIC_DATA]"
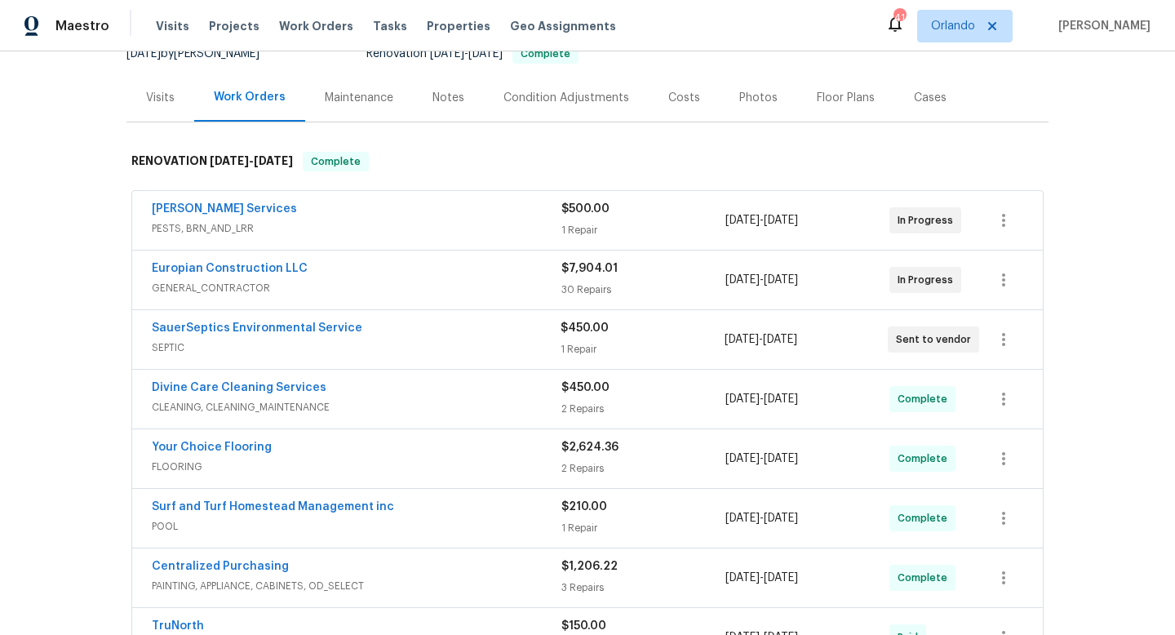
scroll to position [208, 0]
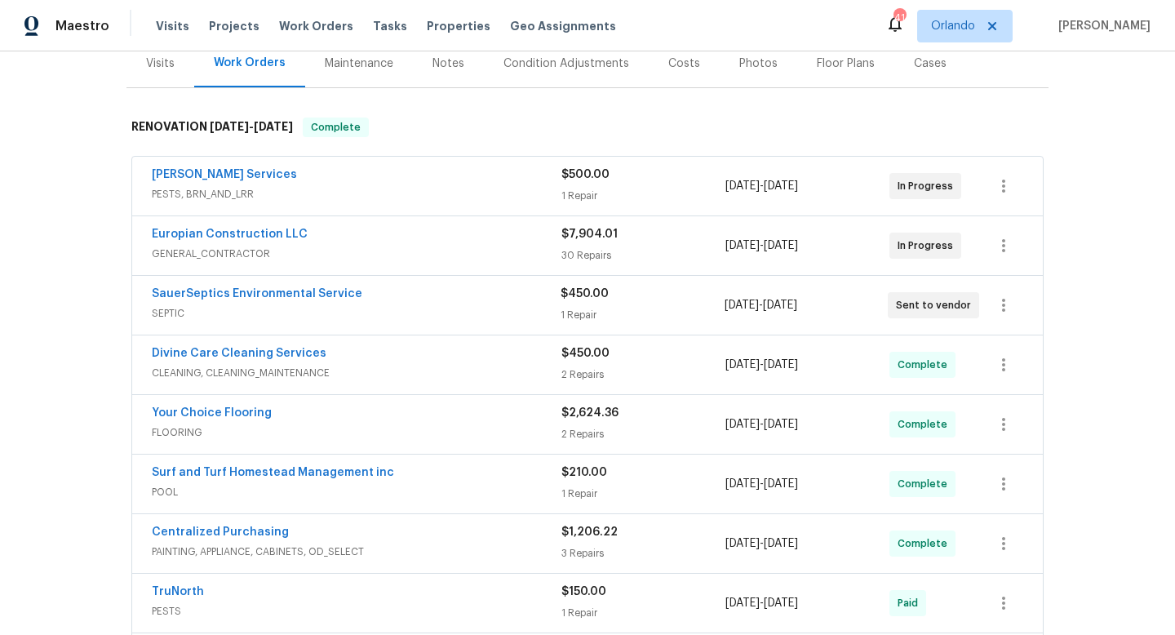
click at [474, 300] on div "SauerSeptics Environmental Service" at bounding box center [356, 295] width 409 height 20
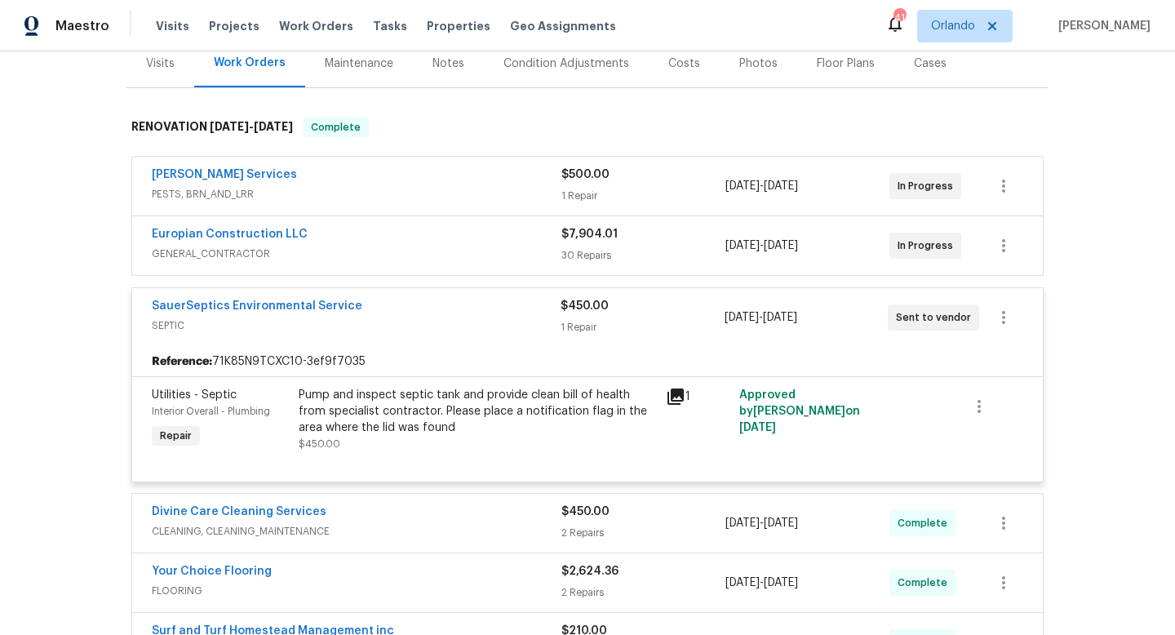
click at [467, 321] on span "SEPTIC" at bounding box center [356, 325] width 409 height 16
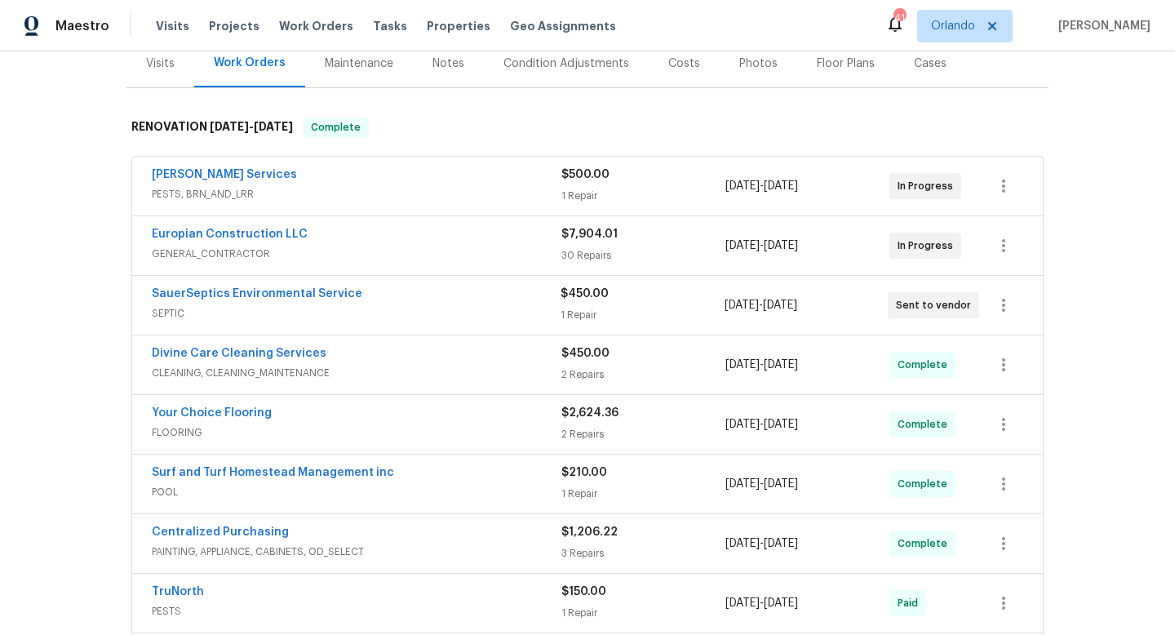
click at [446, 179] on div "[PERSON_NAME] Services" at bounding box center [356, 176] width 409 height 20
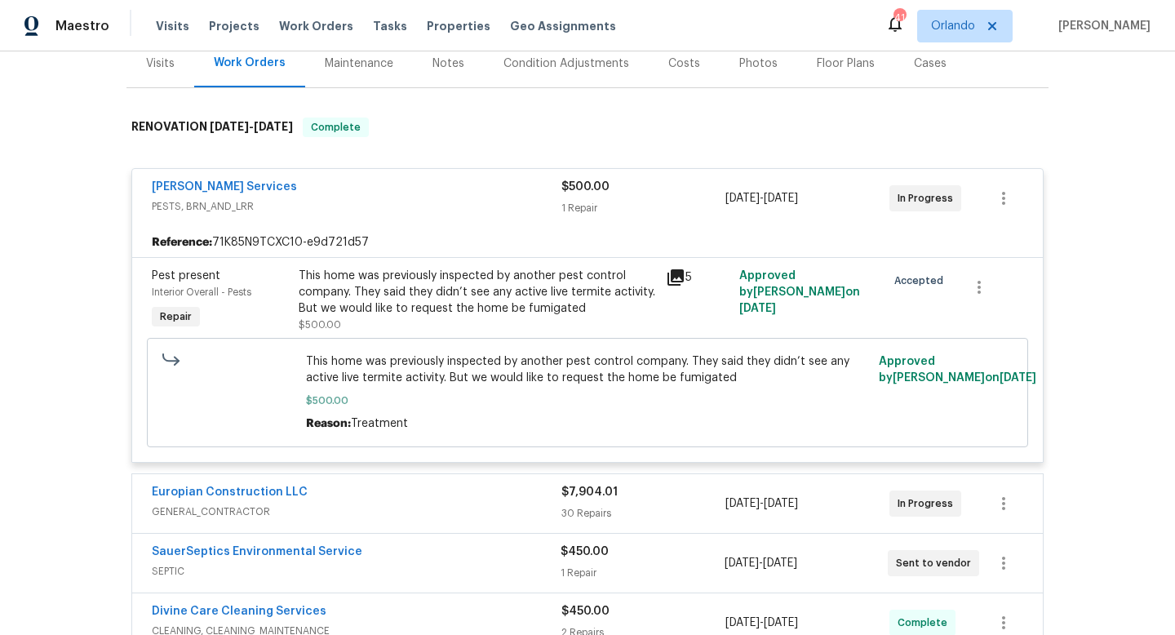
click at [444, 199] on span "PESTS, BRN_AND_LRR" at bounding box center [356, 206] width 409 height 16
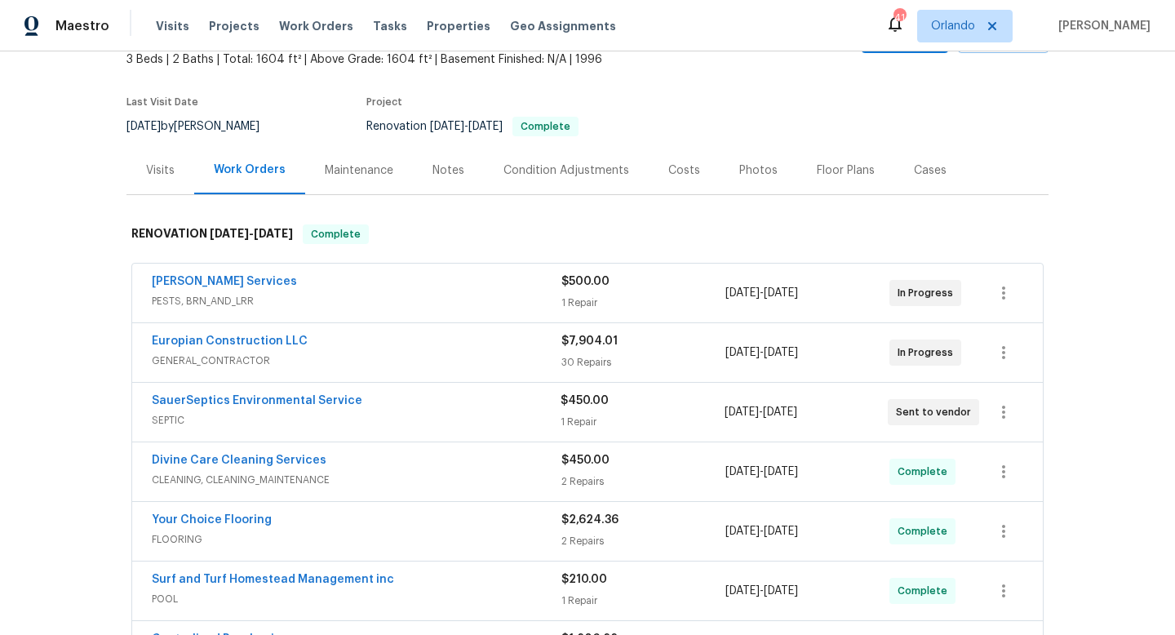
scroll to position [0, 0]
